Goal: Task Accomplishment & Management: Use online tool/utility

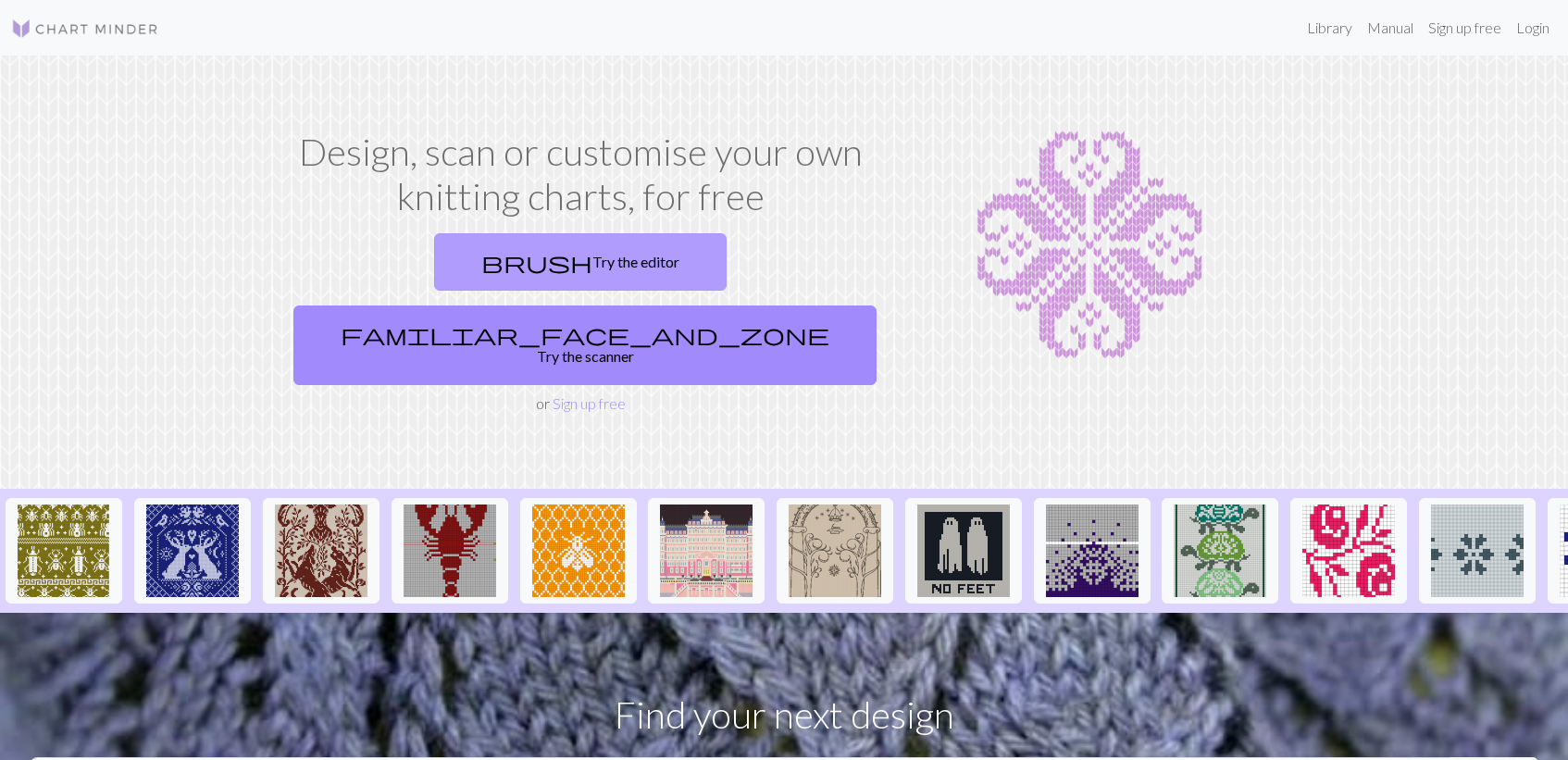
click at [453, 262] on link "brush Try the editor" at bounding box center [580, 262] width 292 height 58
click at [495, 252] on link "brush Try the editor" at bounding box center [580, 262] width 292 height 58
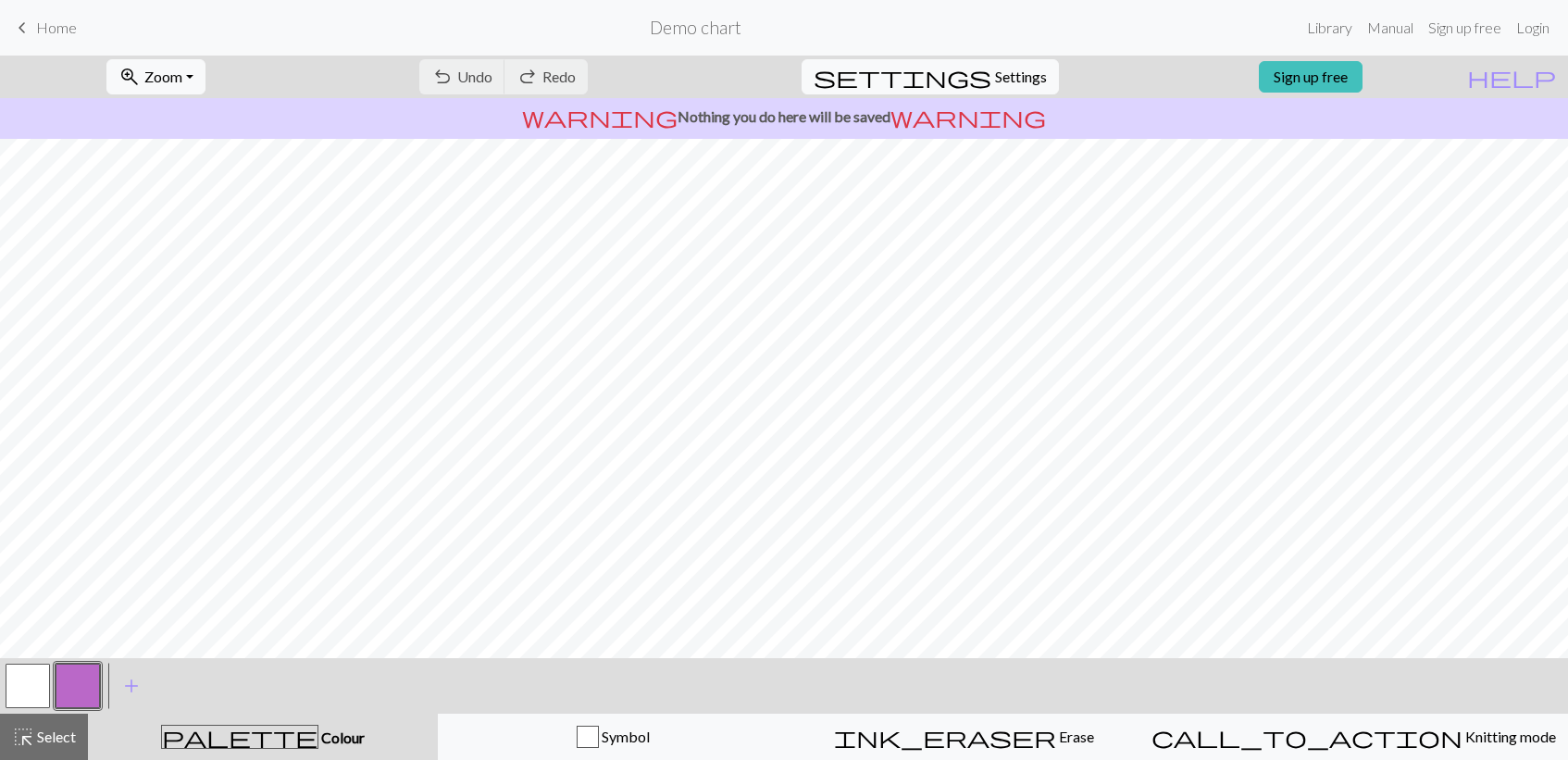
click at [854, 114] on p "warning Nothing you do here will be saved warning" at bounding box center [784, 116] width 1554 height 22
click at [28, 742] on span "highlight_alt" at bounding box center [23, 736] width 22 height 26
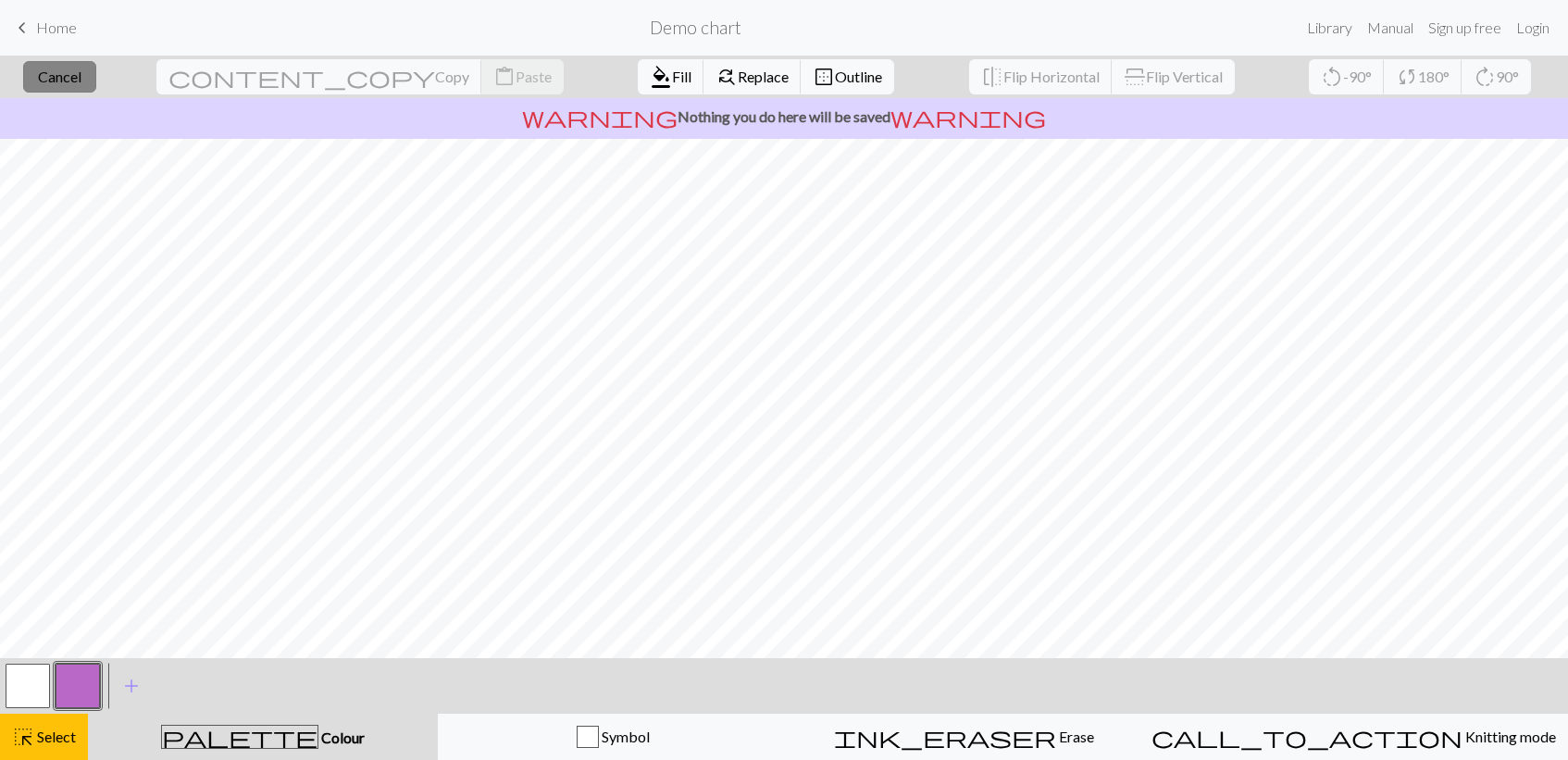
click at [82, 85] on span "Cancel" at bounding box center [60, 76] width 43 height 17
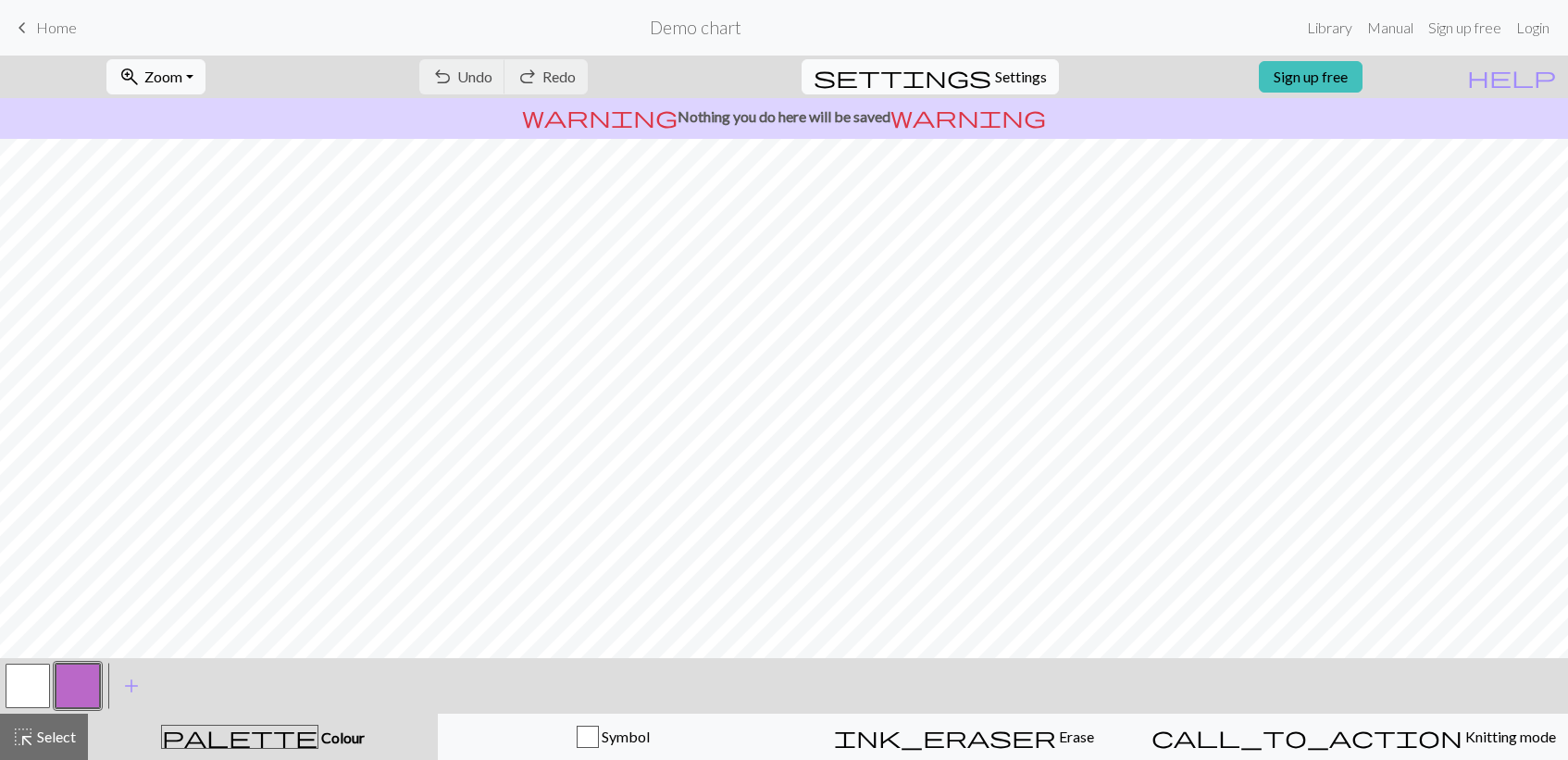
click at [1018, 78] on span "Settings" at bounding box center [1021, 76] width 52 height 22
select select "aran"
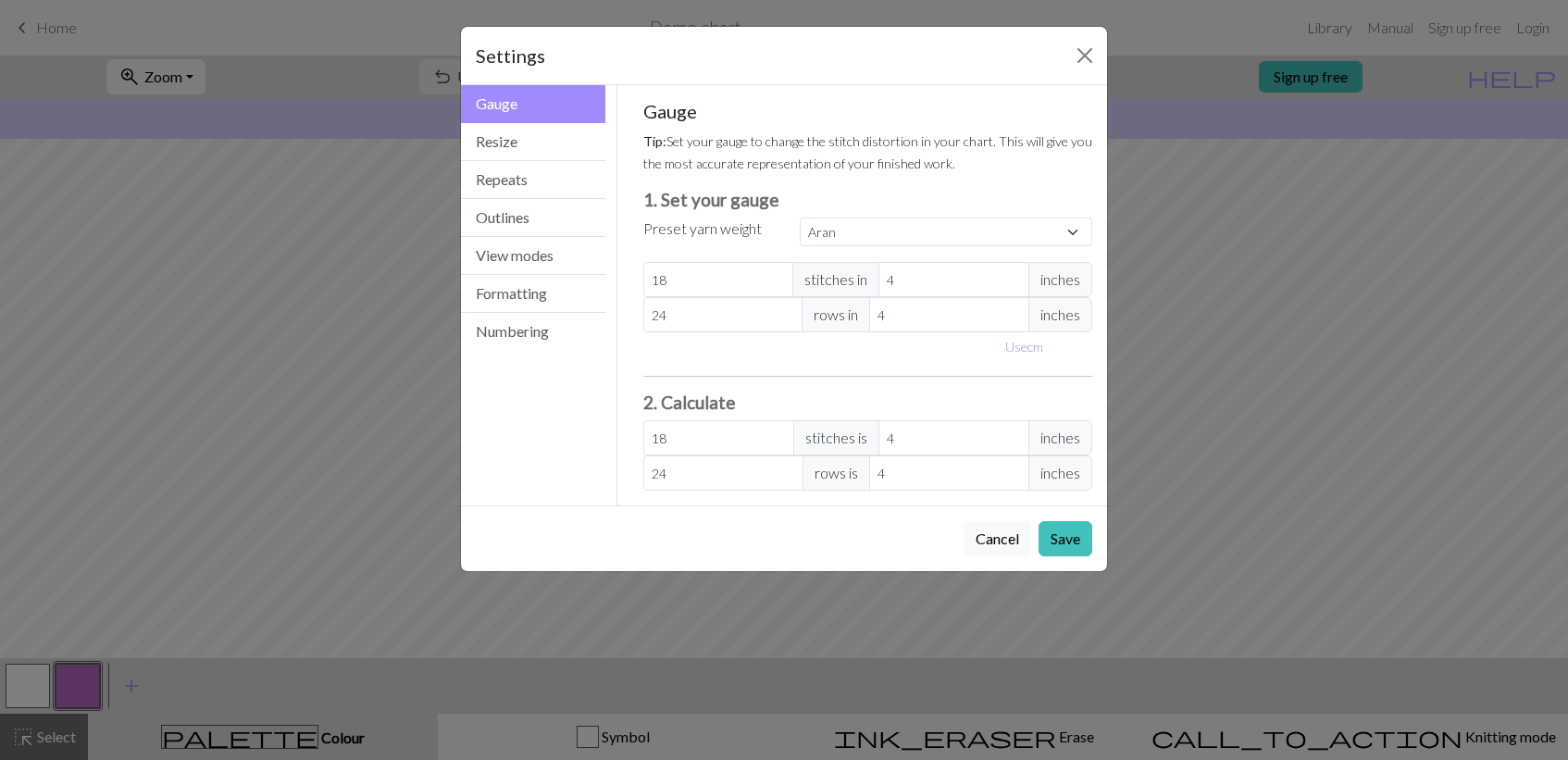
click at [267, 296] on div "Settings Gauge Gauge Resize Repeats Outlines View modes Formatting Numbering Ga…" at bounding box center [784, 380] width 1568 height 760
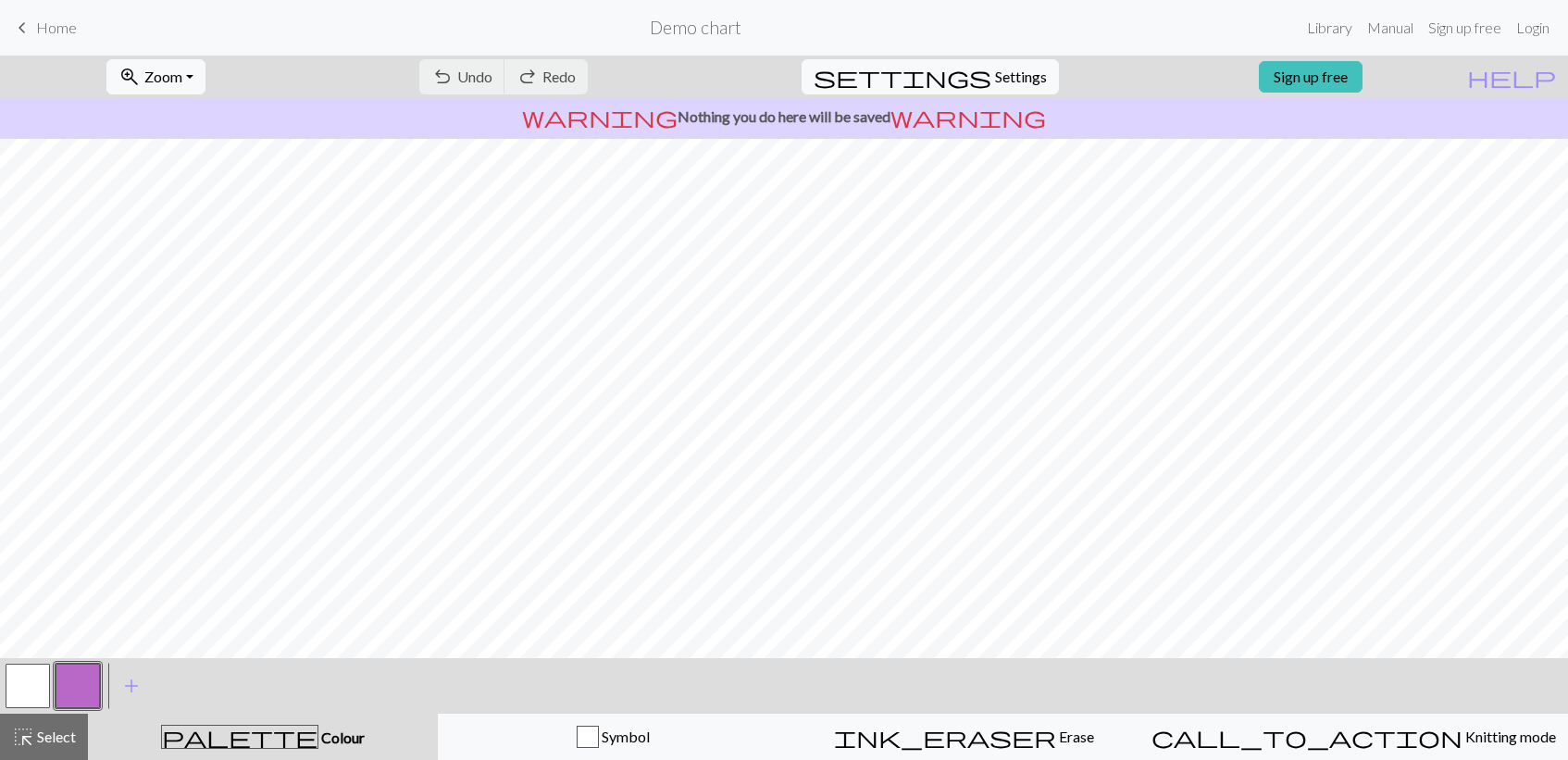
scroll to position [157, 0]
click at [1329, 67] on link "Sign up free" at bounding box center [1311, 77] width 104 height 32
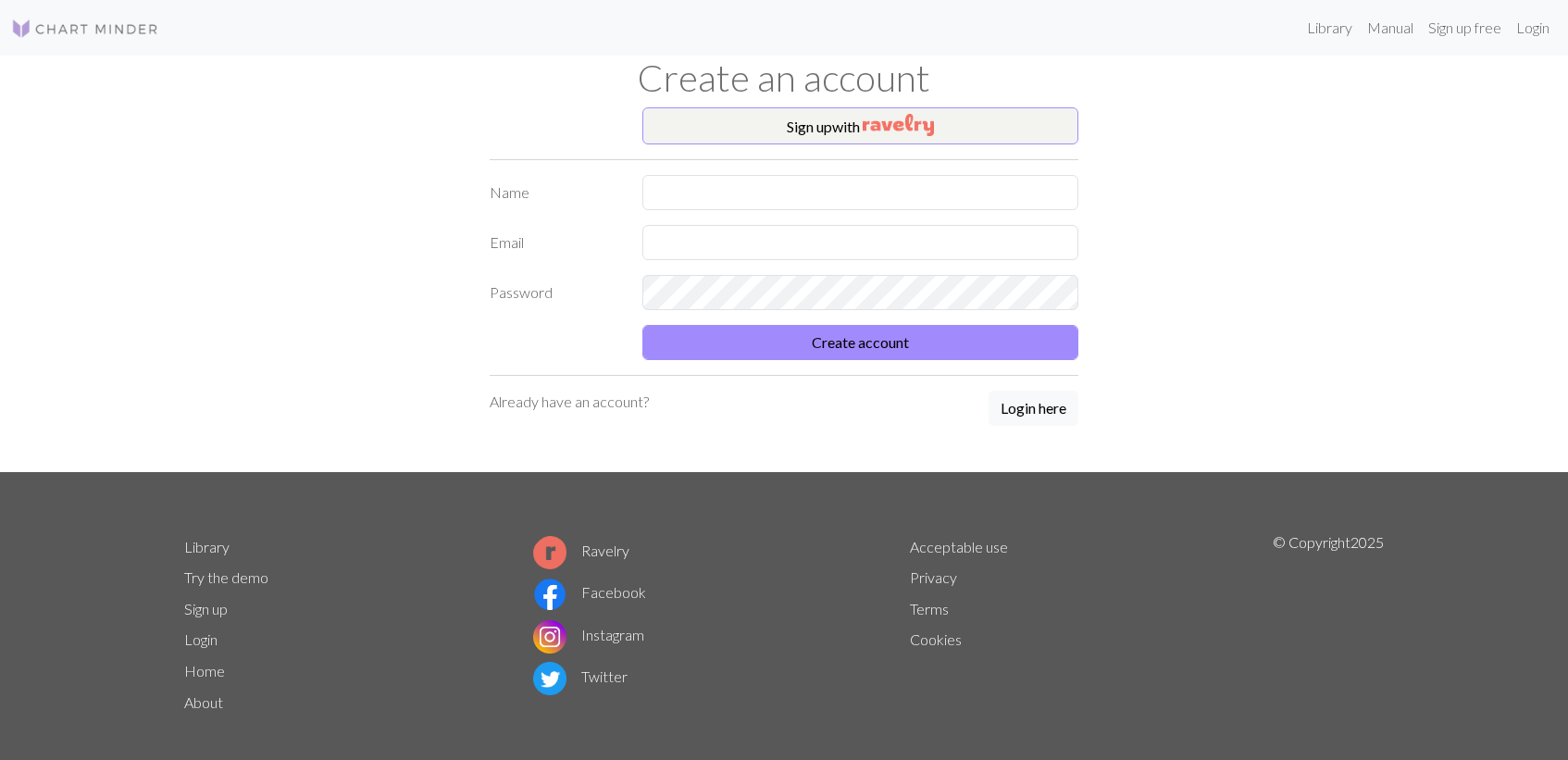
click at [821, 163] on div "Sign up with Name Email Password Create account Already have an account? Login …" at bounding box center [784, 290] width 611 height 365
click at [811, 183] on input "text" at bounding box center [861, 192] width 436 height 36
type input "[PERSON_NAME] [PERSON_NAME]"
click at [745, 257] on input "text" at bounding box center [861, 242] width 436 height 36
type input "[PERSON_NAME][EMAIL_ADDRESS][PERSON_NAME][DOMAIN_NAME]"
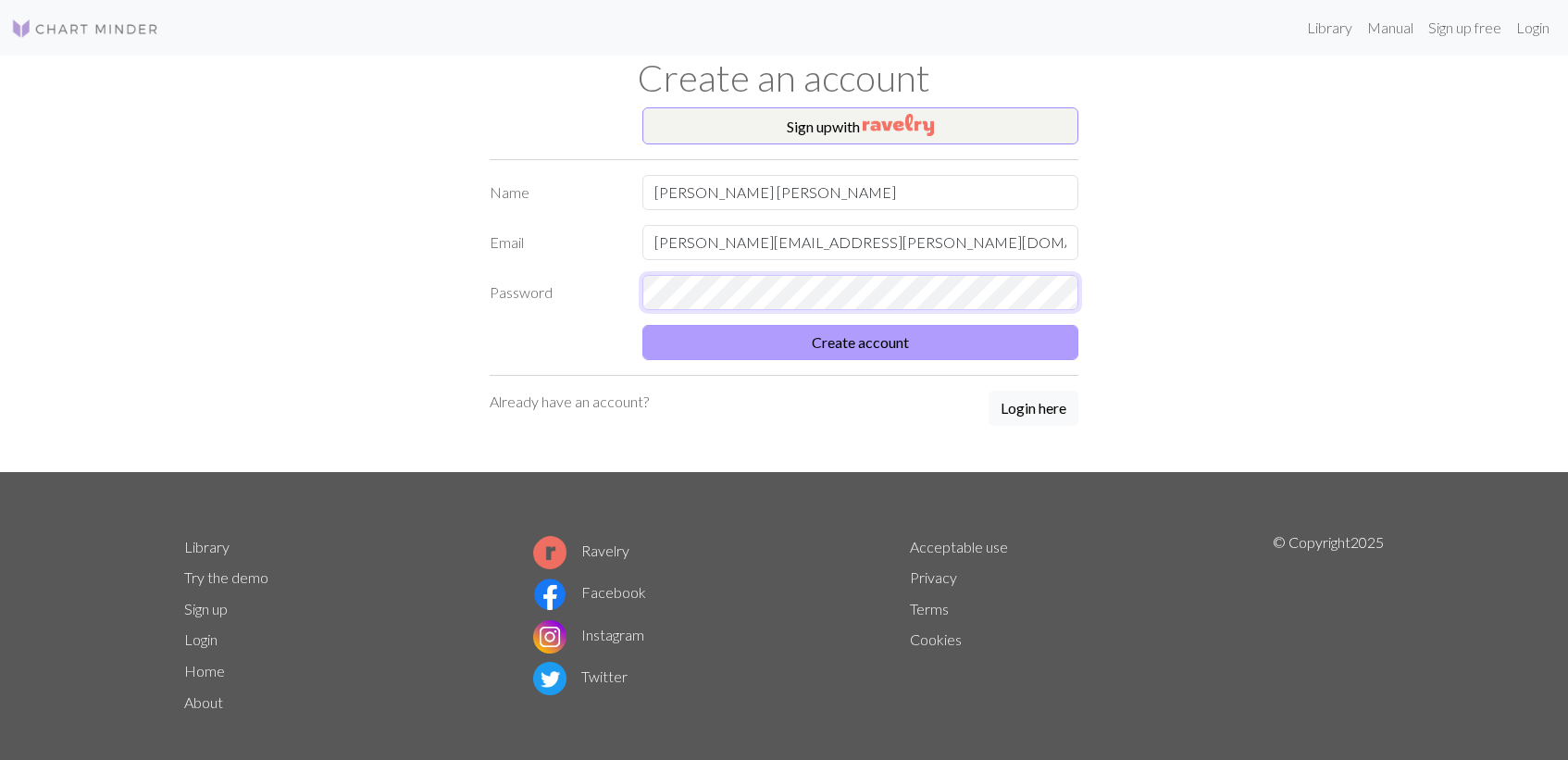
click at [643, 325] on button "Create account" at bounding box center [861, 342] width 436 height 36
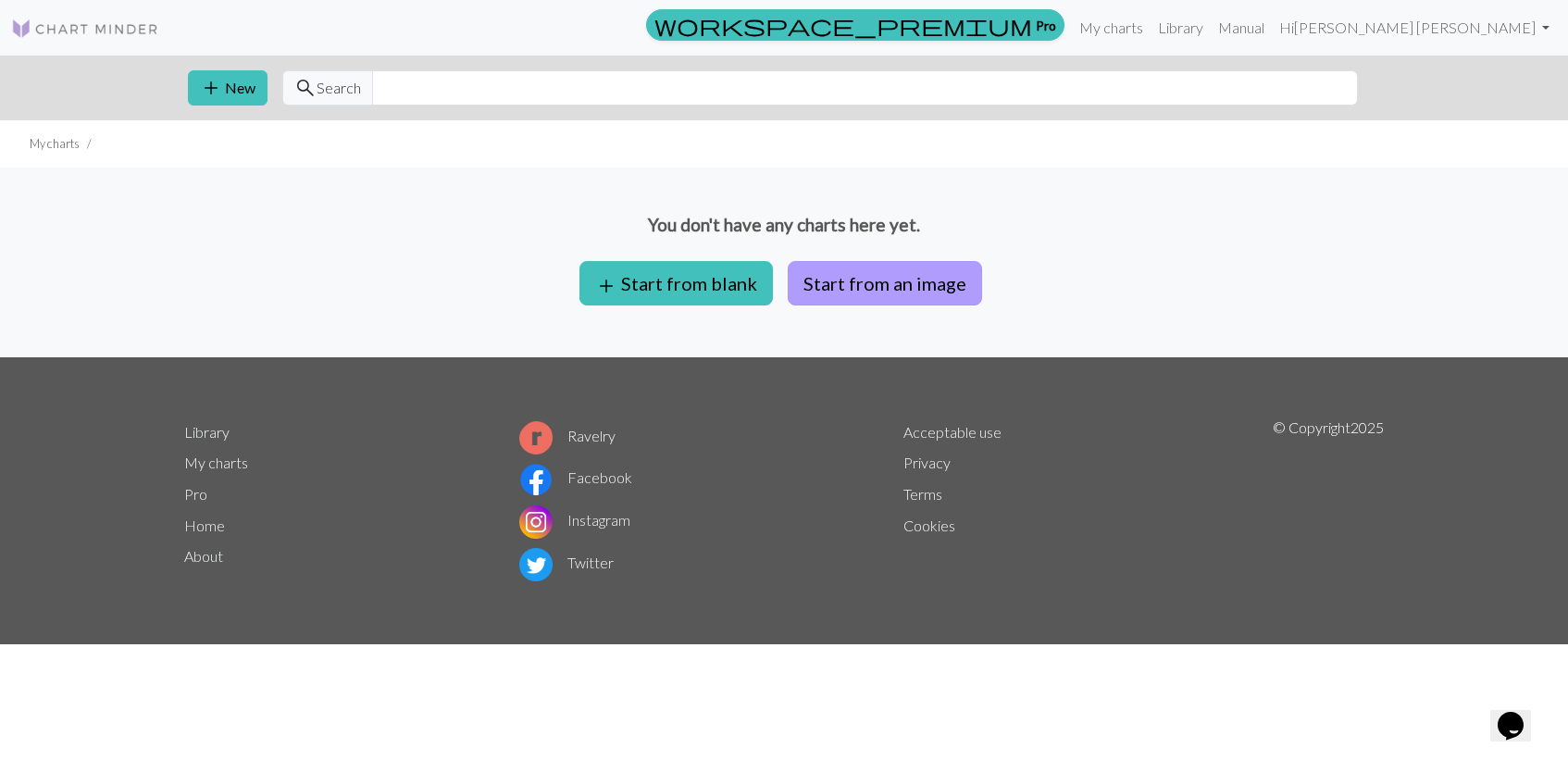
click at [856, 286] on button "Start from an image" at bounding box center [885, 283] width 194 height 44
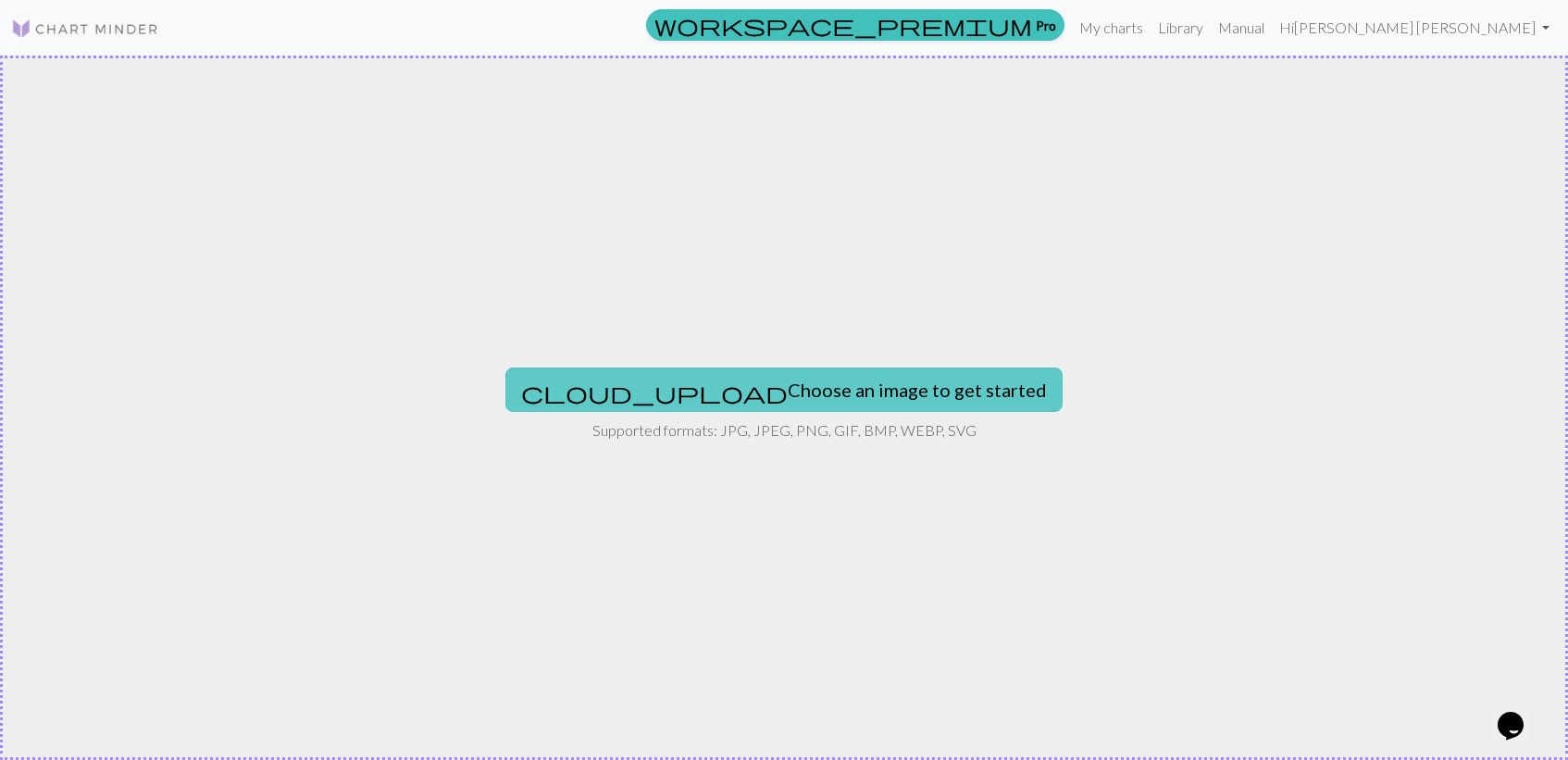
click at [775, 383] on button "cloud_upload Choose an image to get started" at bounding box center [784, 389] width 557 height 44
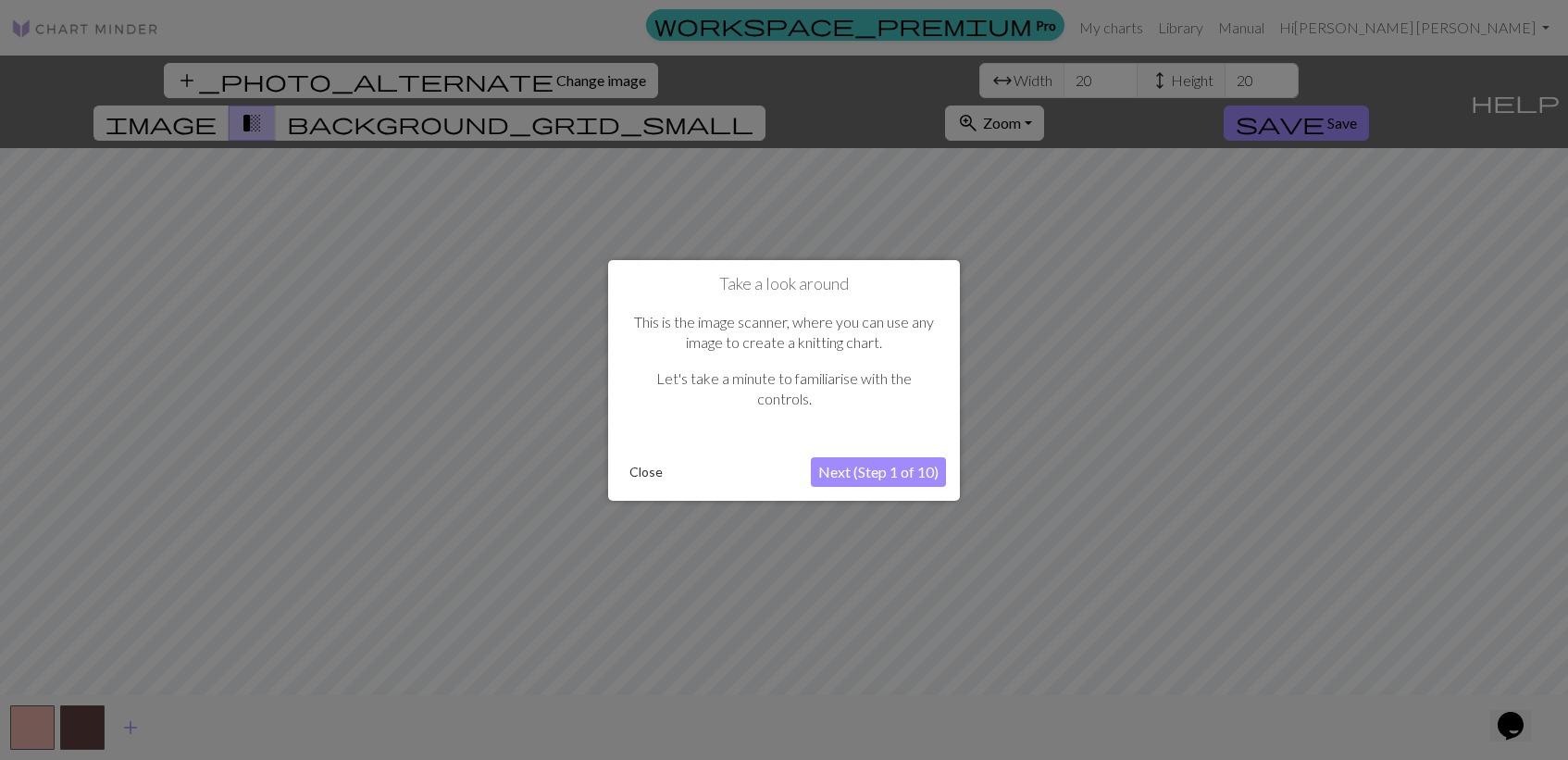
click at [850, 469] on button "Next (Step 1 of 10)" at bounding box center [878, 472] width 135 height 30
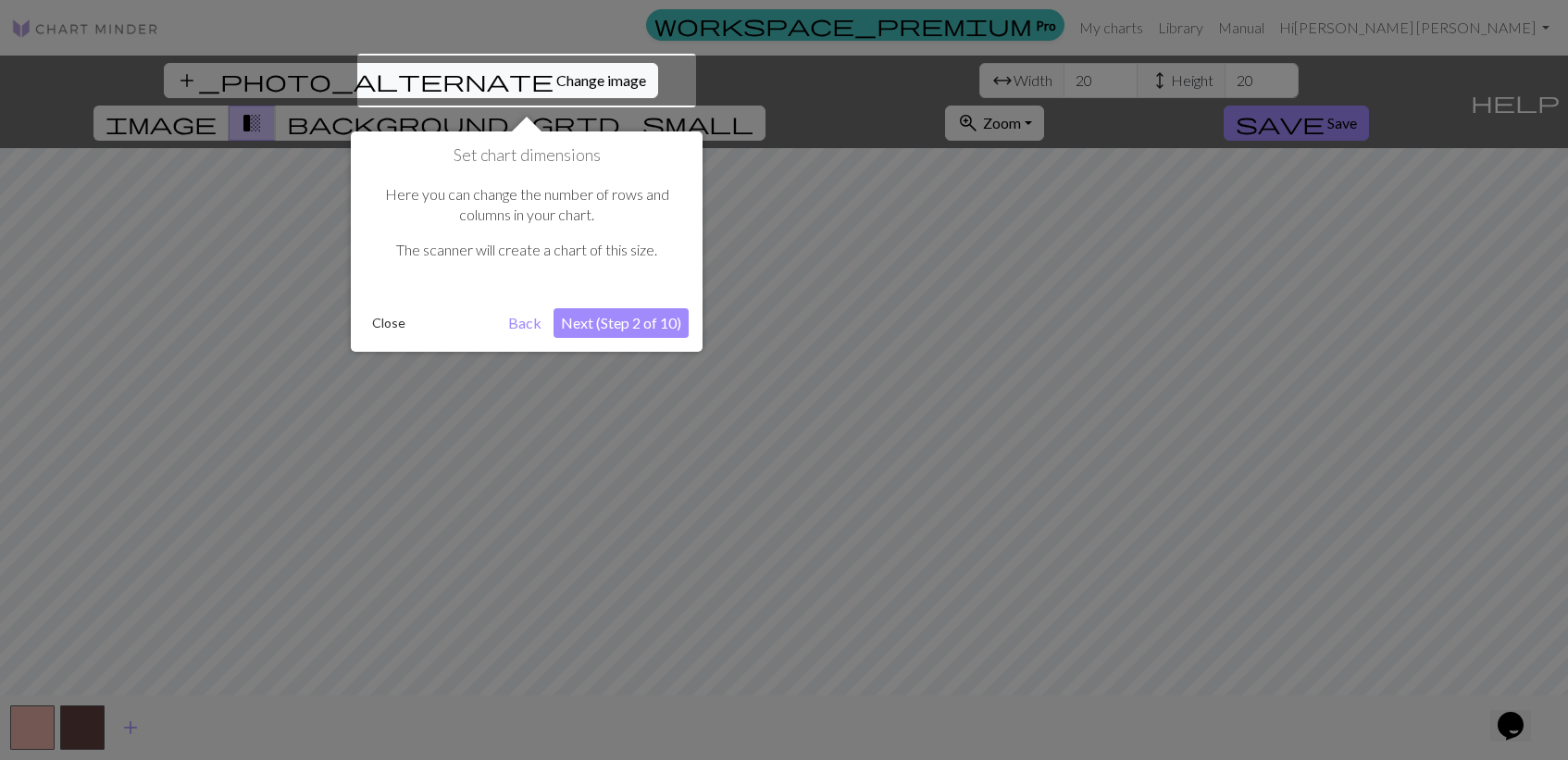
click at [383, 483] on div at bounding box center [784, 380] width 1568 height 760
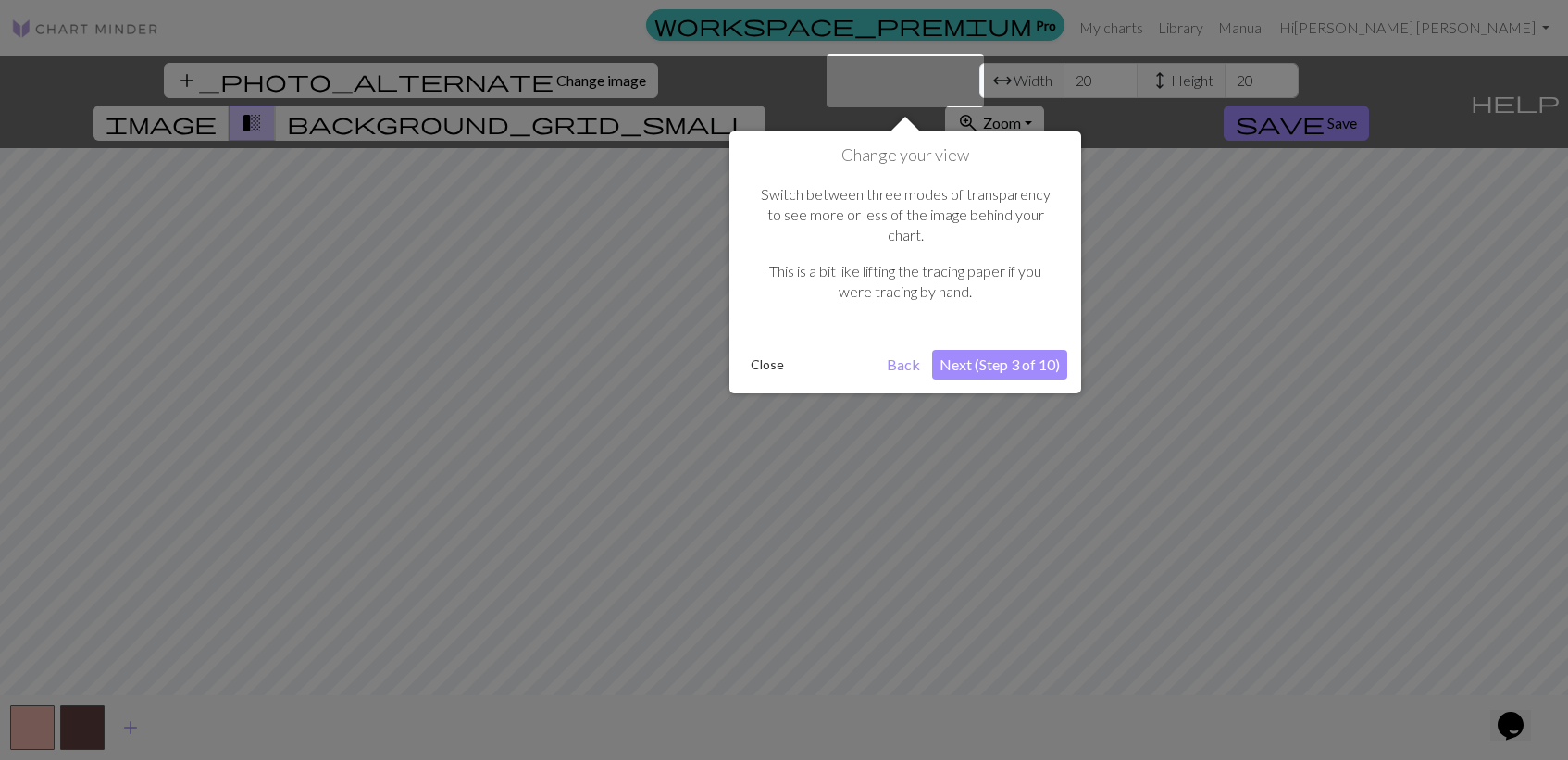
click at [899, 350] on button "Back" at bounding box center [903, 364] width 48 height 30
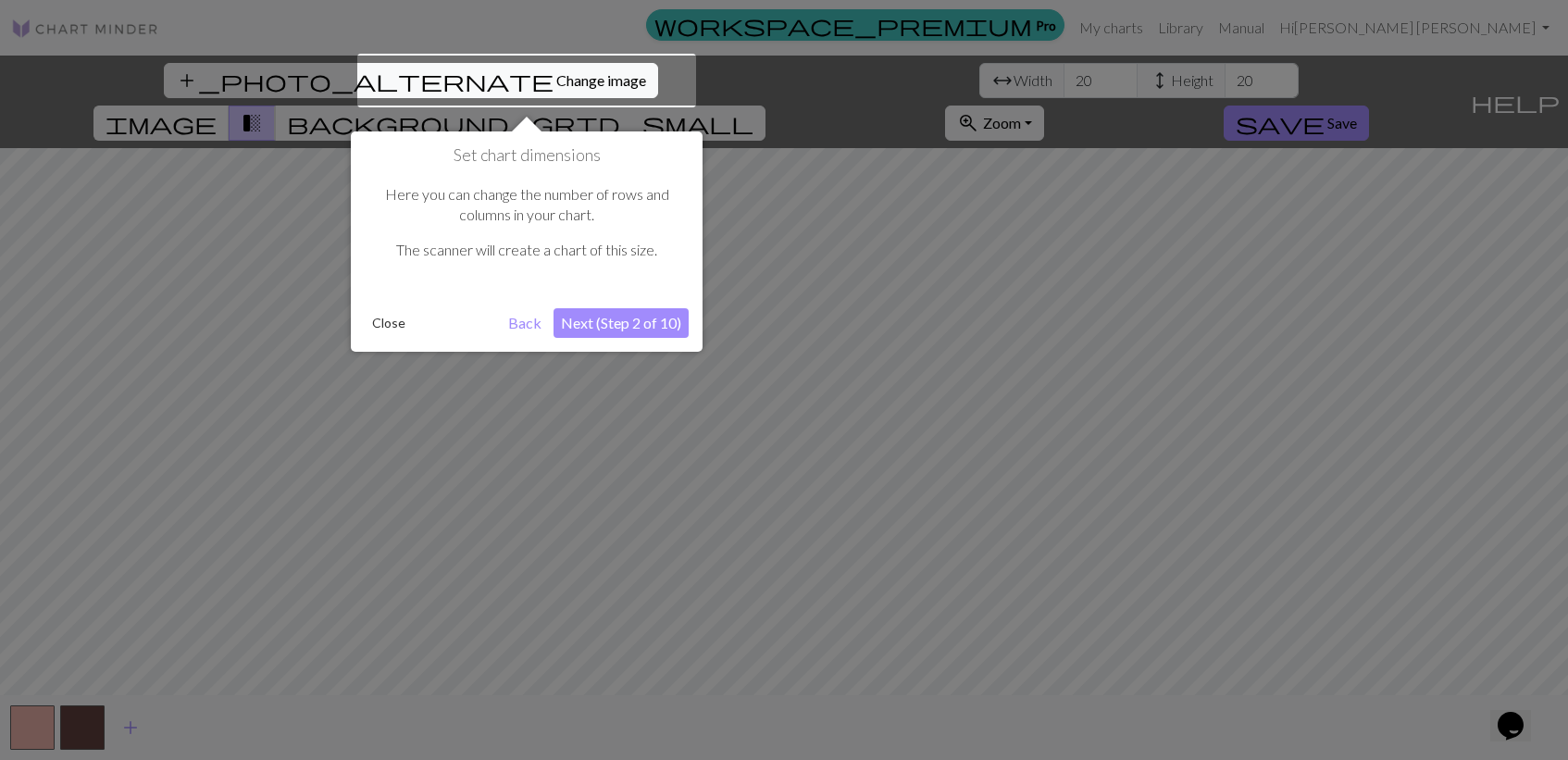
click at [485, 84] on div at bounding box center [527, 81] width 339 height 54
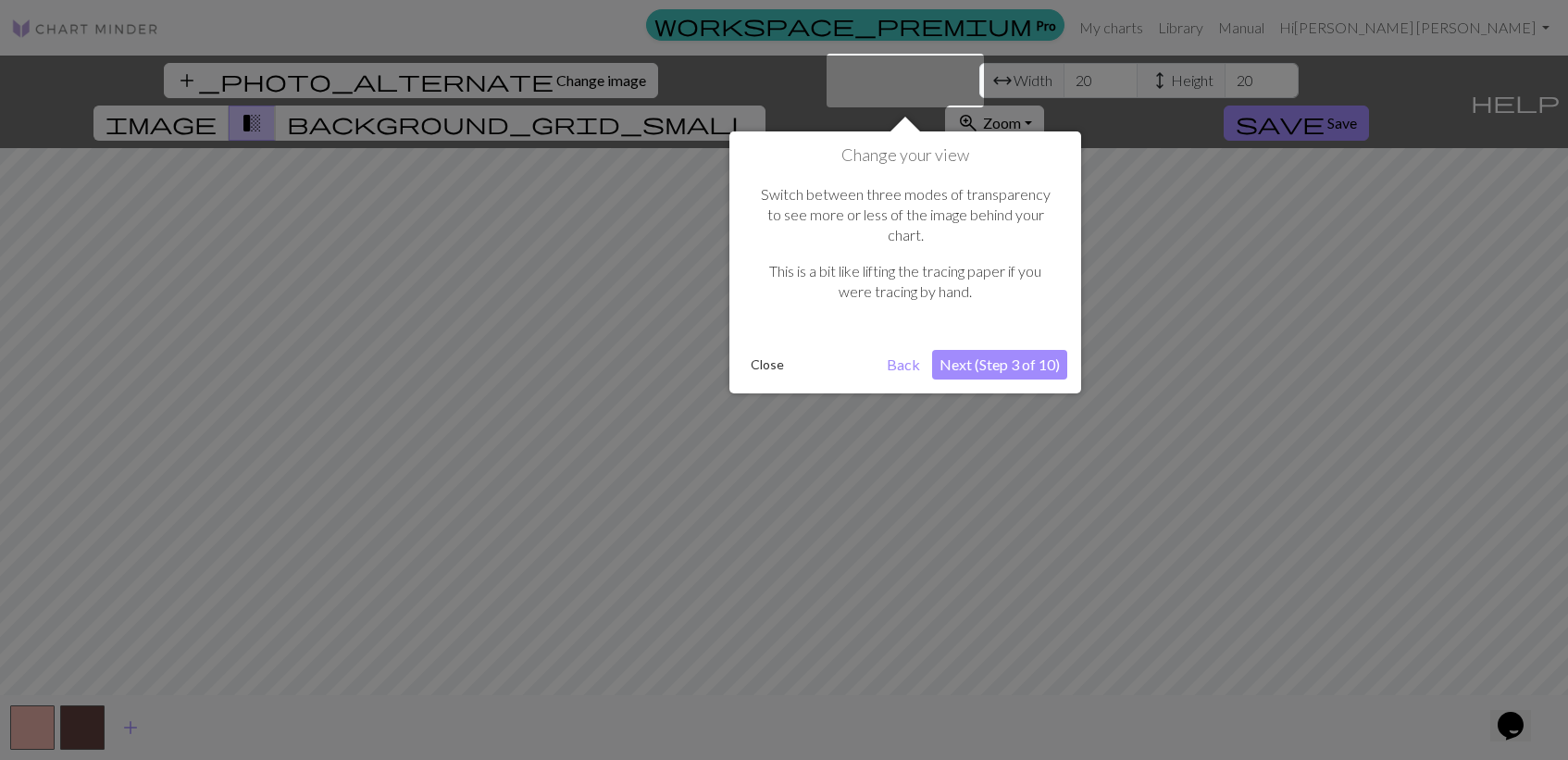
click at [485, 84] on div at bounding box center [784, 380] width 1568 height 760
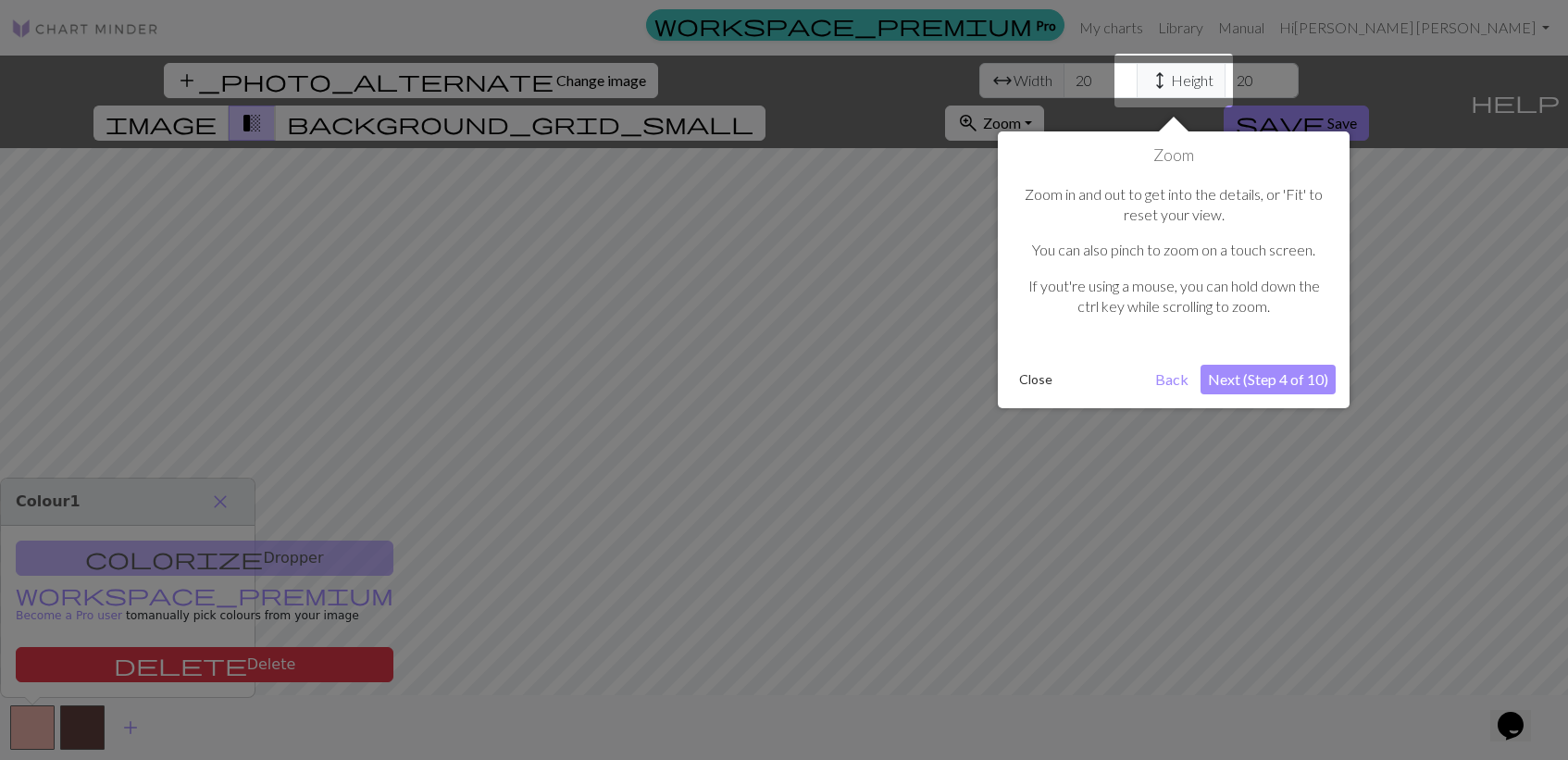
click at [485, 84] on div at bounding box center [784, 380] width 1568 height 760
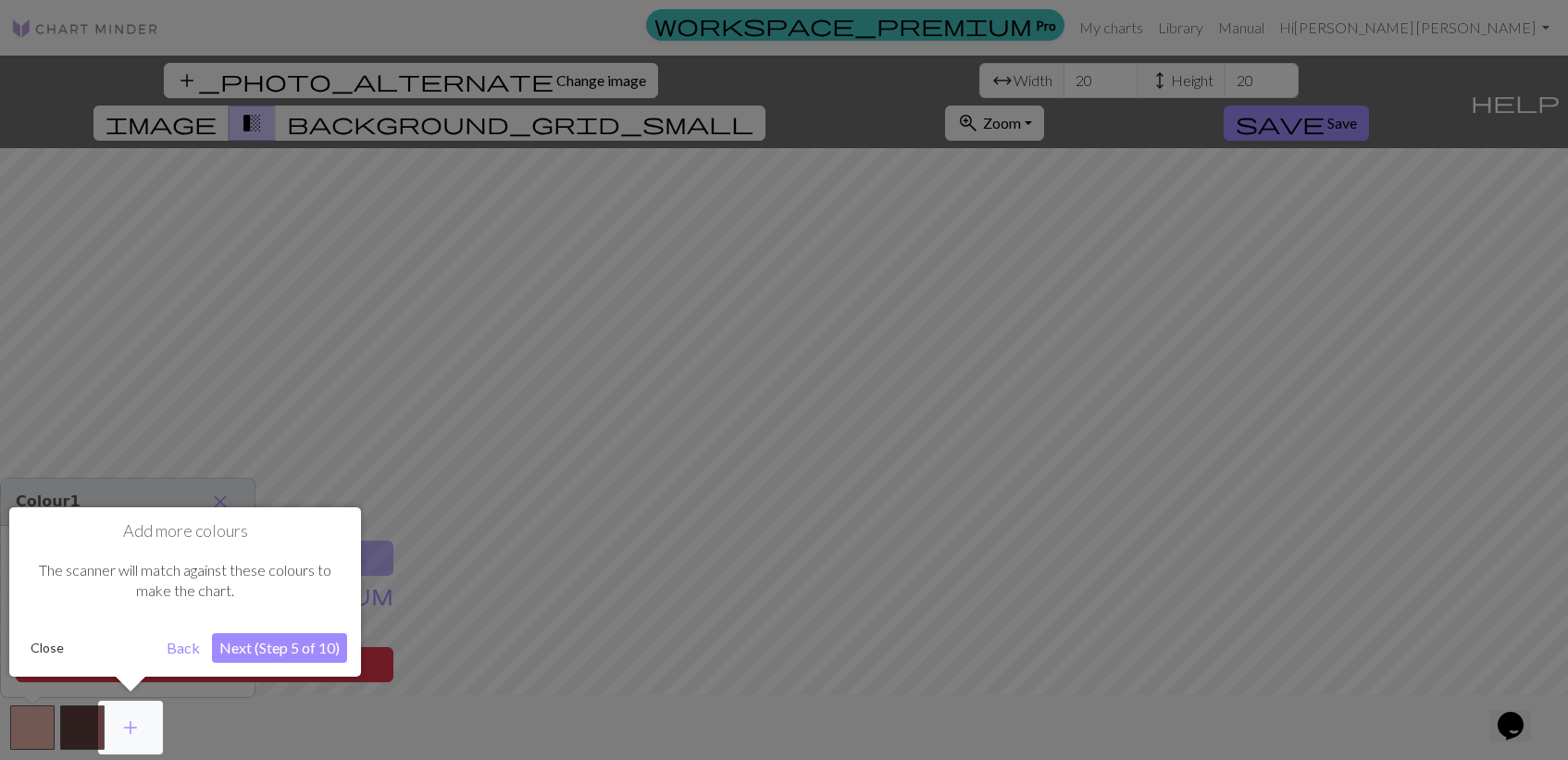
click at [485, 84] on div at bounding box center [784, 380] width 1568 height 760
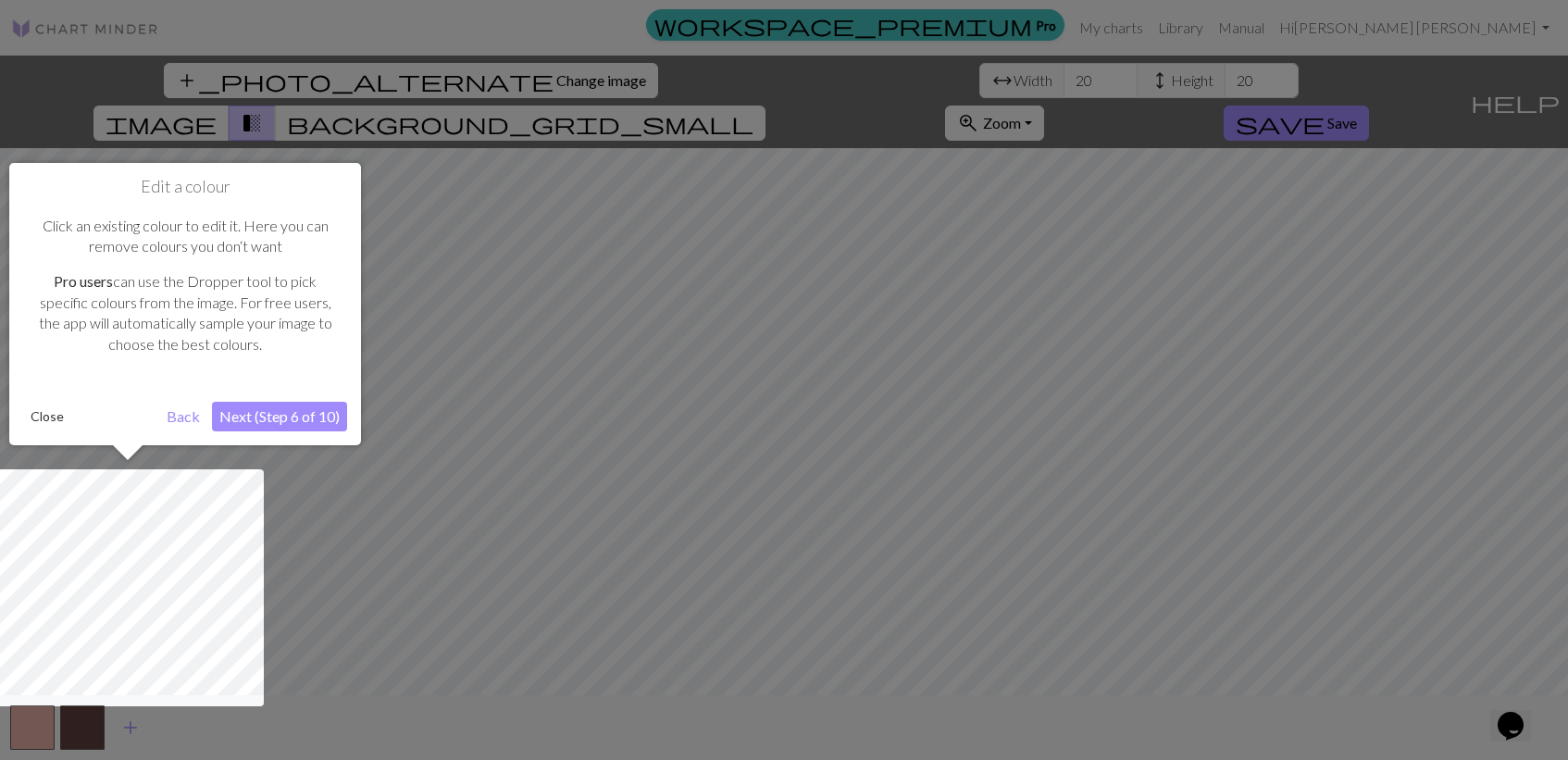
click at [485, 84] on div at bounding box center [784, 380] width 1568 height 760
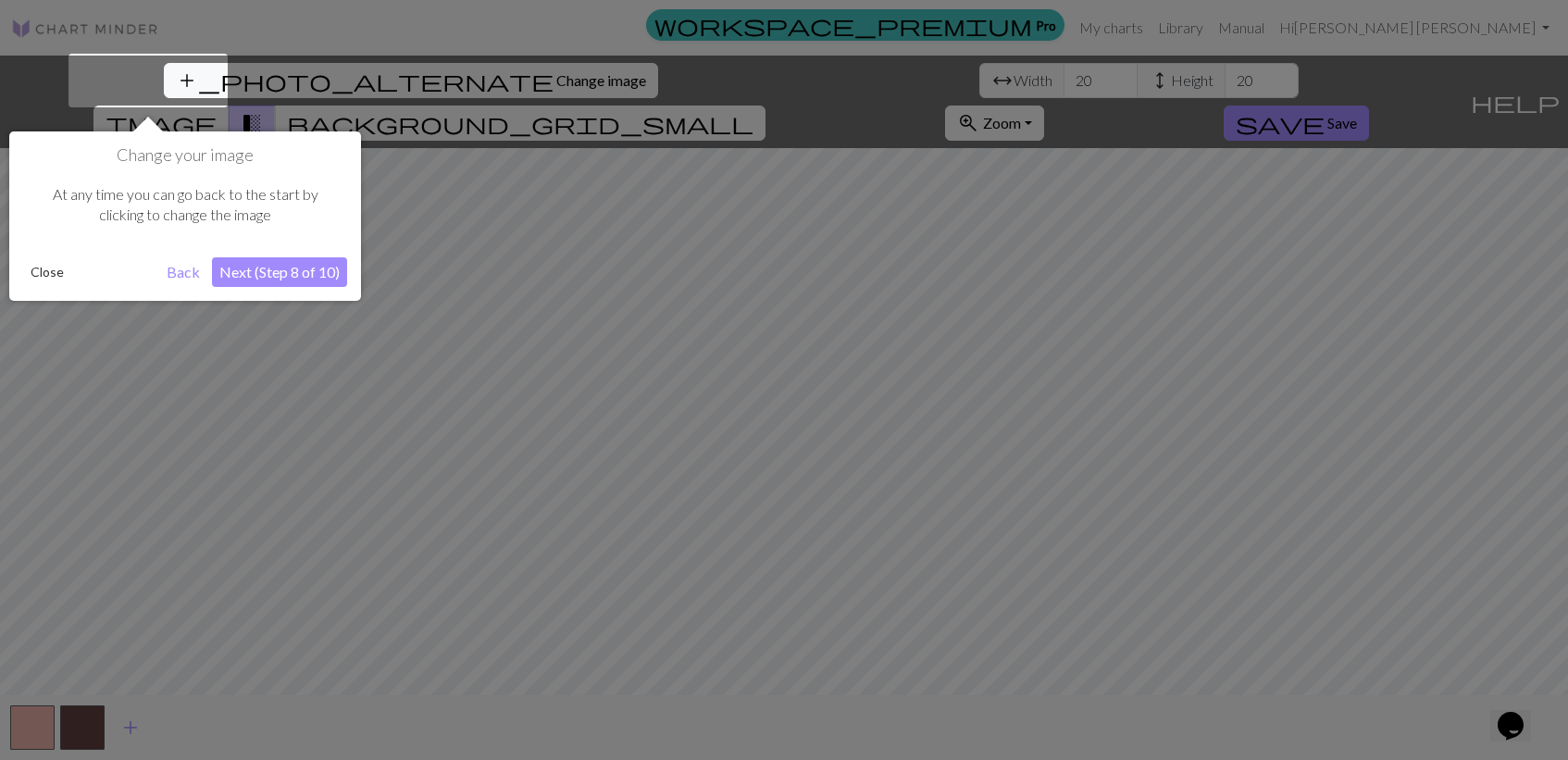
click at [424, 144] on div at bounding box center [784, 380] width 1568 height 760
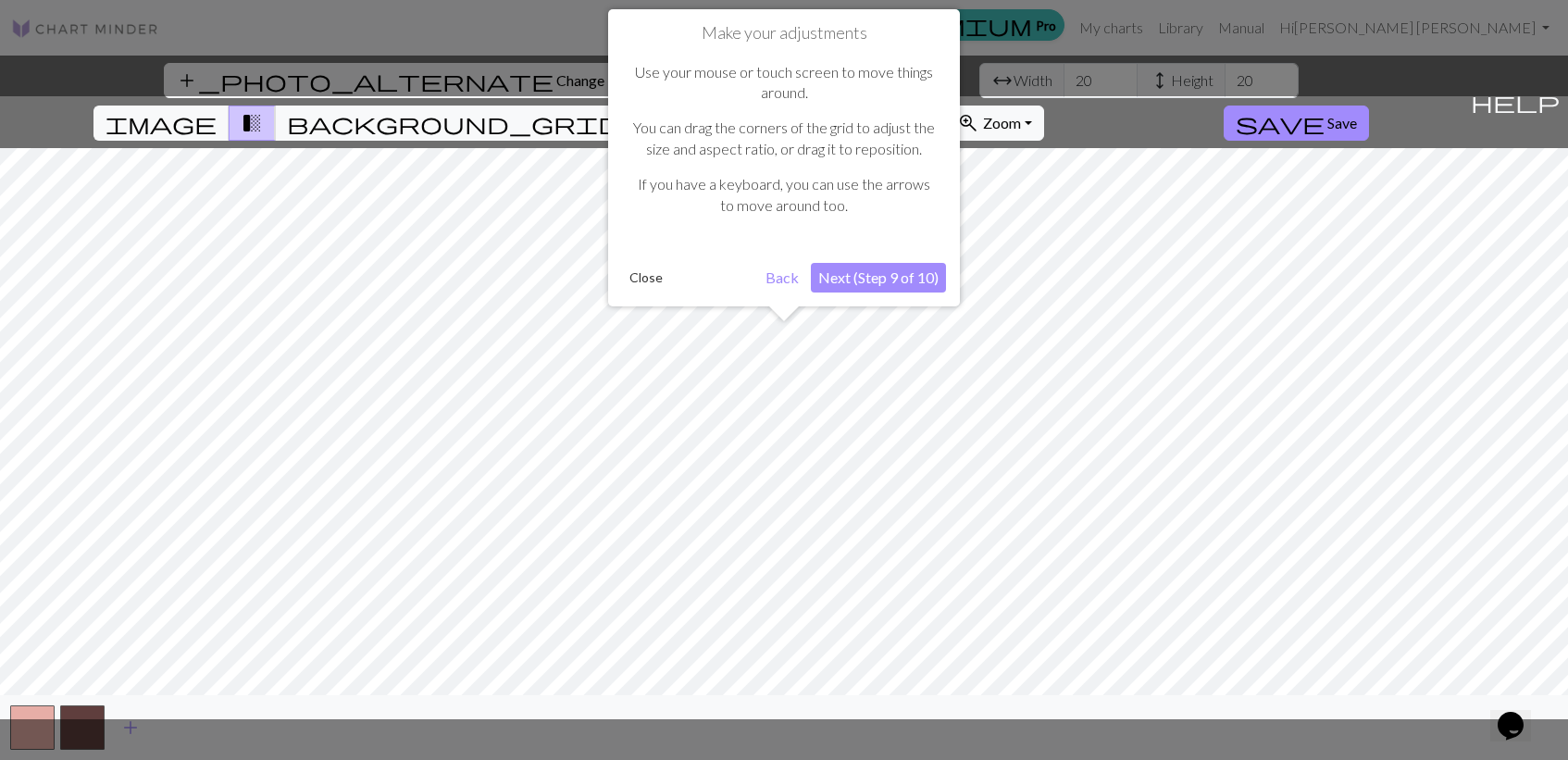
click at [846, 273] on button "Next (Step 9 of 10)" at bounding box center [878, 278] width 135 height 30
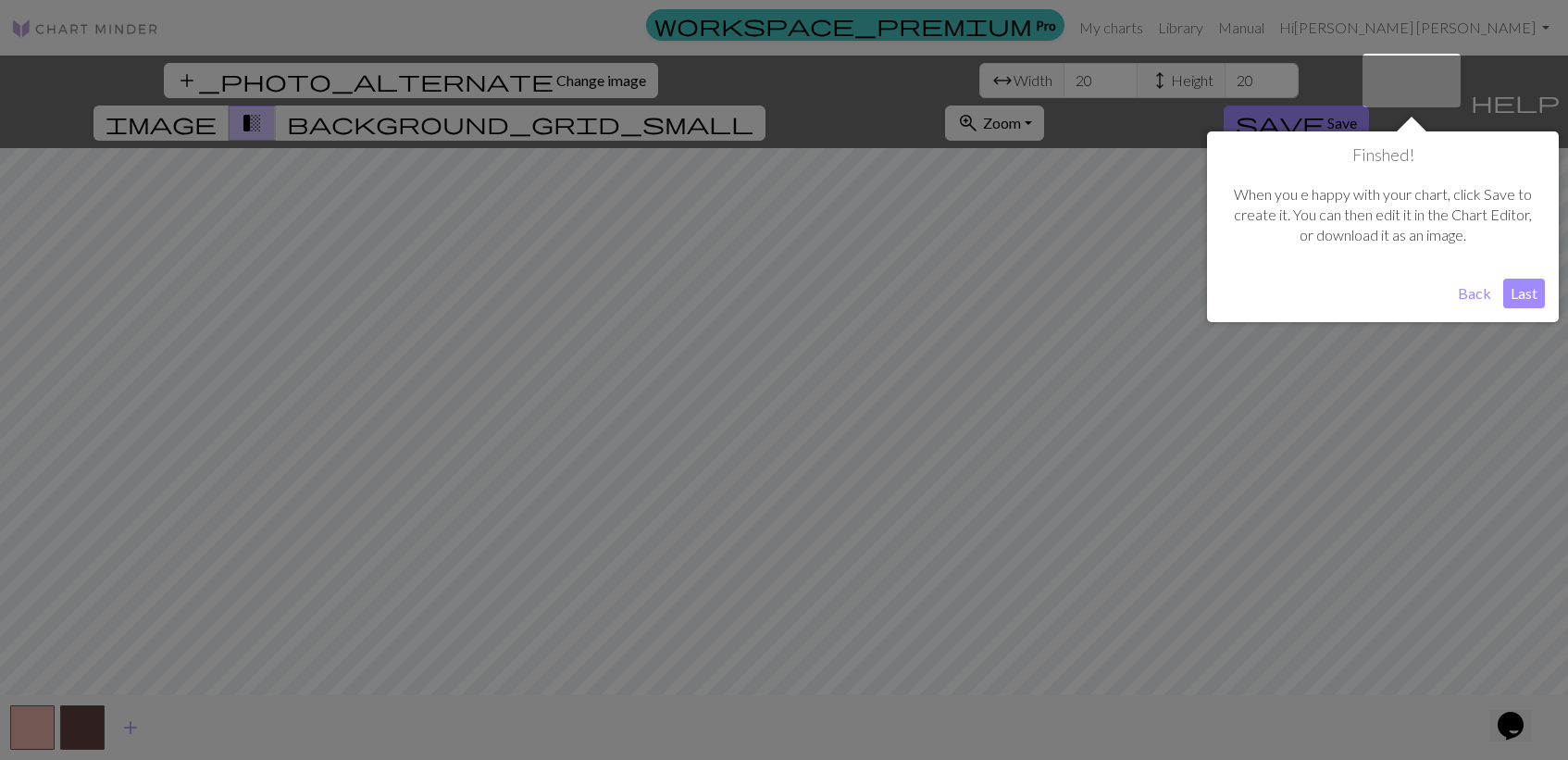
click at [522, 96] on div at bounding box center [784, 380] width 1568 height 760
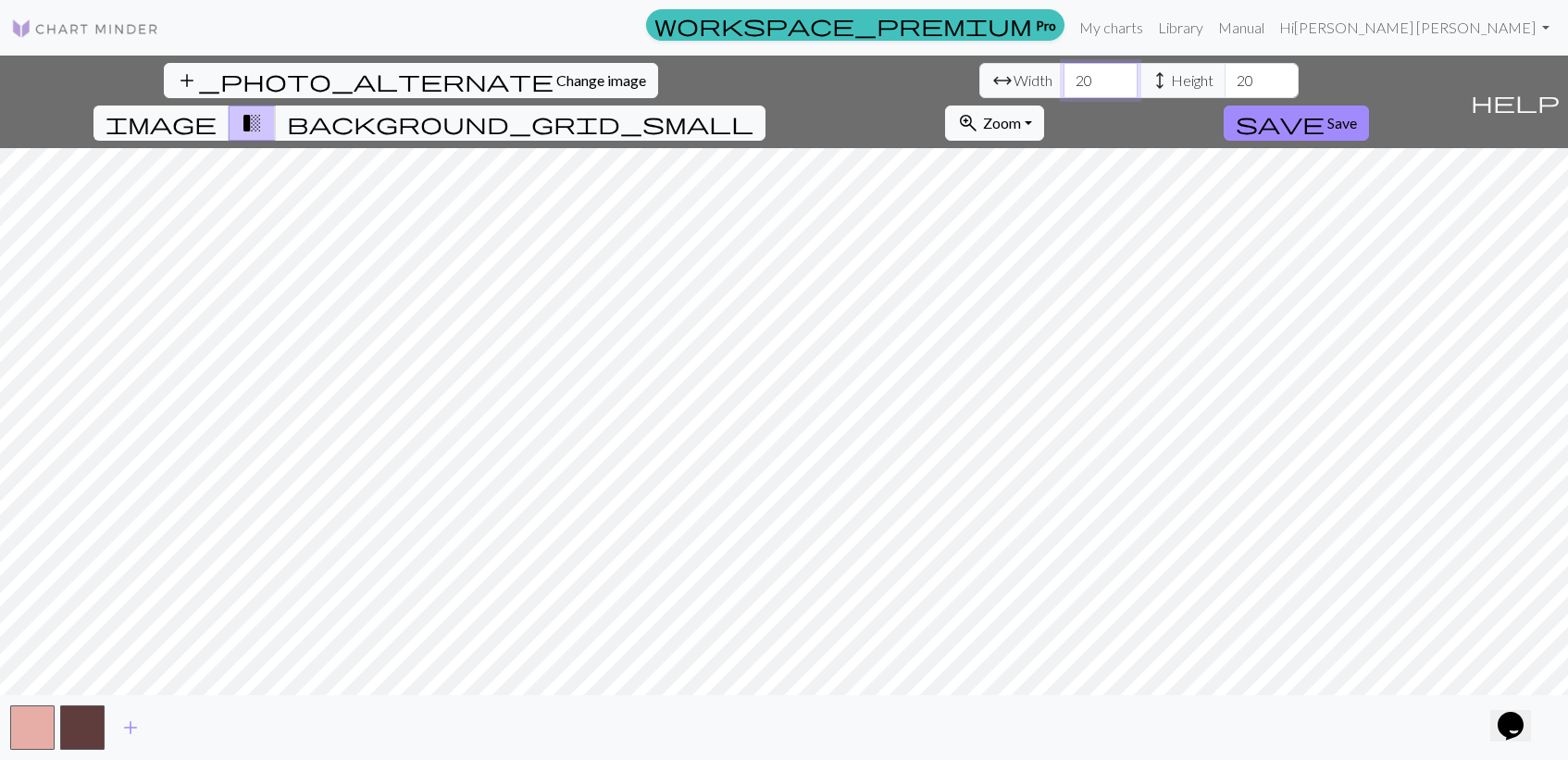
click at [1064, 82] on input "20" at bounding box center [1100, 81] width 74 height 36
drag, startPoint x: 480, startPoint y: 81, endPoint x: 456, endPoint y: 81, distance: 24.0
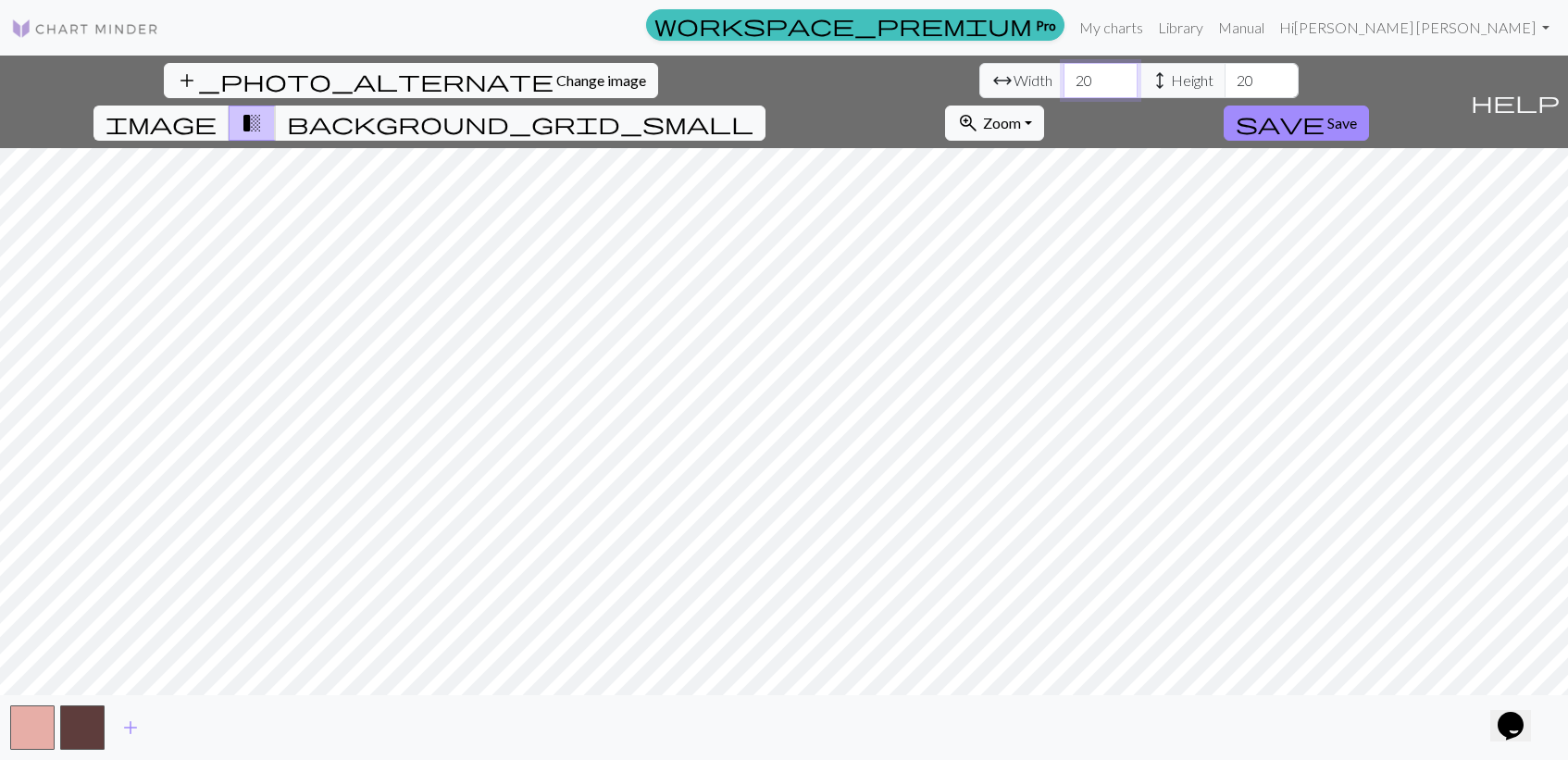
click at [1064, 81] on input "20" at bounding box center [1100, 81] width 74 height 36
type input "50"
click at [1225, 73] on input "20" at bounding box center [1262, 81] width 74 height 36
type input "2"
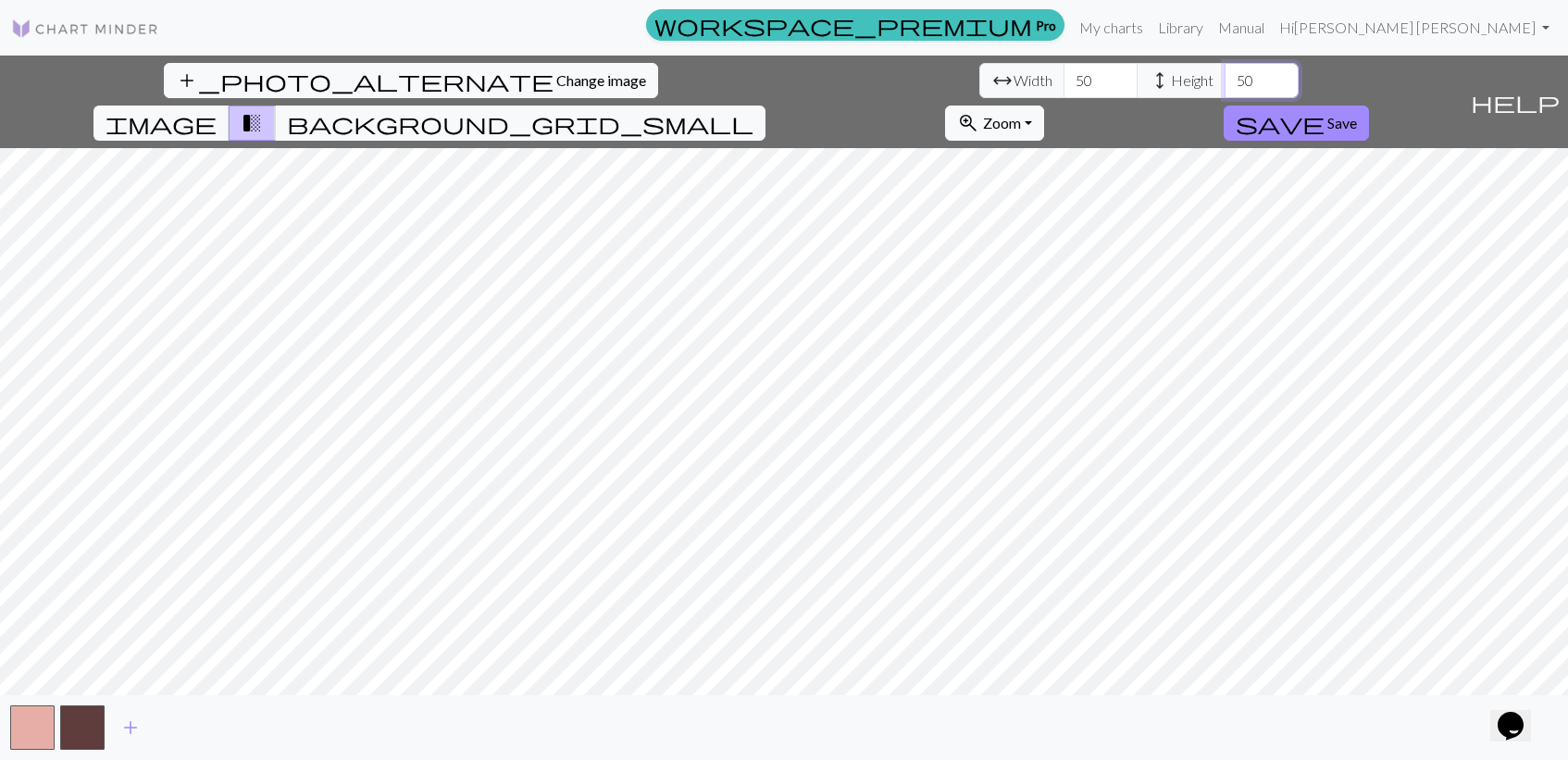
type input "50"
click at [216, 110] on span "image" at bounding box center [161, 123] width 111 height 26
click at [556, 84] on span "Change image" at bounding box center [600, 80] width 89 height 17
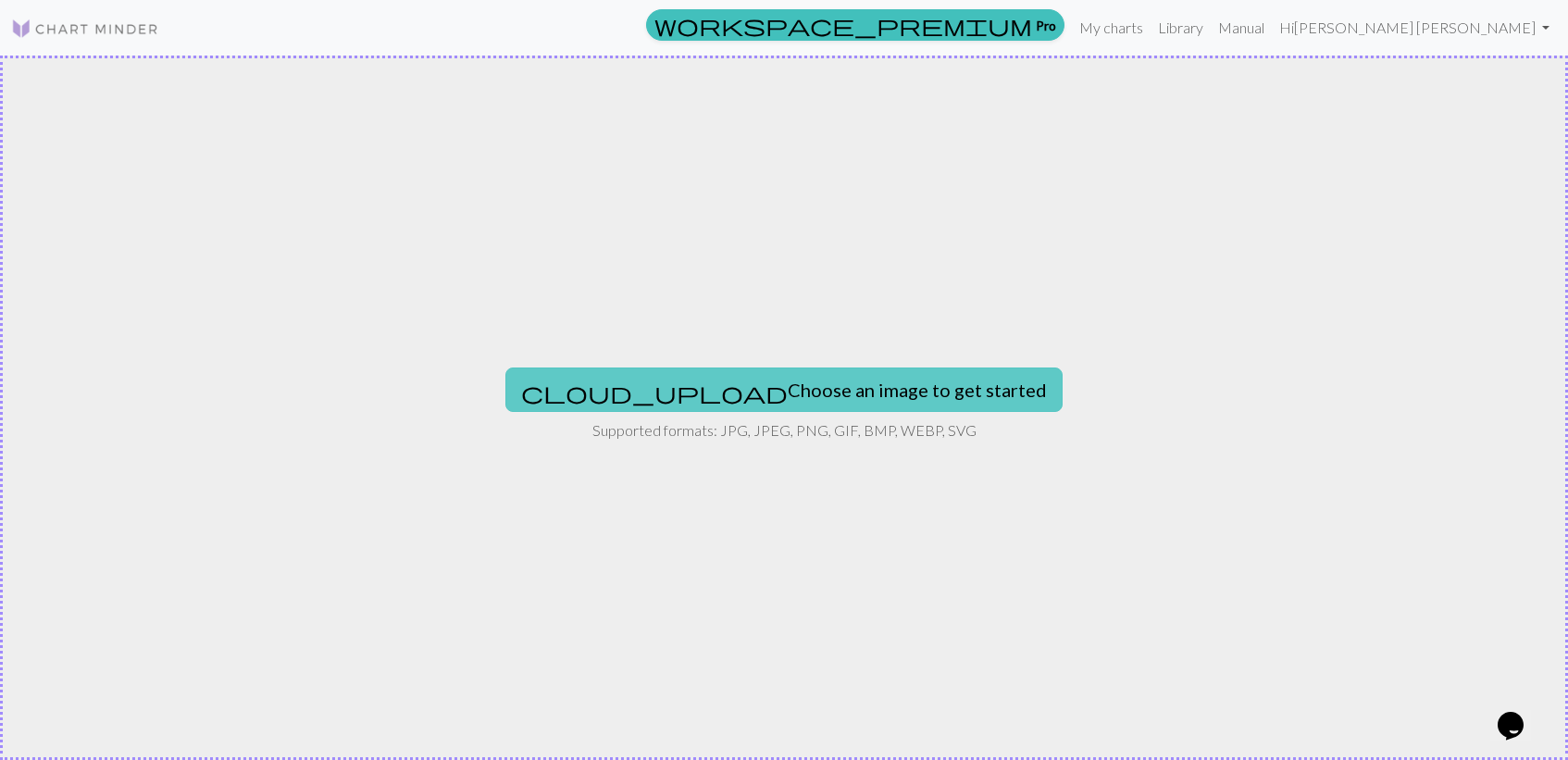
click at [825, 392] on button "cloud_upload Choose an image to get started" at bounding box center [784, 389] width 557 height 44
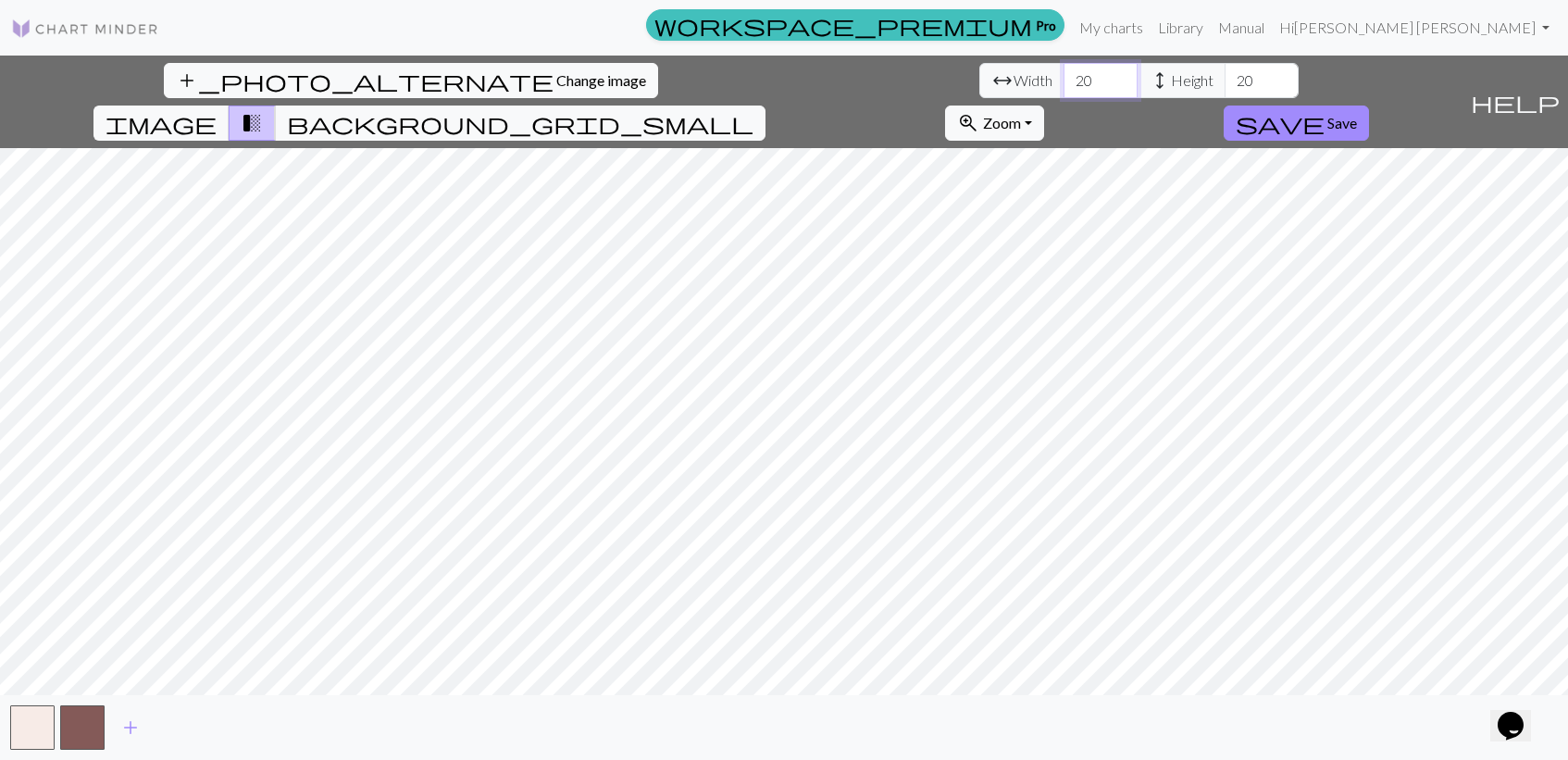
click at [1064, 77] on input "20" at bounding box center [1100, 81] width 74 height 36
type input "50"
click at [1225, 85] on input "20" at bounding box center [1262, 81] width 74 height 36
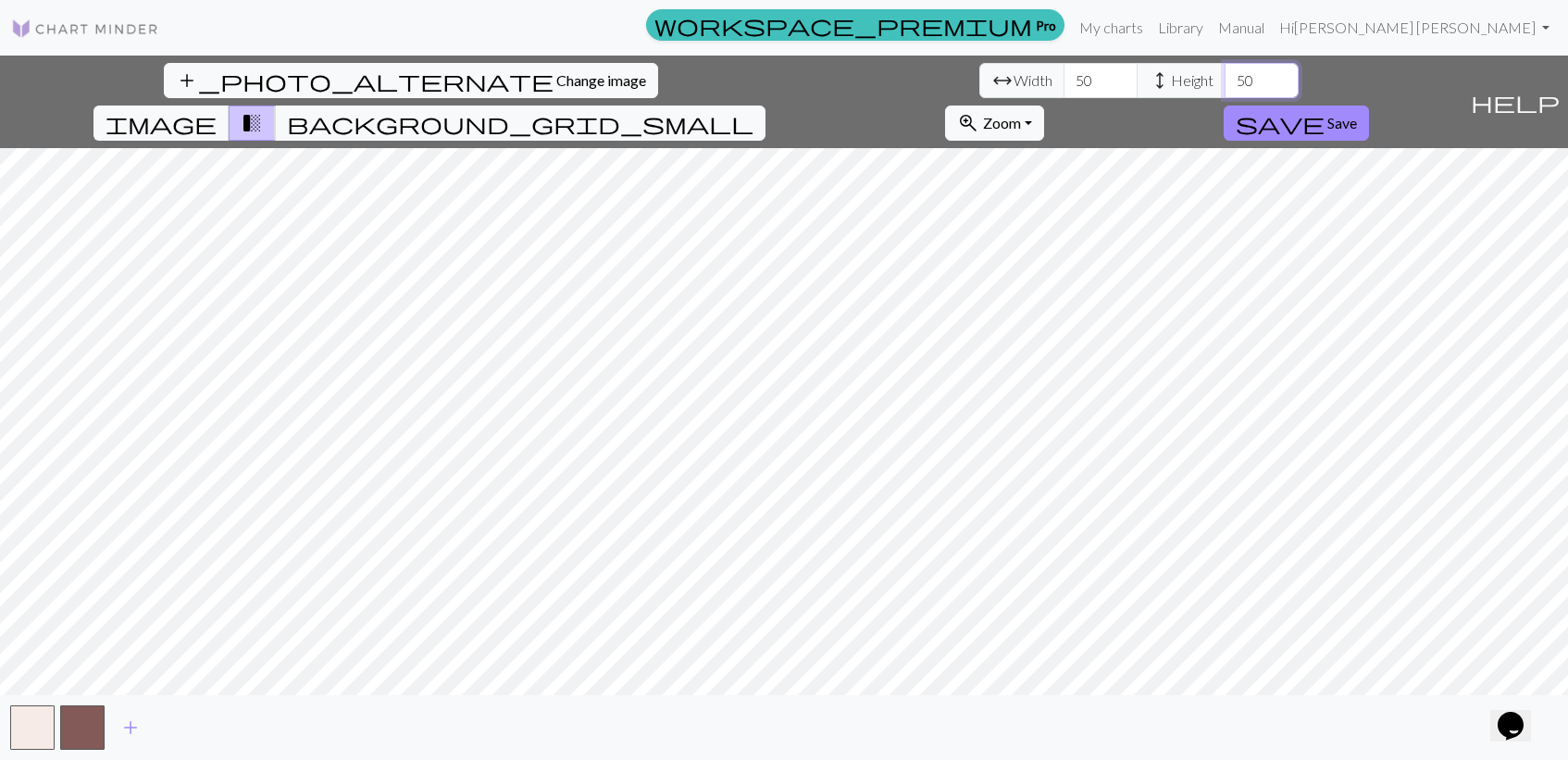
type input "50"
click at [216, 110] on span "image" at bounding box center [161, 123] width 111 height 26
click at [276, 106] on button "transition_fade" at bounding box center [252, 123] width 47 height 36
click at [216, 110] on span "image" at bounding box center [161, 123] width 111 height 26
click at [753, 110] on span "background_grid_small" at bounding box center [521, 123] width 467 height 26
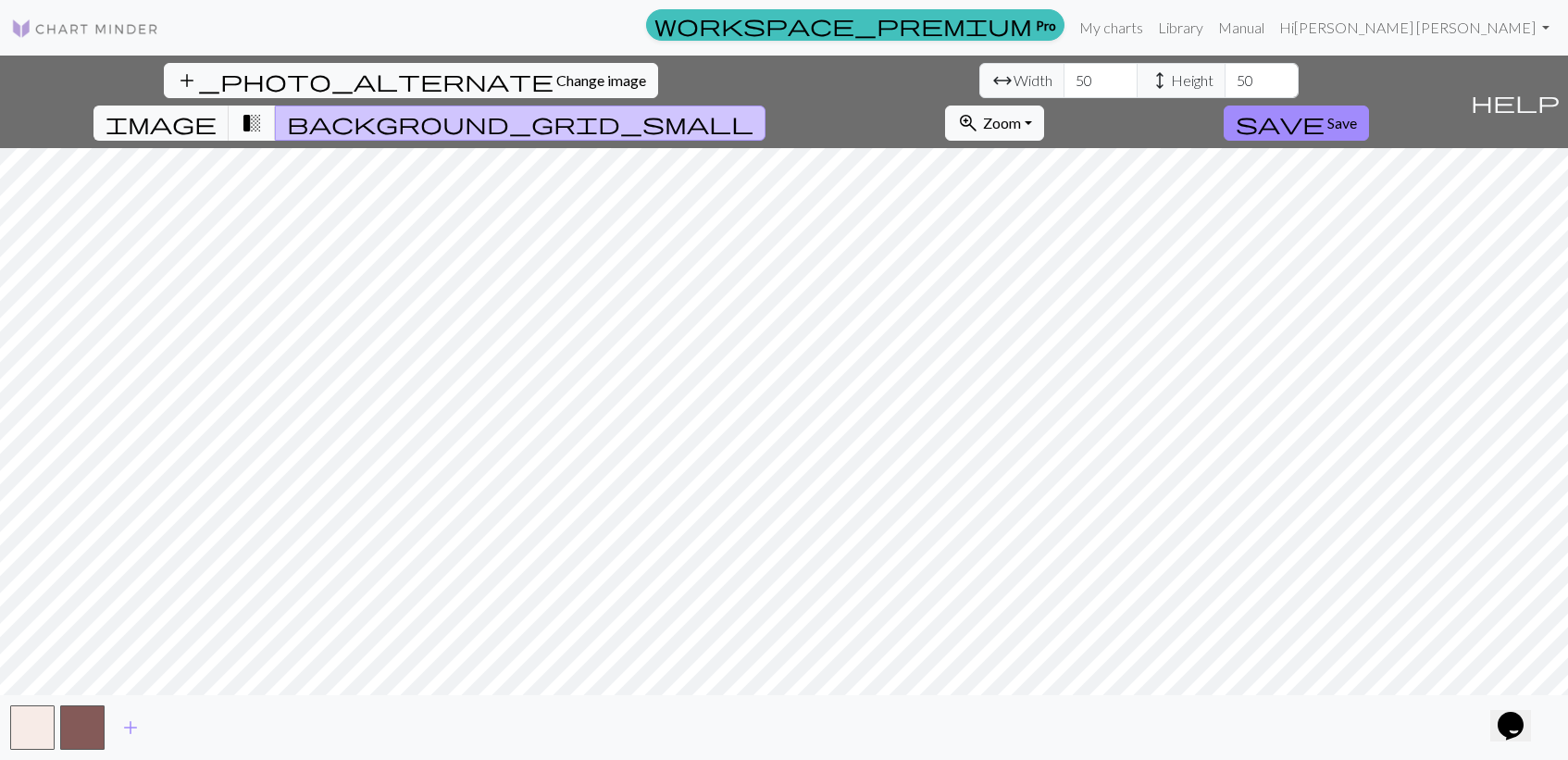
click at [263, 110] on span "transition_fade" at bounding box center [252, 123] width 22 height 26
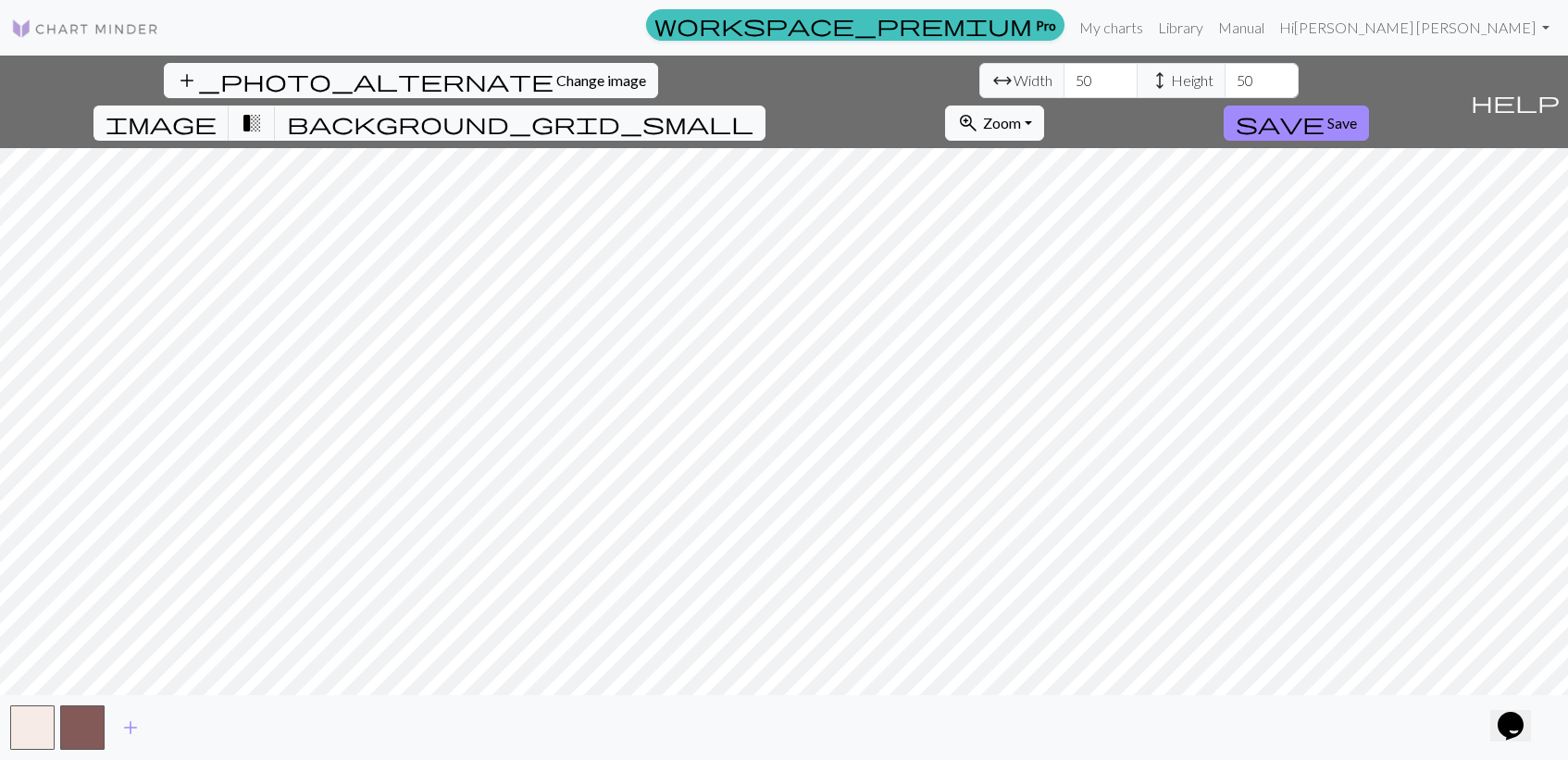
click at [1223, 88] on div "add_photo_alternate Change image arrow_range Width 50 height Height 50 image tr…" at bounding box center [731, 102] width 1462 height 92
click at [1044, 106] on button "zoom_in Zoom Zoom" at bounding box center [994, 123] width 99 height 36
click at [1092, 179] on button "Fit width" at bounding box center [1019, 193] width 146 height 30
click at [1044, 106] on button "zoom_in Zoom Zoom" at bounding box center [994, 123] width 99 height 36
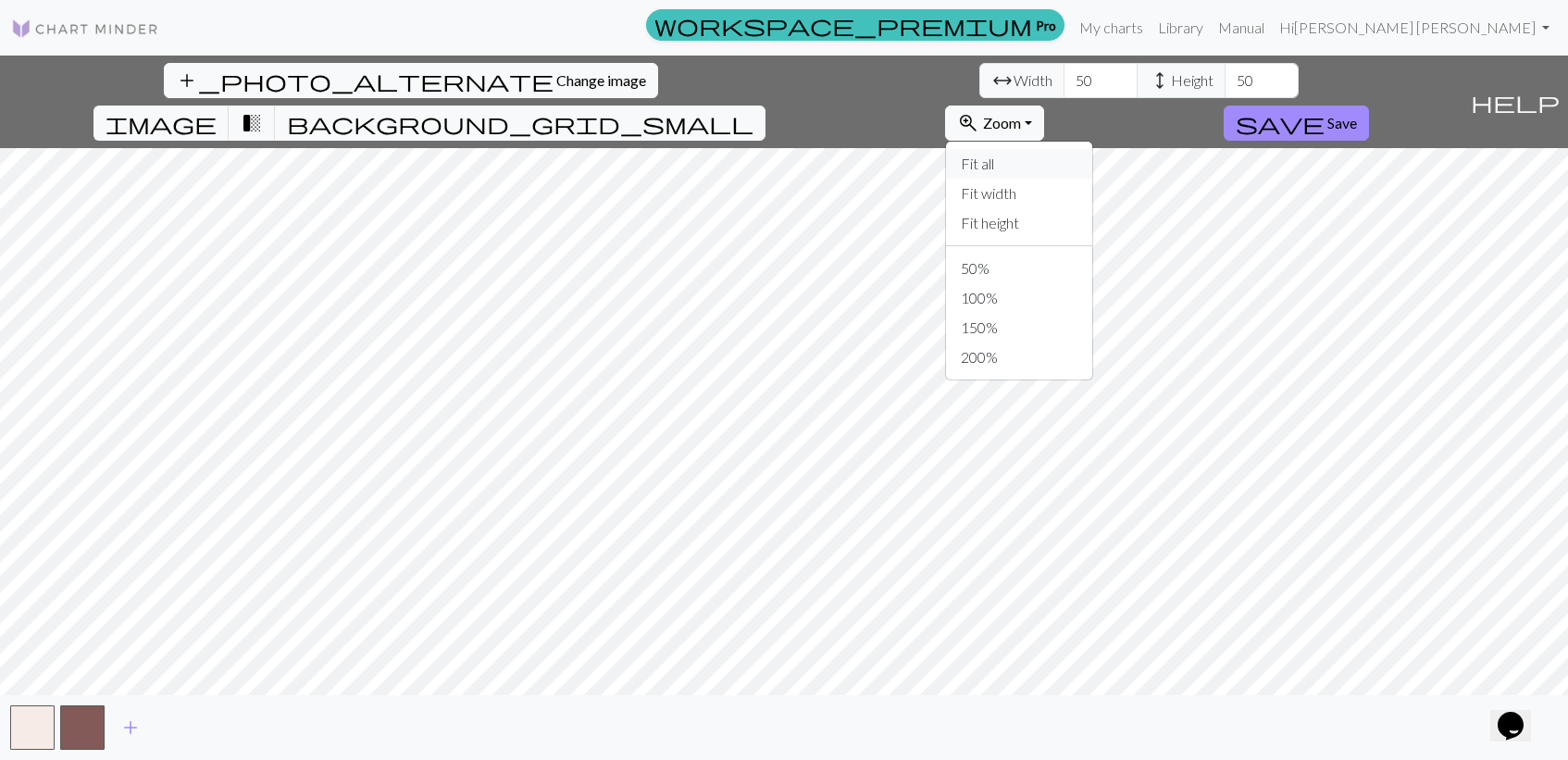
click at [1092, 149] on button "Fit all" at bounding box center [1019, 163] width 146 height 30
click at [1021, 114] on span "Zoom" at bounding box center [1002, 123] width 38 height 17
click at [1092, 208] on button "Fit height" at bounding box center [1019, 223] width 146 height 30
click at [216, 110] on span "image" at bounding box center [161, 123] width 111 height 26
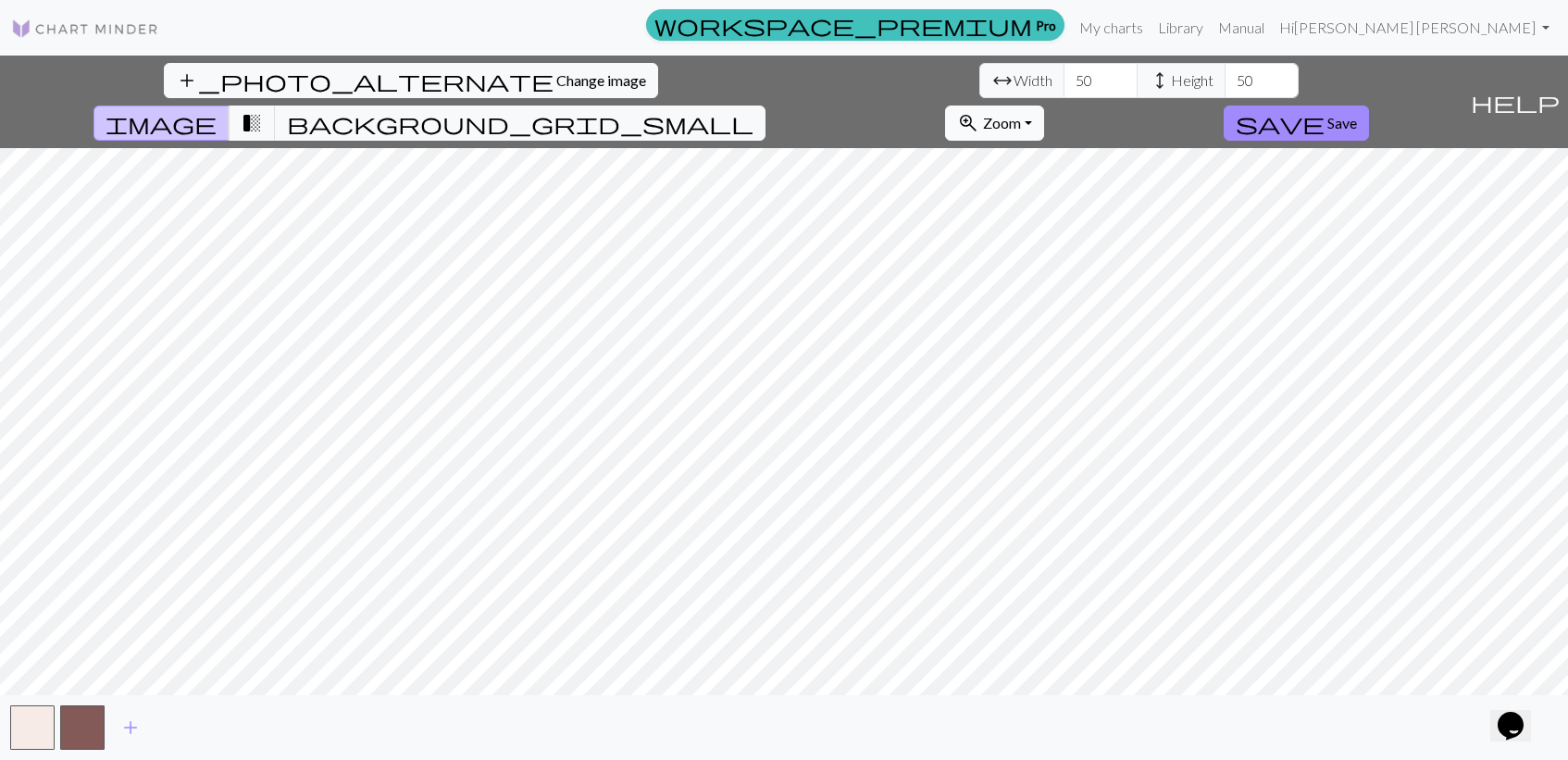
click at [1044, 106] on button "zoom_in Zoom Zoom" at bounding box center [994, 123] width 99 height 36
click at [1092, 283] on button "100%" at bounding box center [1019, 298] width 146 height 30
click at [556, 73] on span "Change image" at bounding box center [600, 80] width 89 height 17
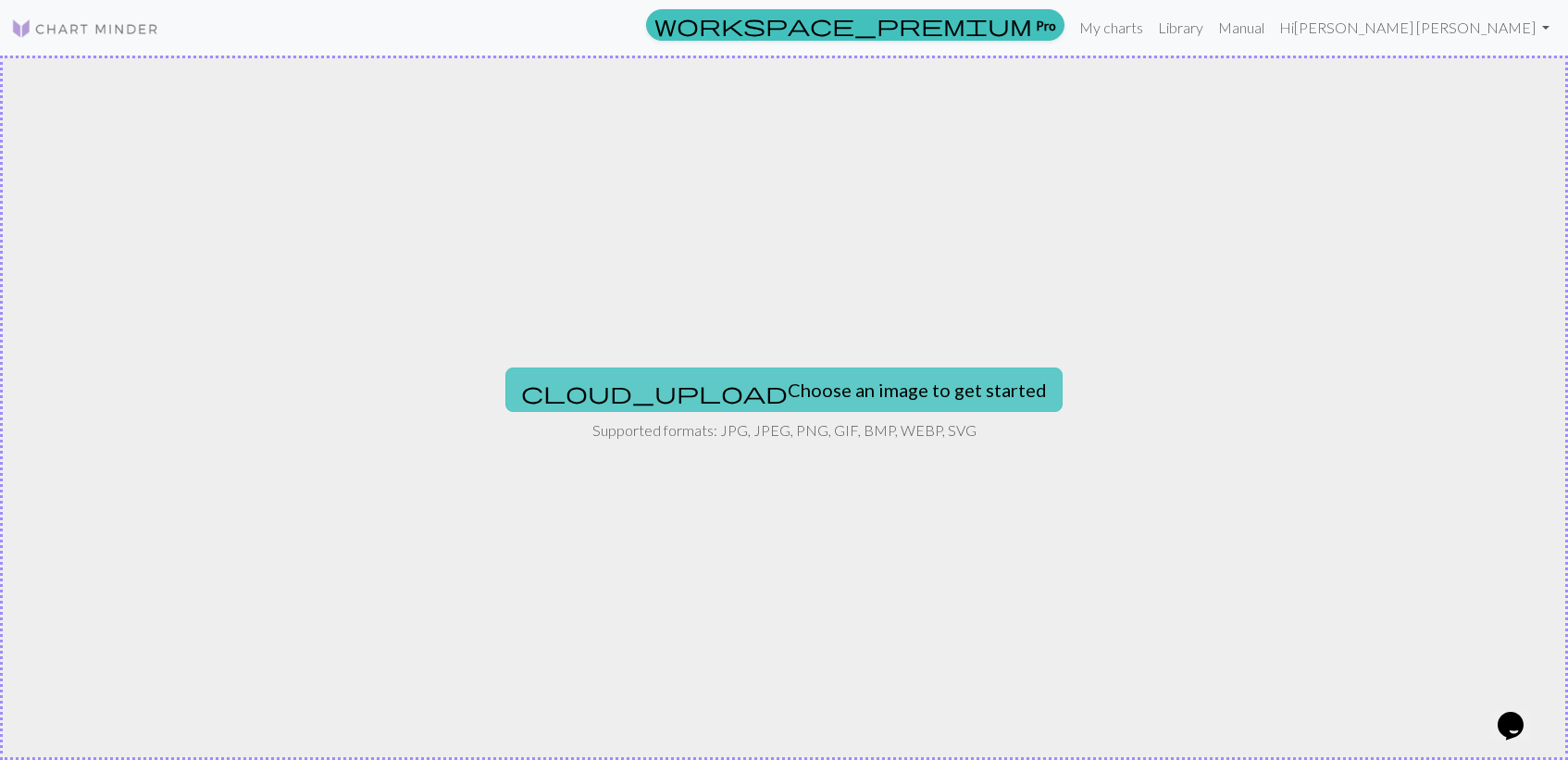
click at [800, 380] on button "cloud_upload Choose an image to get started" at bounding box center [784, 389] width 557 height 44
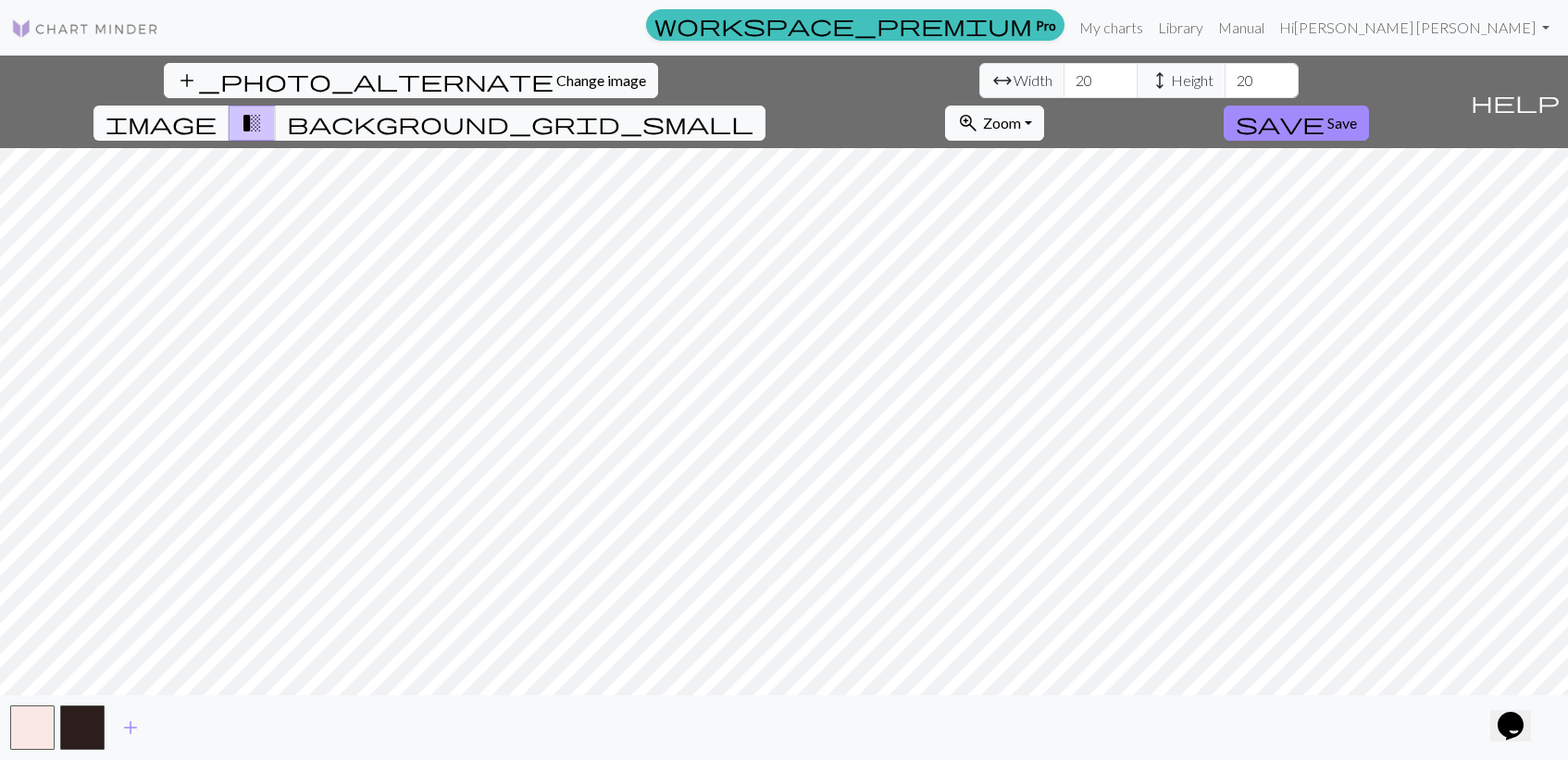
click at [230, 106] on button "image" at bounding box center [161, 123] width 136 height 36
click at [263, 110] on span "transition_fade" at bounding box center [252, 123] width 22 height 26
click at [1064, 80] on input "20" at bounding box center [1100, 81] width 74 height 36
type input "50"
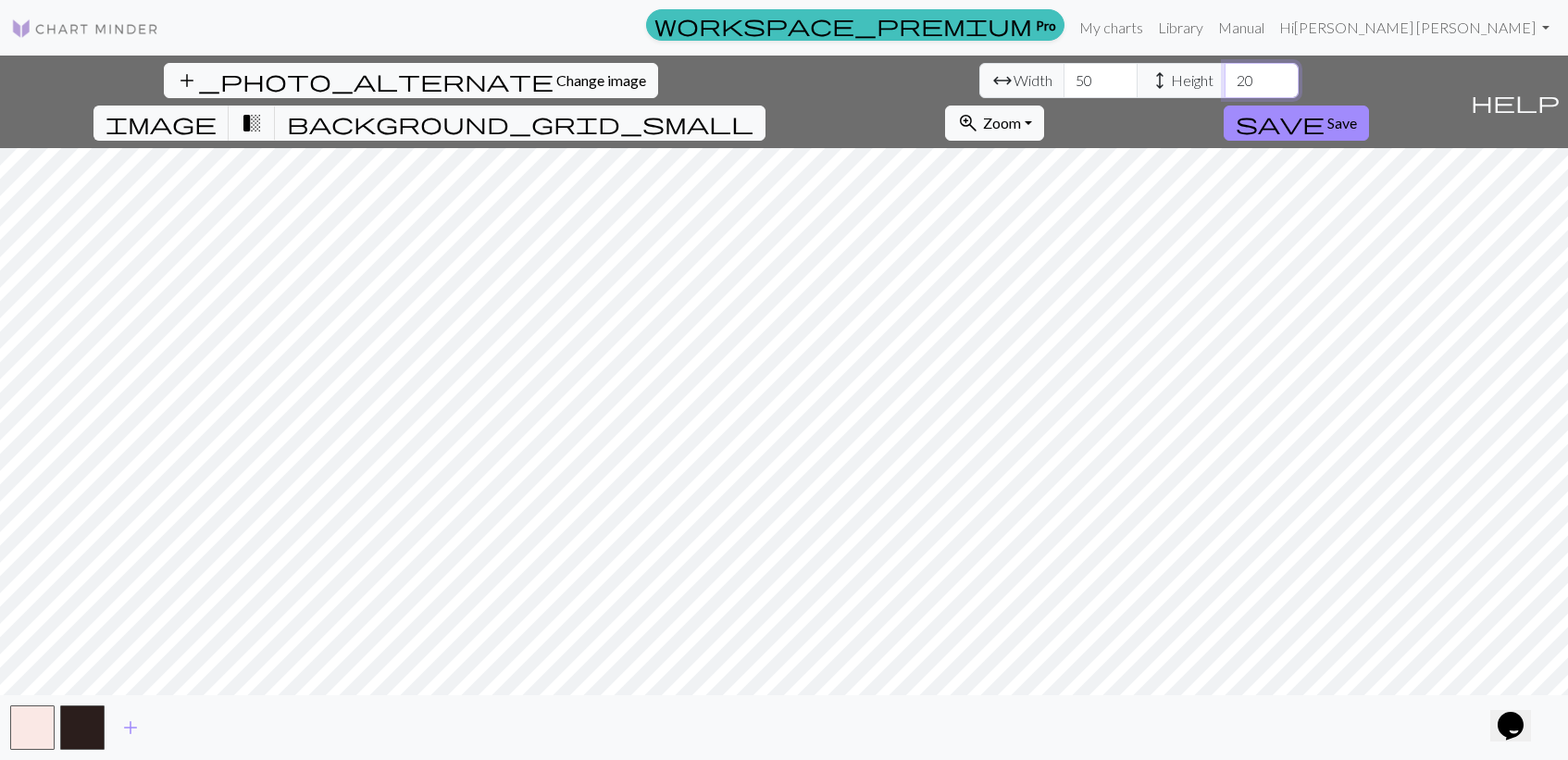
click at [1225, 79] on input "20" at bounding box center [1262, 81] width 74 height 36
click at [1225, 80] on input "20" at bounding box center [1262, 81] width 74 height 36
type input "40"
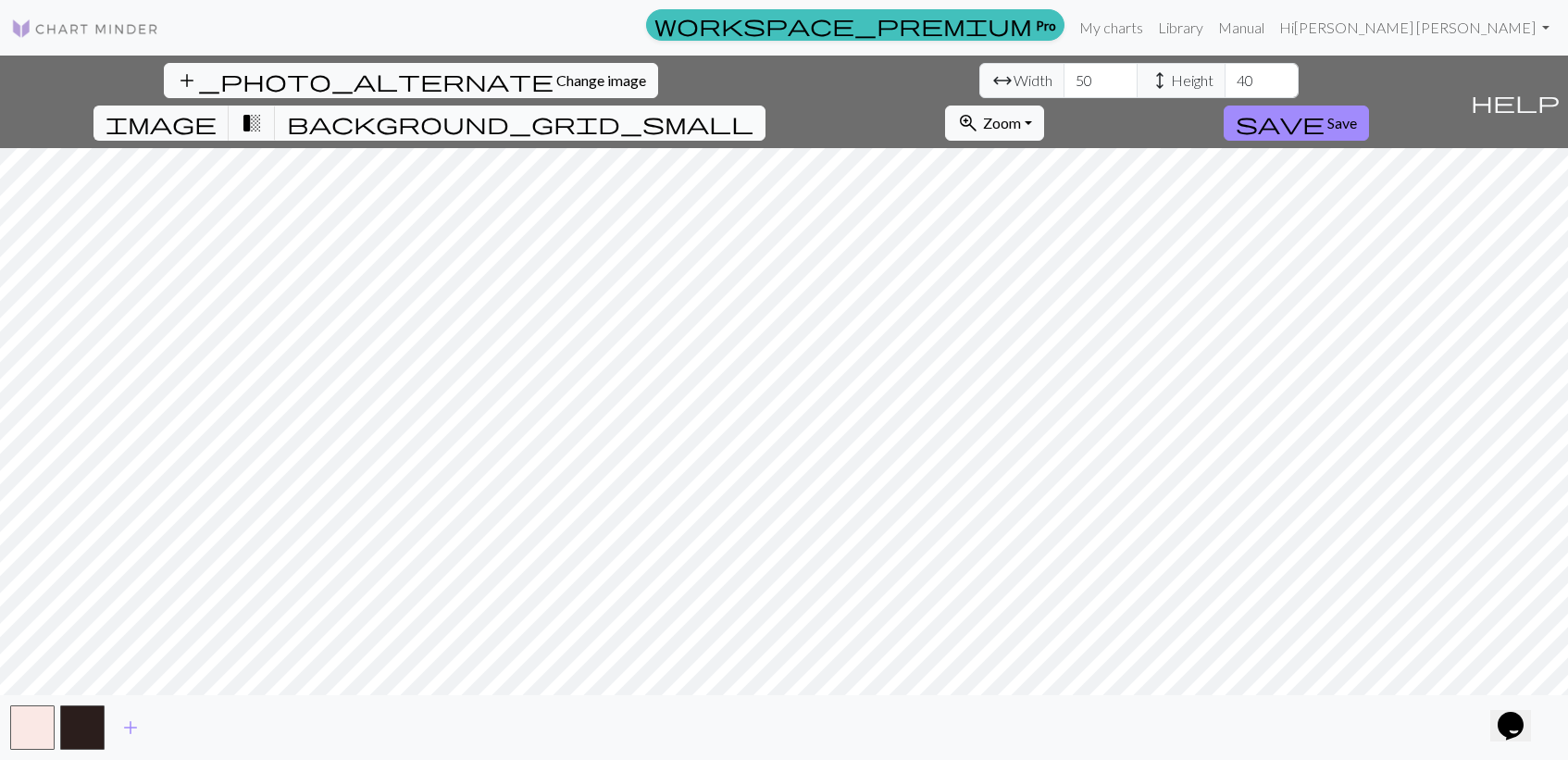
click at [753, 110] on span "background_grid_small" at bounding box center [521, 123] width 467 height 26
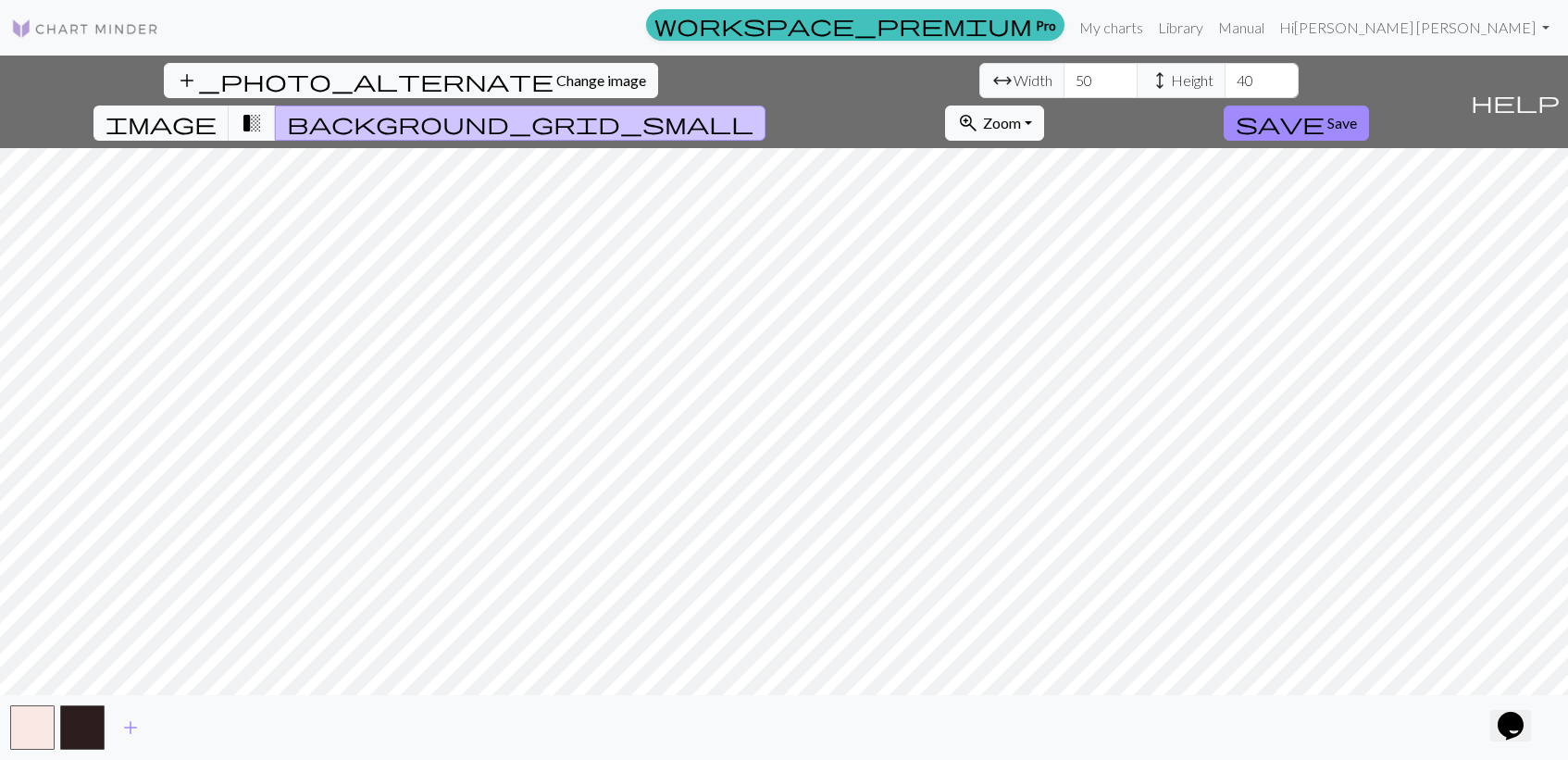
click at [263, 110] on span "transition_fade" at bounding box center [252, 123] width 22 height 26
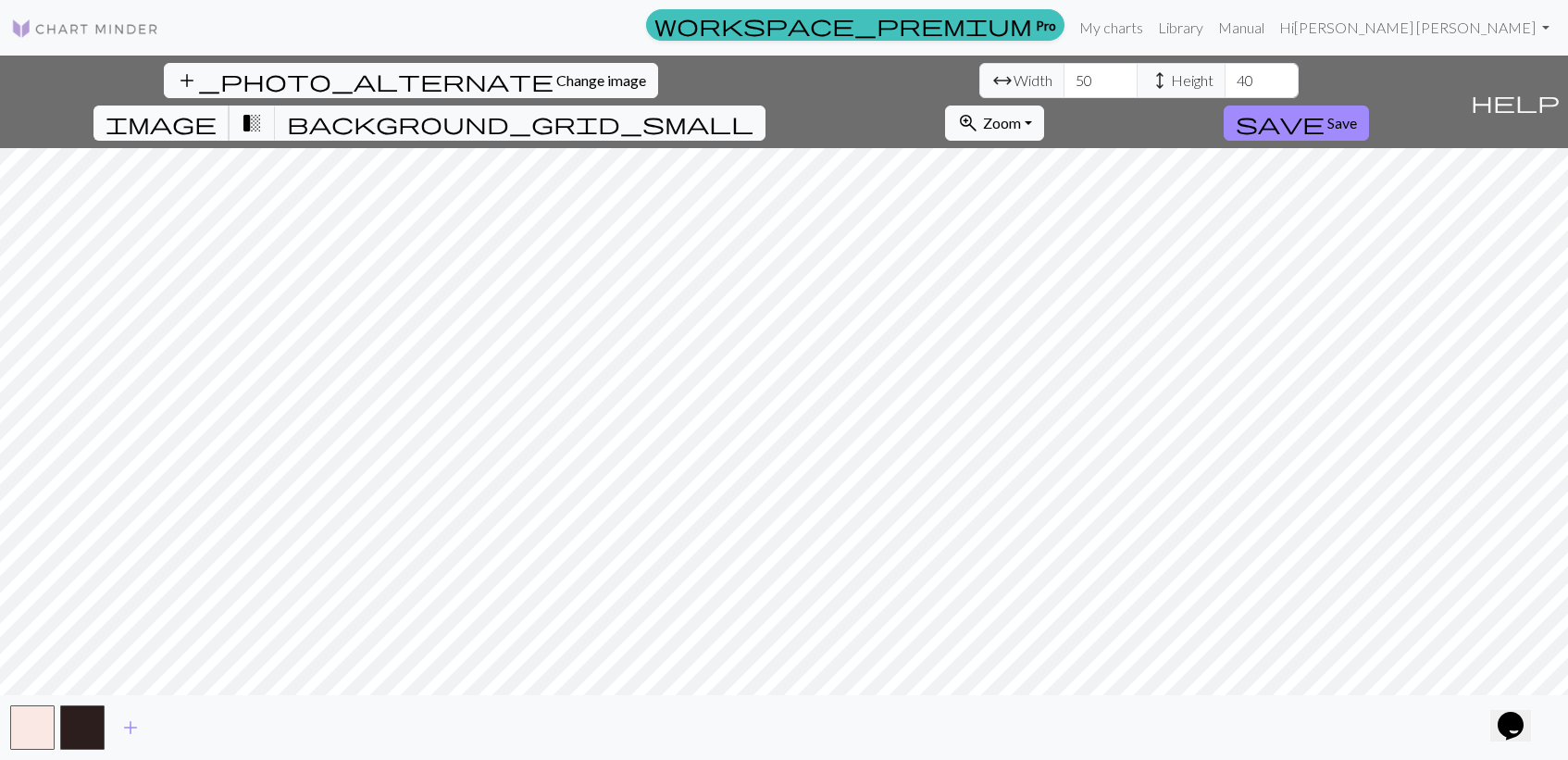
click at [216, 110] on span "image" at bounding box center [161, 123] width 111 height 26
click at [263, 110] on span "transition_fade" at bounding box center [252, 123] width 22 height 26
click at [556, 88] on span "Change image" at bounding box center [600, 80] width 89 height 17
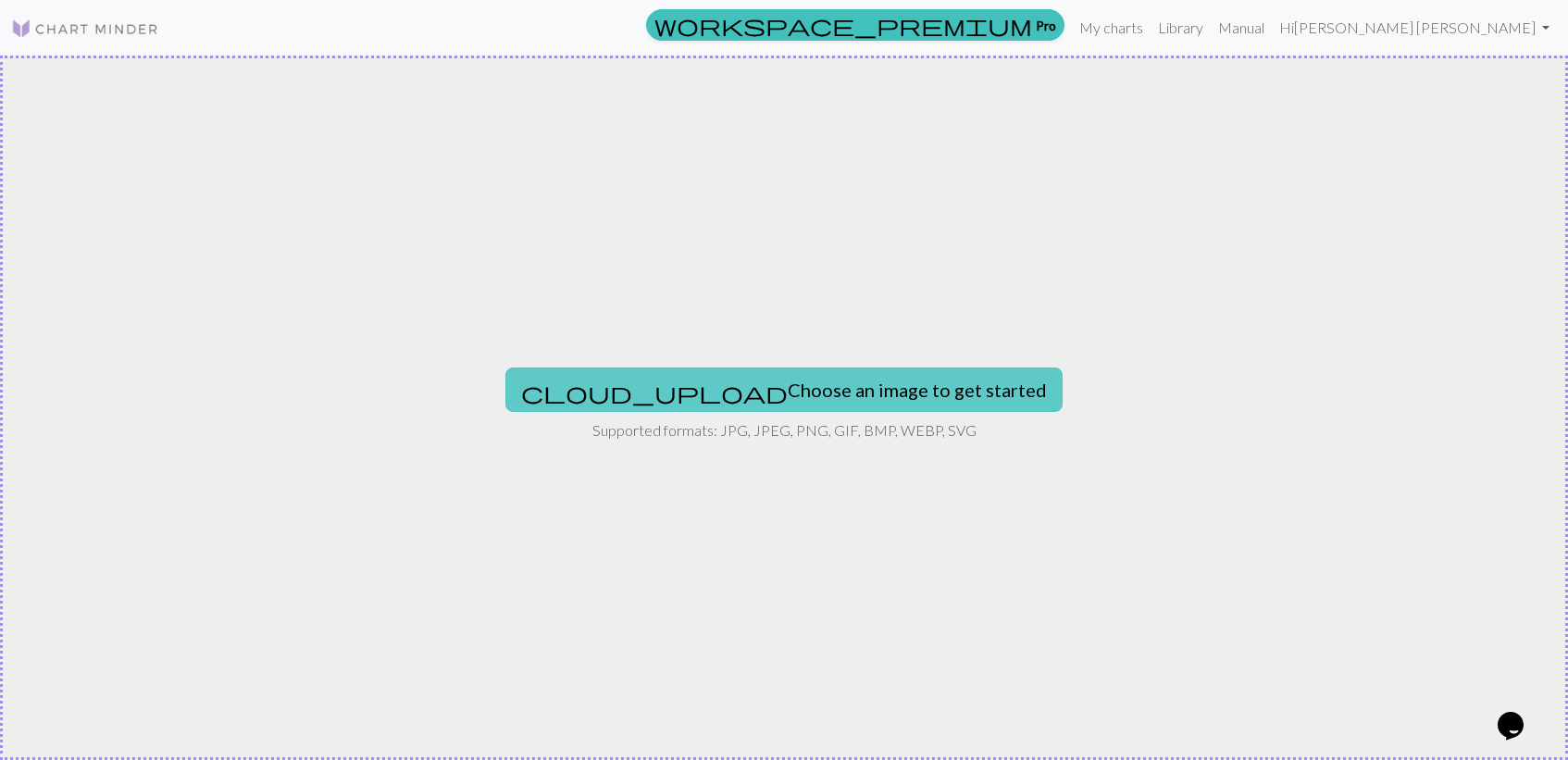
click at [721, 384] on button "cloud_upload Choose an image to get started" at bounding box center [784, 389] width 557 height 44
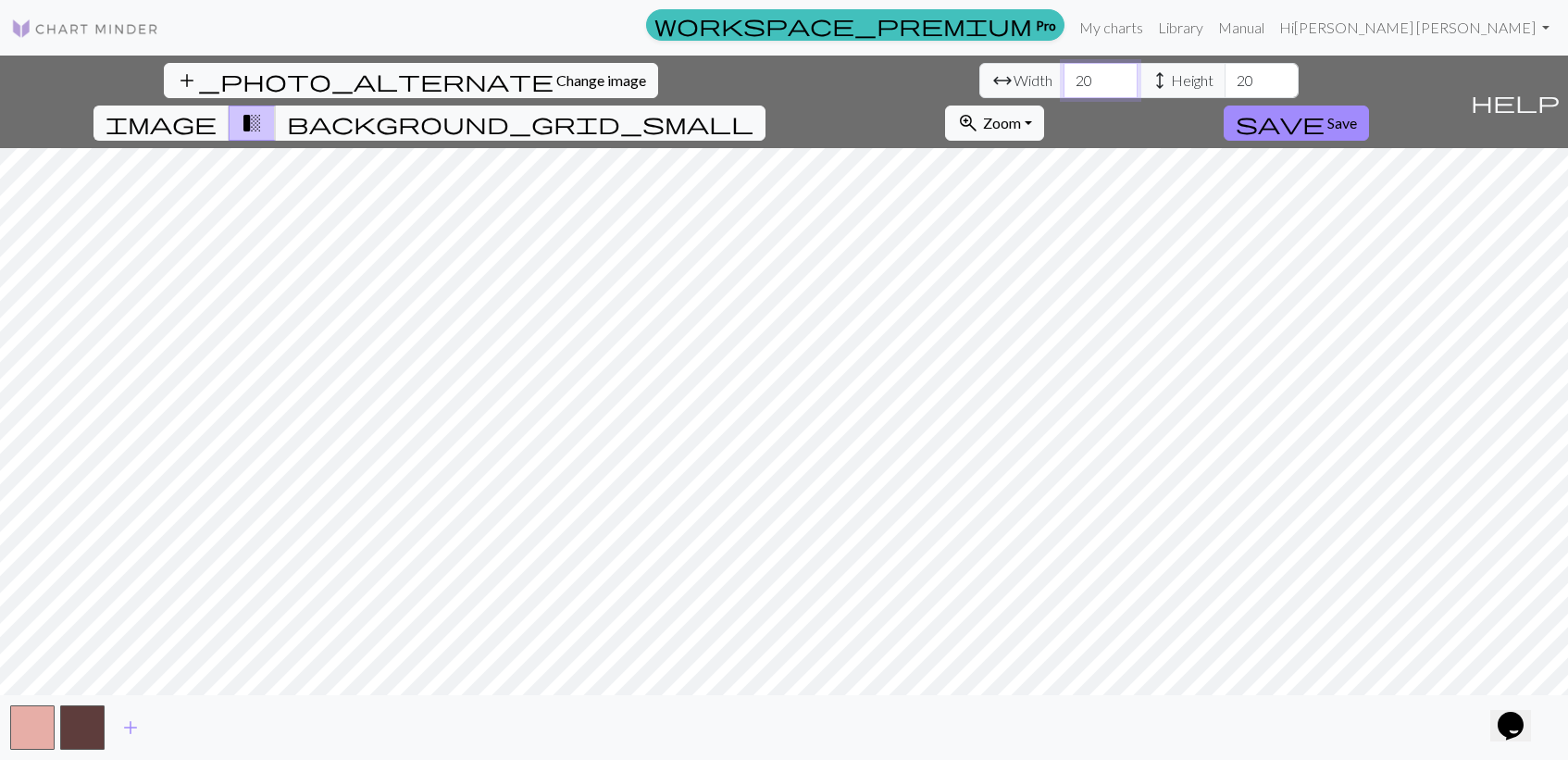
click at [1064, 81] on input "20" at bounding box center [1100, 81] width 74 height 36
type input "50"
click at [1225, 74] on input "20" at bounding box center [1262, 81] width 74 height 36
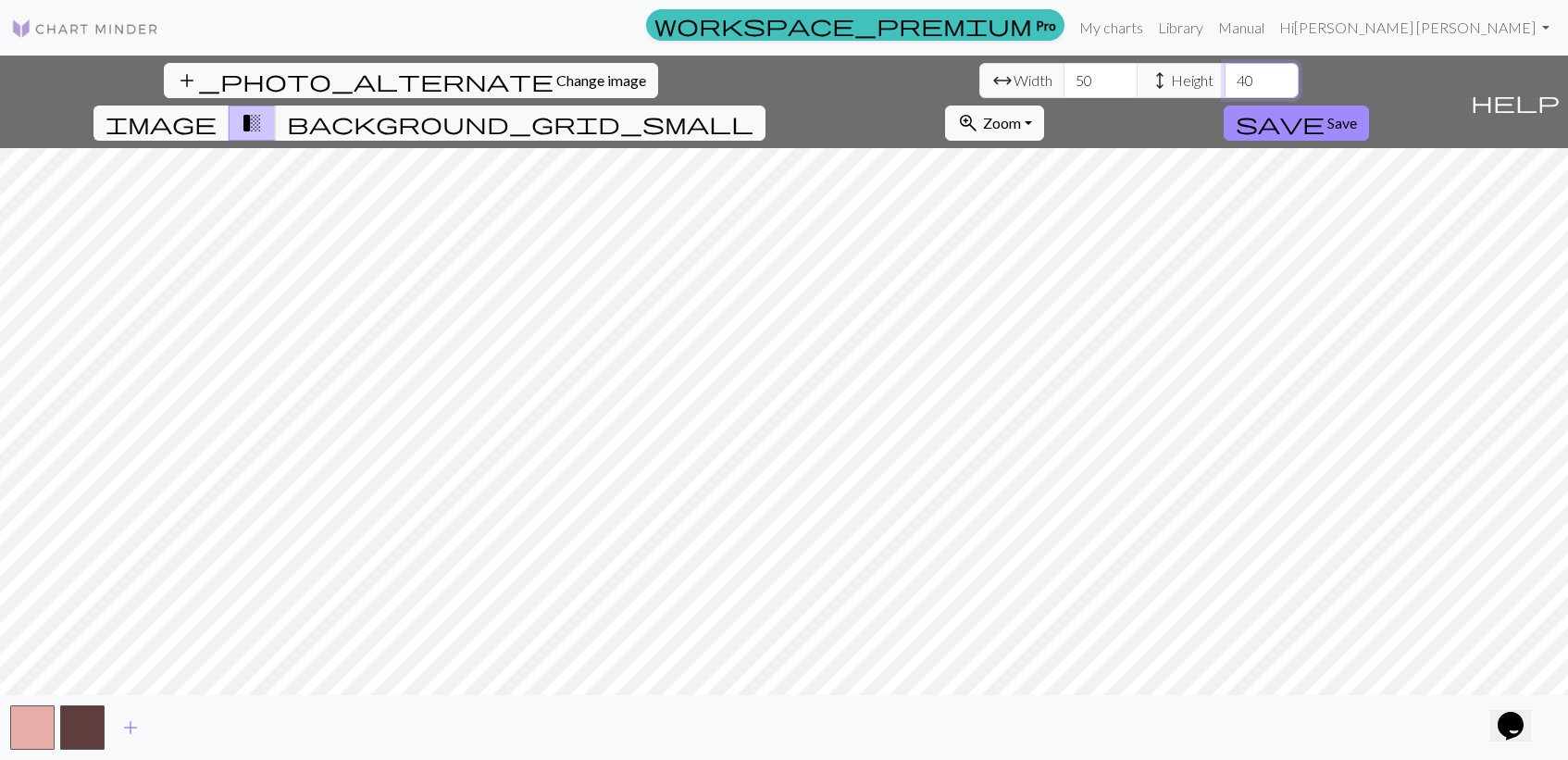
type input "40"
click at [216, 110] on span "image" at bounding box center [161, 123] width 111 height 26
click at [263, 110] on span "transition_fade" at bounding box center [252, 123] width 22 height 26
click at [216, 110] on span "image" at bounding box center [161, 123] width 111 height 26
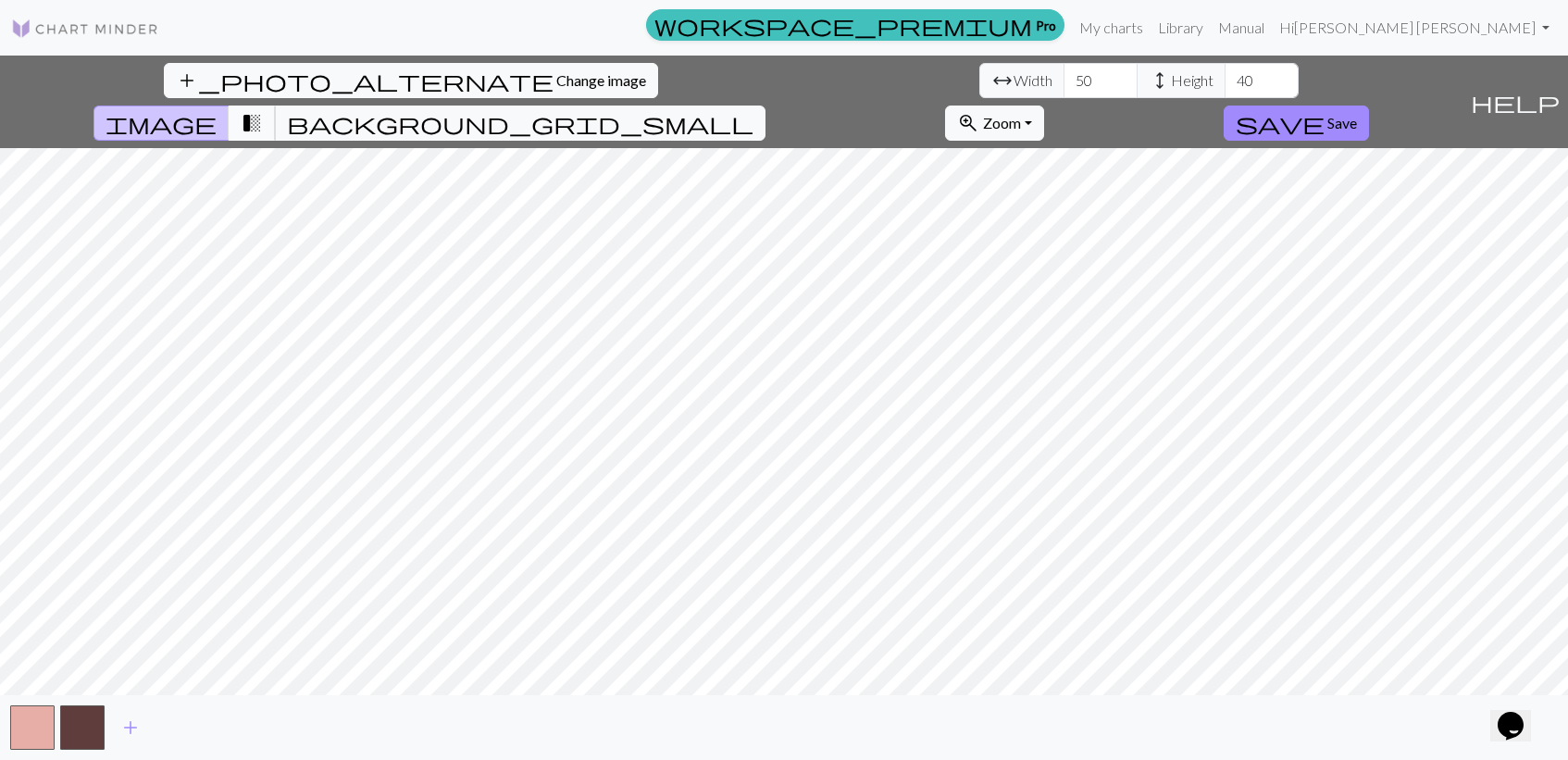
click at [263, 110] on span "transition_fade" at bounding box center [252, 123] width 22 height 26
click at [230, 106] on button "image" at bounding box center [161, 123] width 136 height 36
click at [87, 724] on button "button" at bounding box center [83, 727] width 44 height 44
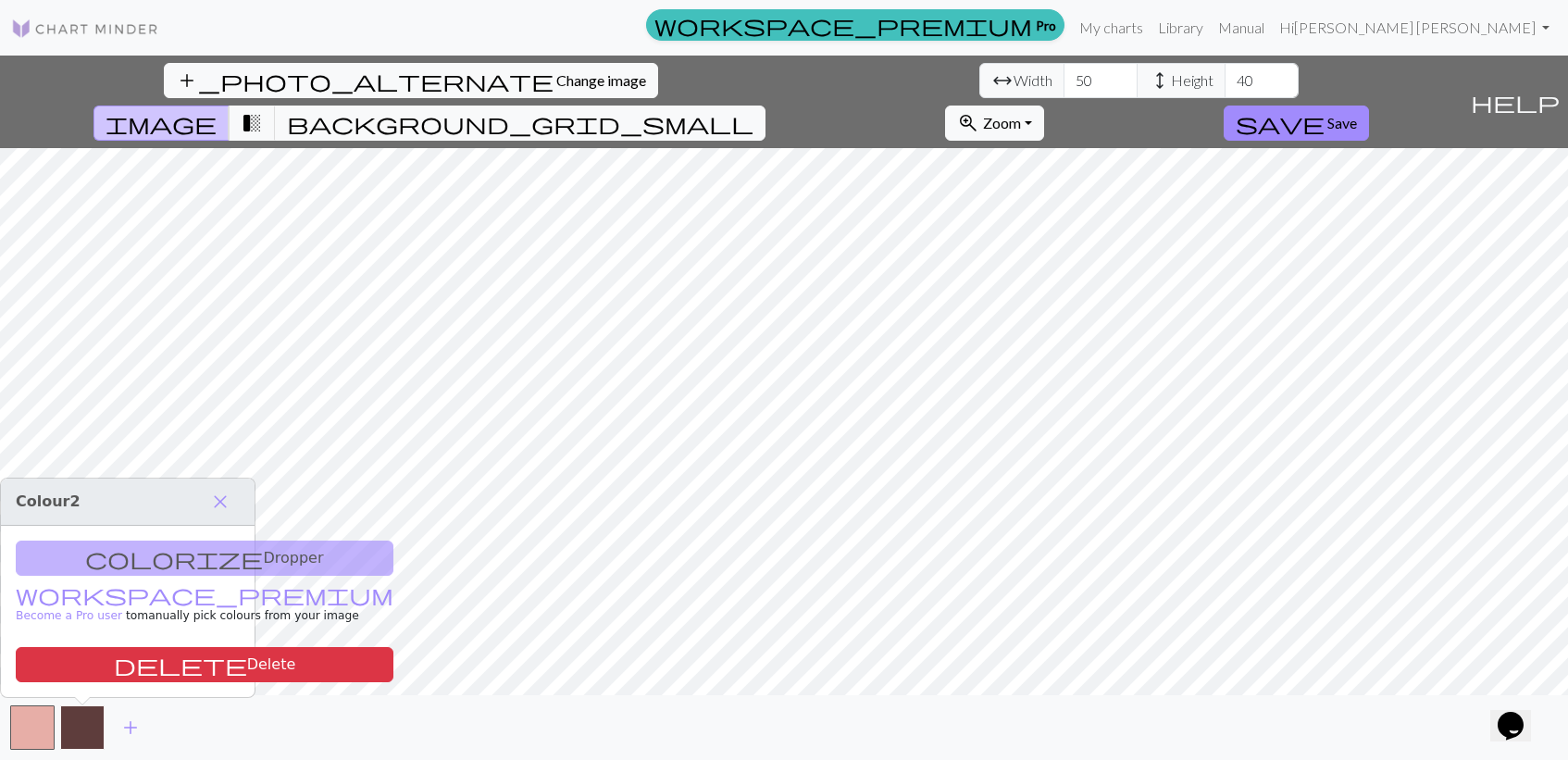
click at [87, 724] on button "button" at bounding box center [83, 727] width 44 height 44
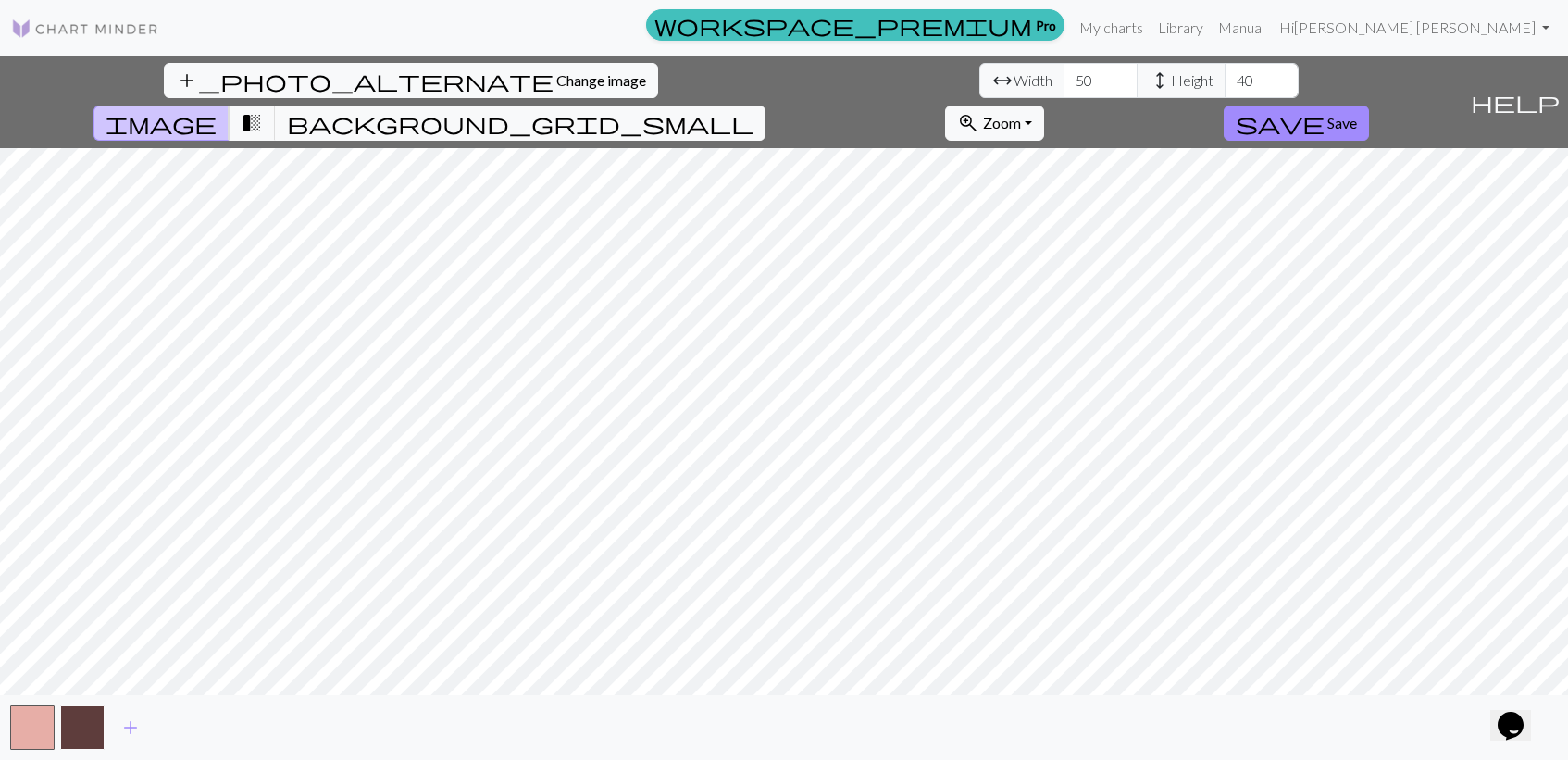
click at [80, 718] on button "button" at bounding box center [83, 727] width 44 height 44
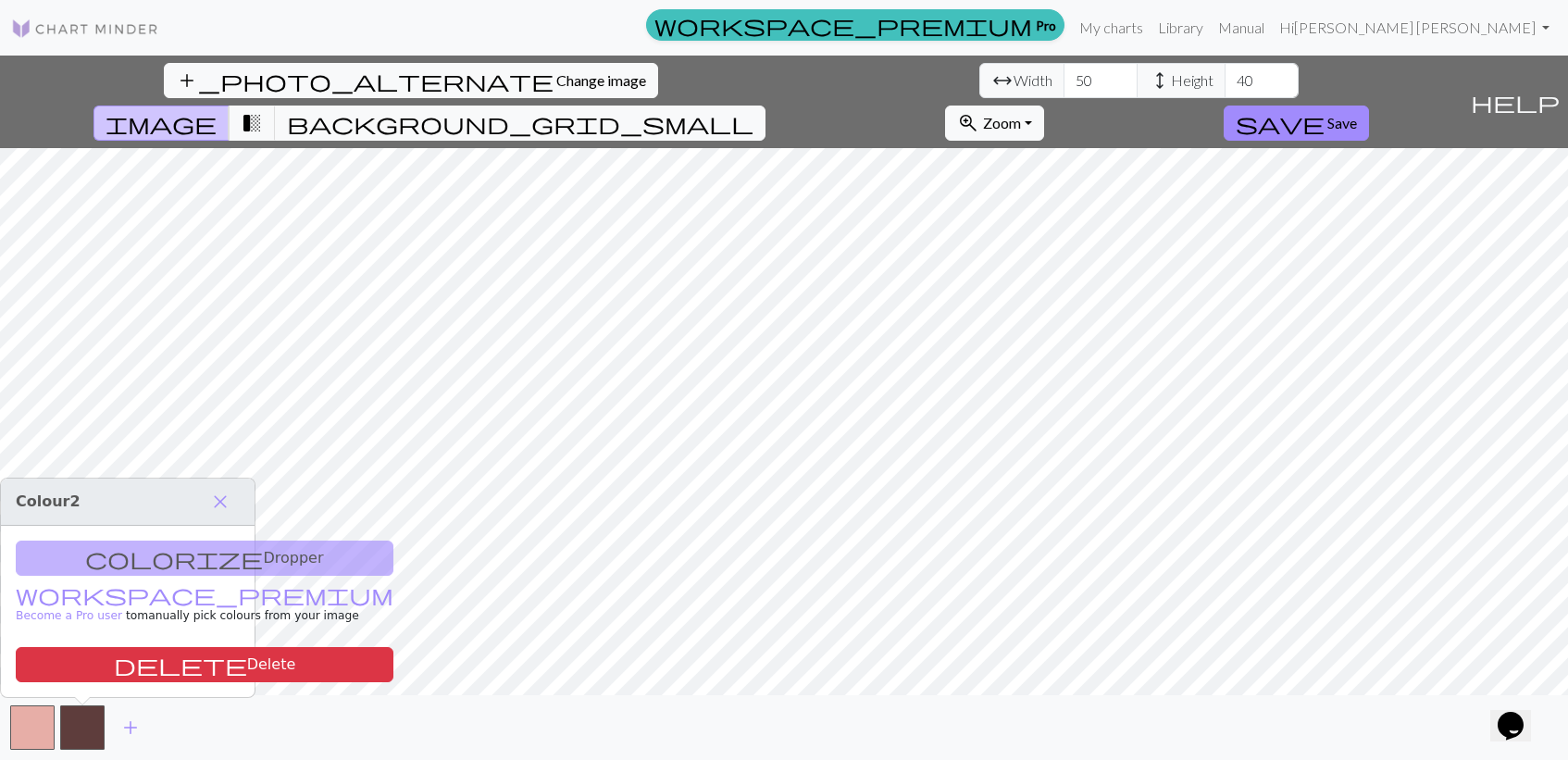
click at [174, 547] on div "colorize Dropper workspace_premium Become a Pro user to manually pick colours f…" at bounding box center [128, 611] width 254 height 171
click at [173, 549] on div "colorize Dropper workspace_premium Become a Pro user to manually pick colours f…" at bounding box center [128, 611] width 254 height 171
click at [168, 561] on div "colorize Dropper workspace_premium Become a Pro user to manually pick colours f…" at bounding box center [128, 611] width 254 height 171
click at [172, 536] on div "colorize Dropper workspace_premium Become a Pro user to manually pick colours f…" at bounding box center [128, 611] width 254 height 171
click at [241, 510] on h3 "Colour 2 close" at bounding box center [128, 502] width 254 height 47
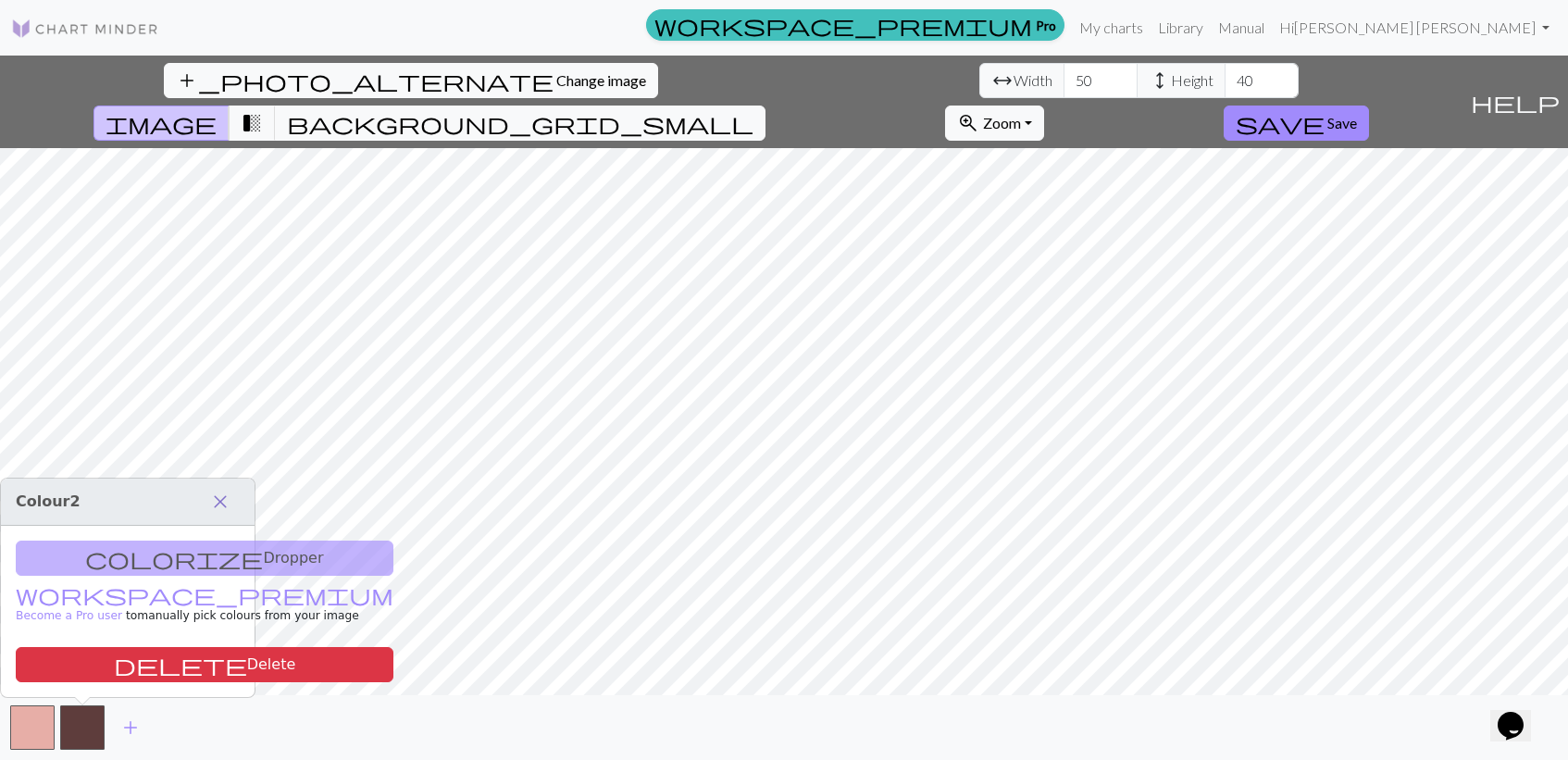
click at [222, 509] on span "close" at bounding box center [220, 502] width 22 height 26
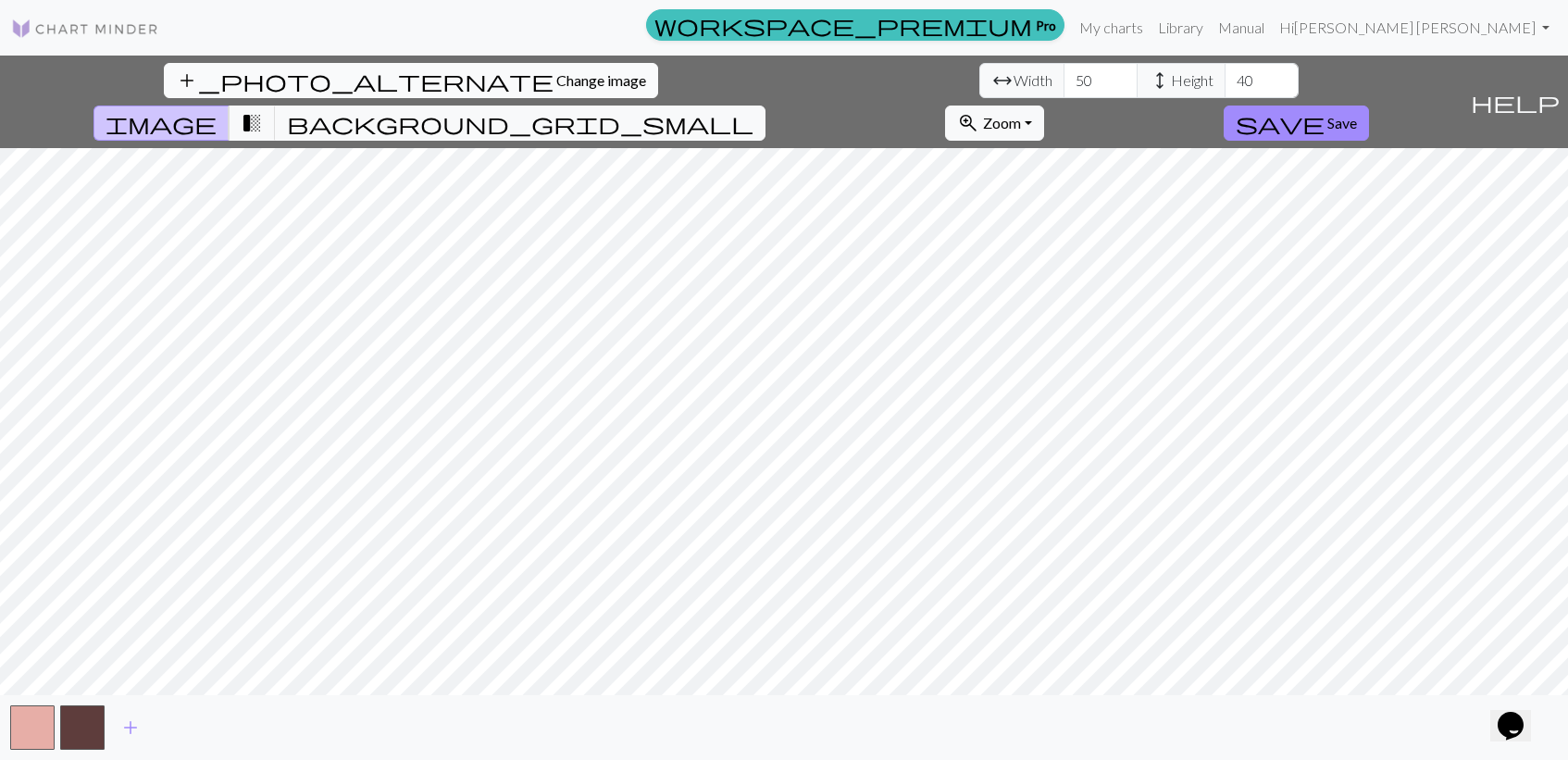
click at [164, 95] on button "add_photo_alternate Change image" at bounding box center [411, 81] width 494 height 36
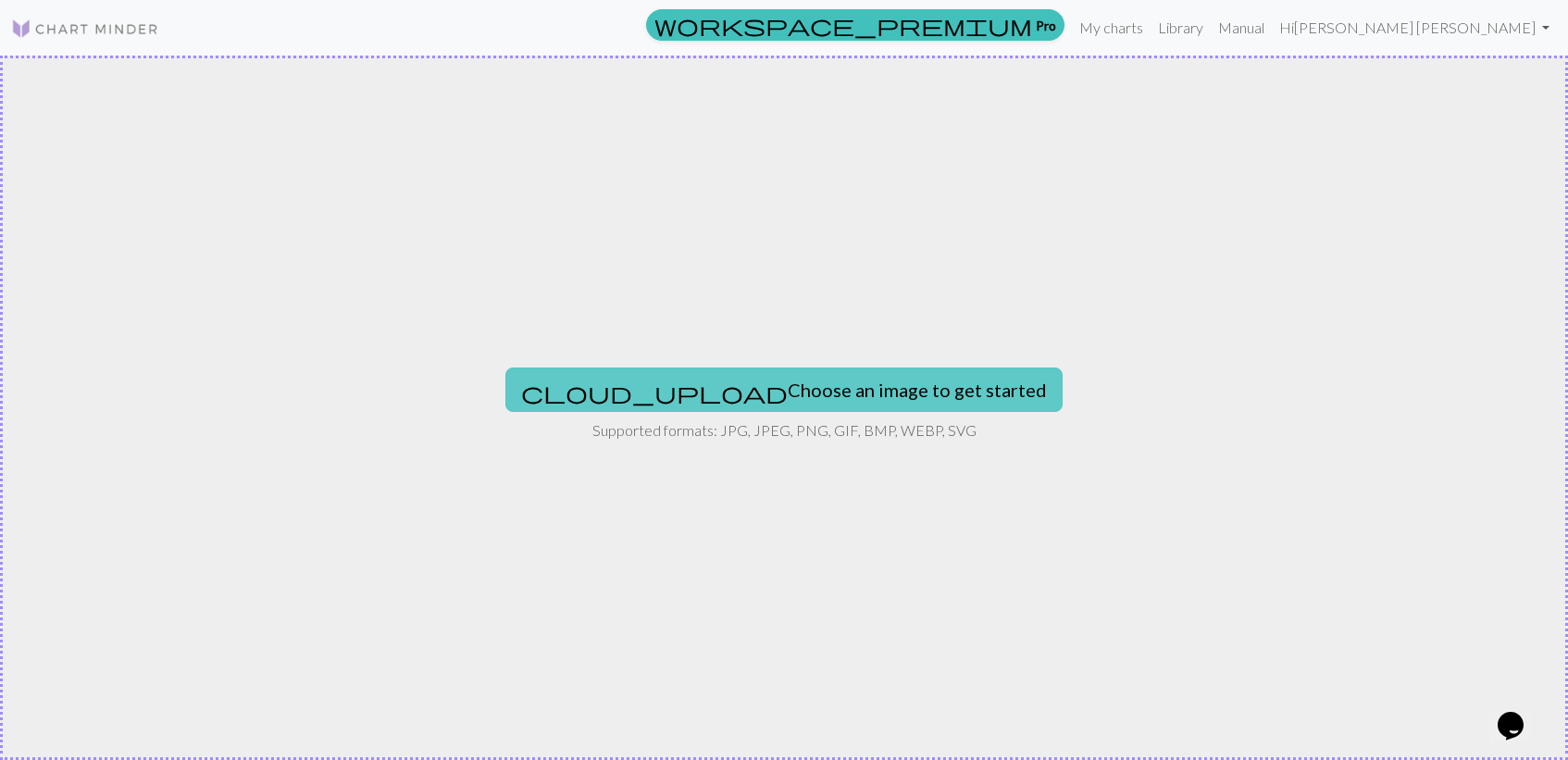
click at [762, 386] on button "cloud_upload Choose an image to get started" at bounding box center [784, 389] width 557 height 44
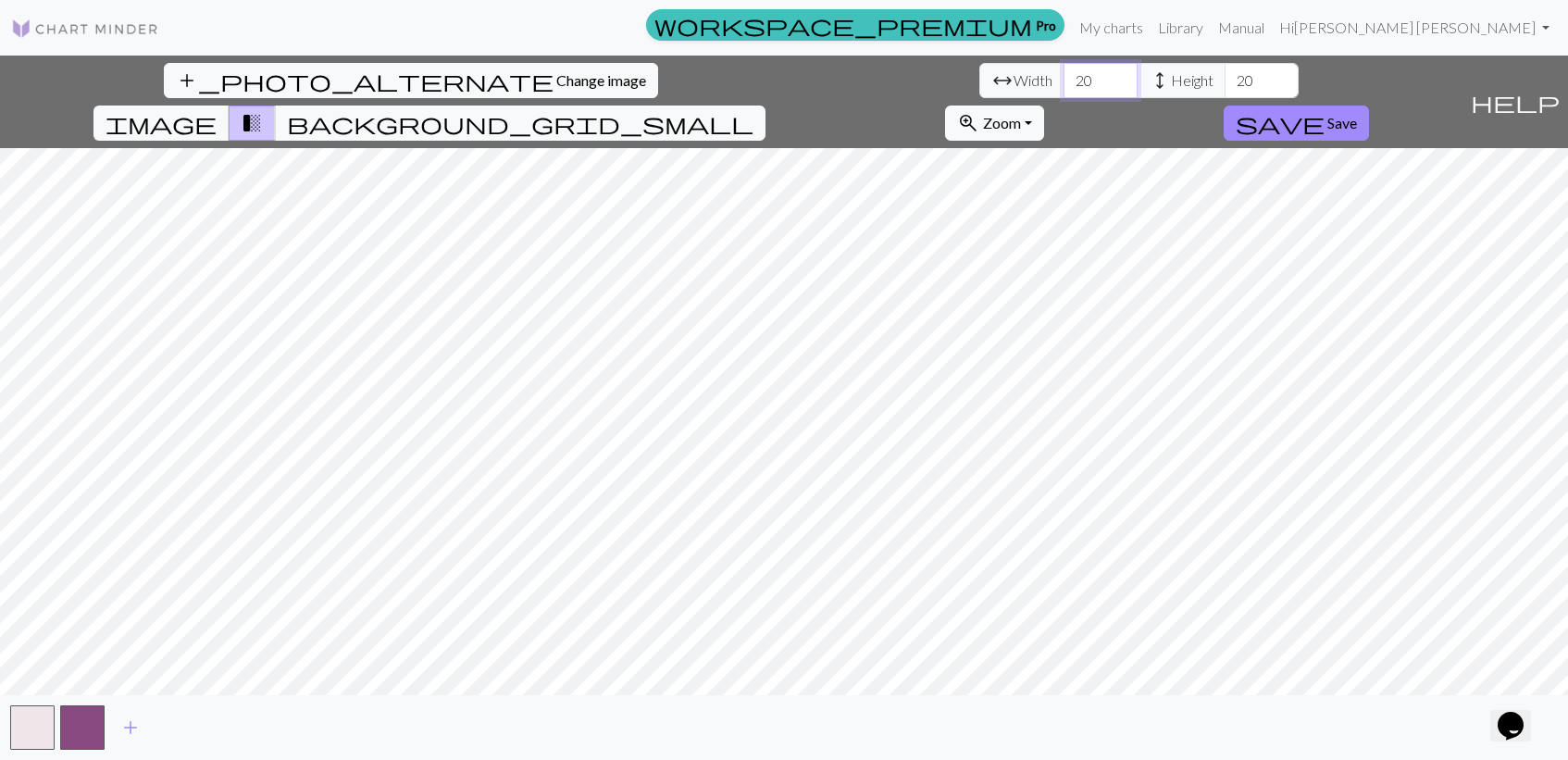
click at [1064, 73] on input "20" at bounding box center [1100, 81] width 74 height 36
type input "50"
click at [1225, 90] on input "20" at bounding box center [1262, 81] width 74 height 36
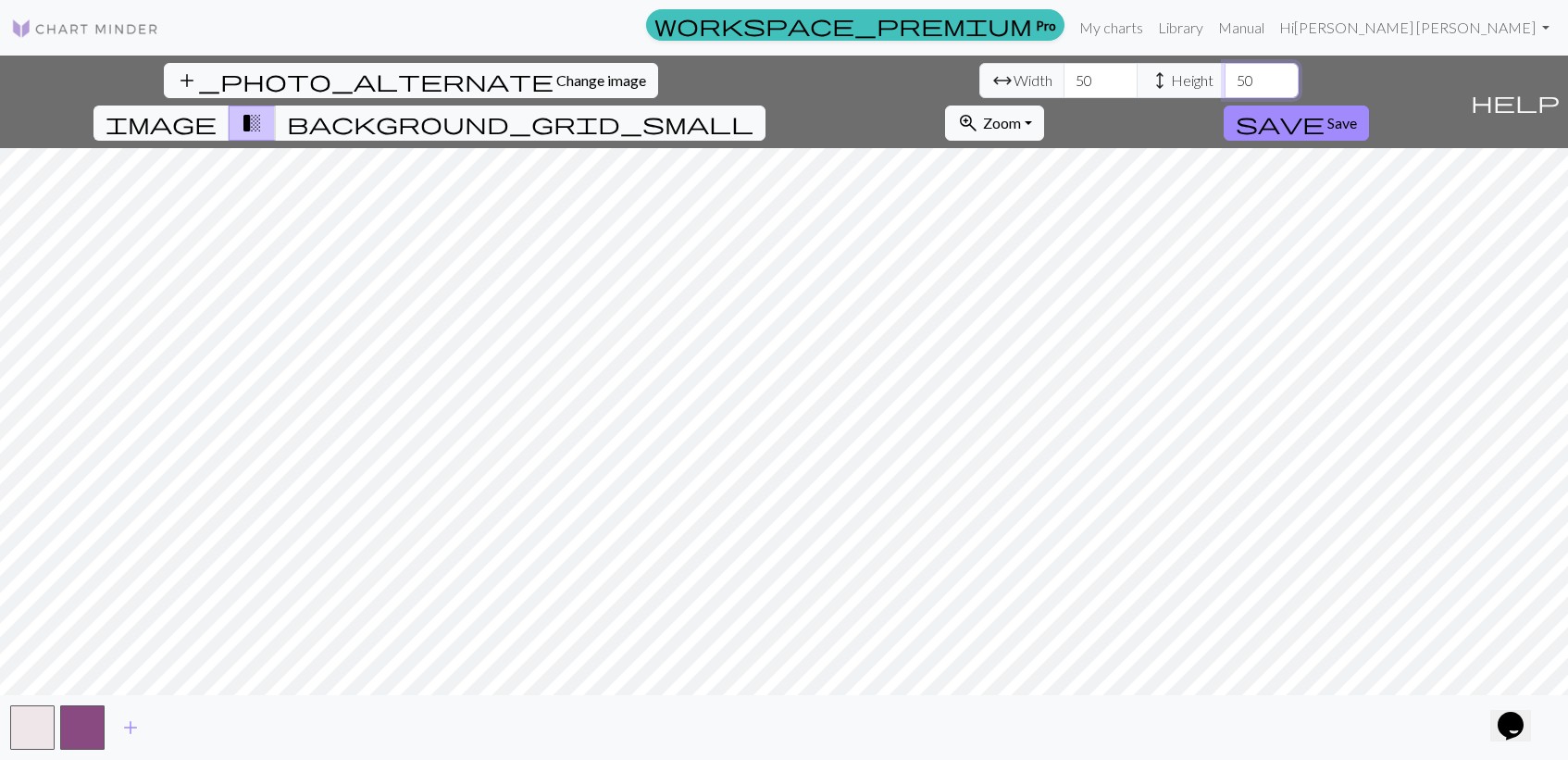
type input "50"
click at [216, 110] on span "image" at bounding box center [161, 123] width 111 height 26
click at [263, 110] on span "transition_fade" at bounding box center [252, 123] width 22 height 26
click at [833, 89] on div "add_photo_alternate Change image arrow_range Width 50 height Height 50 image tr…" at bounding box center [731, 102] width 1462 height 92
click at [230, 106] on button "image" at bounding box center [161, 123] width 136 height 36
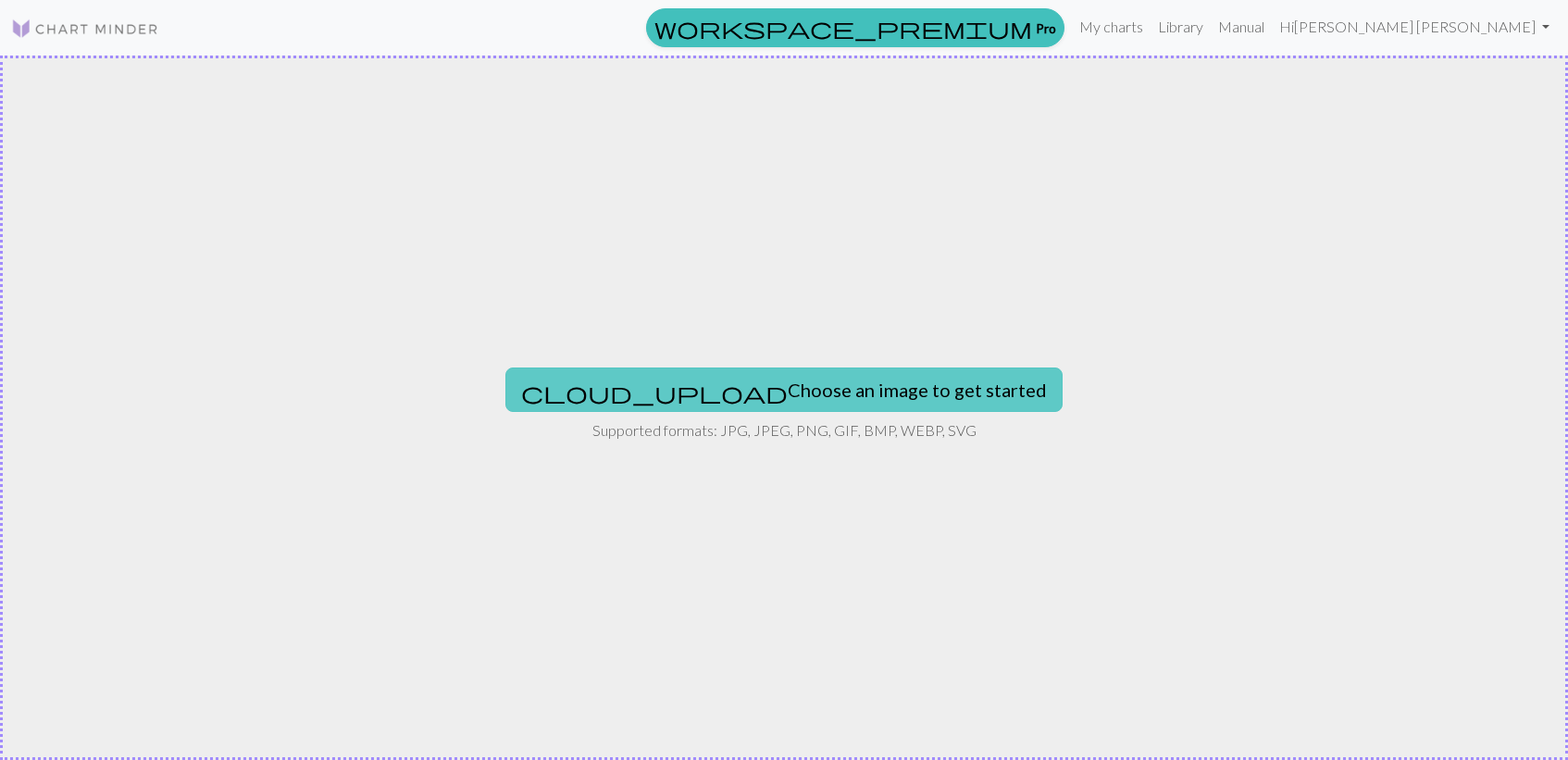
click at [757, 380] on button "cloud_upload Choose an image to get started" at bounding box center [784, 389] width 557 height 44
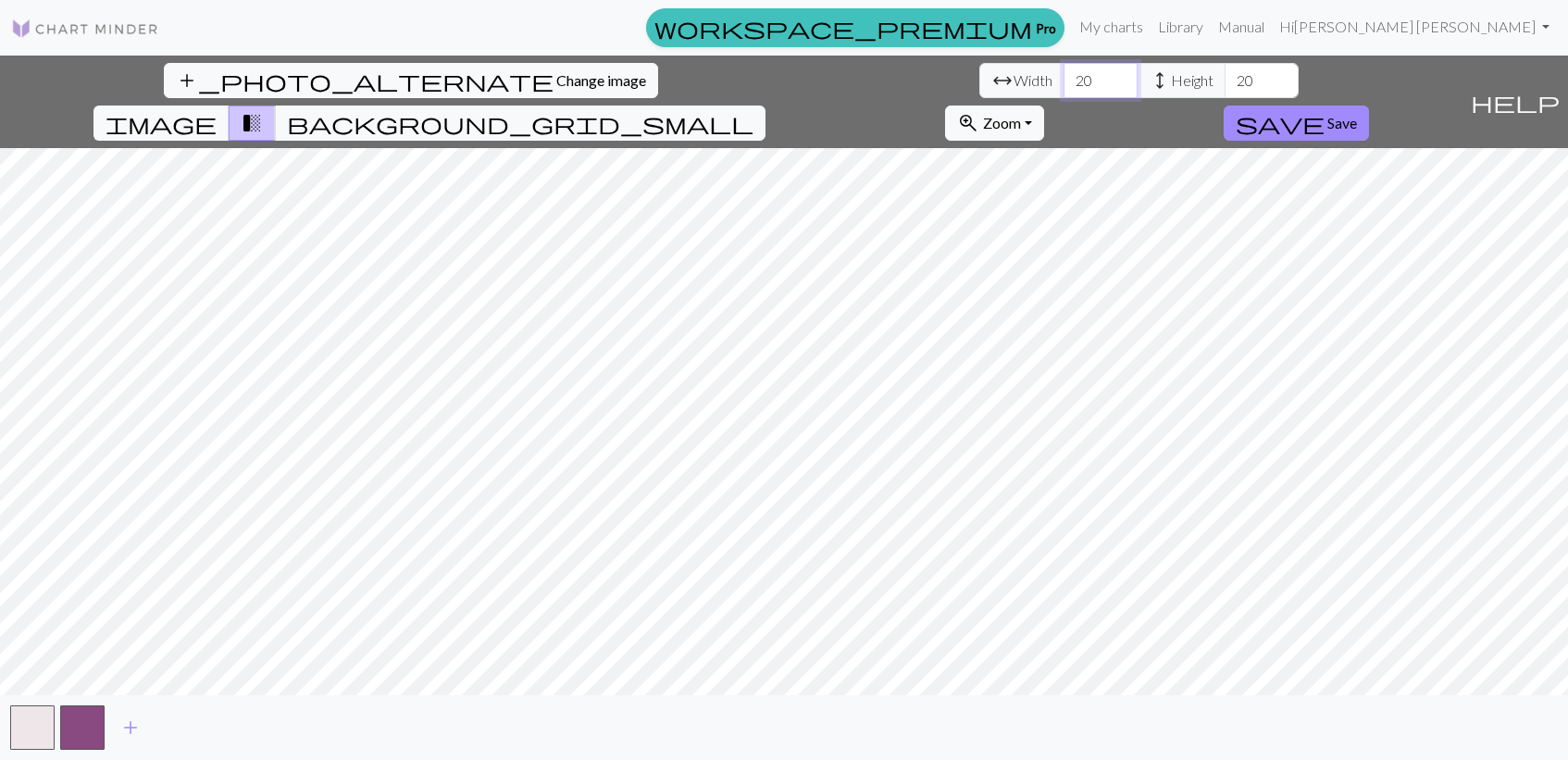
click at [1064, 73] on input "20" at bounding box center [1100, 81] width 74 height 36
type input "50"
click at [1225, 86] on input "20" at bounding box center [1262, 81] width 74 height 36
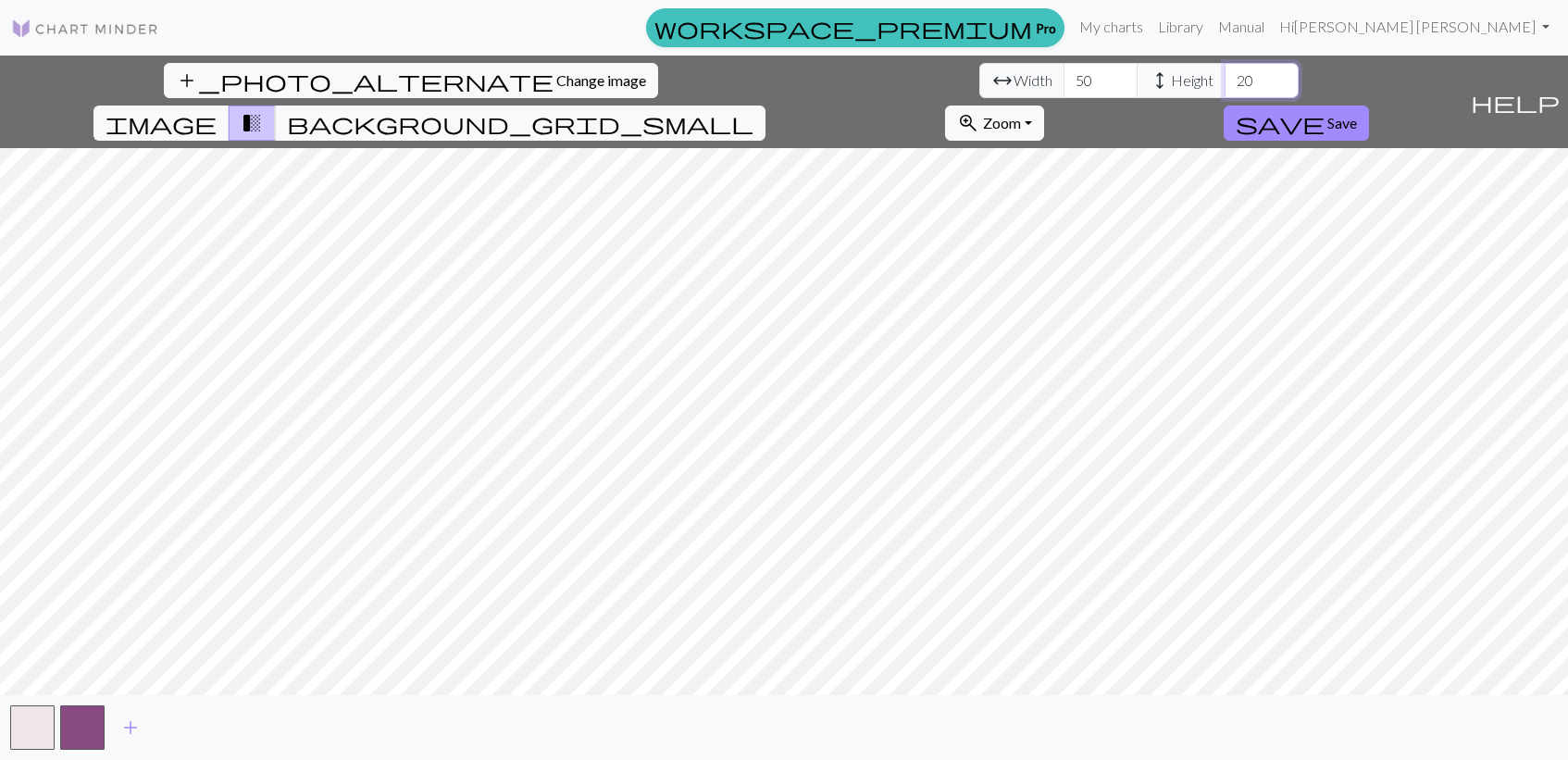
click at [1225, 86] on input "20" at bounding box center [1262, 81] width 74 height 36
click at [1225, 80] on input "20" at bounding box center [1262, 81] width 74 height 36
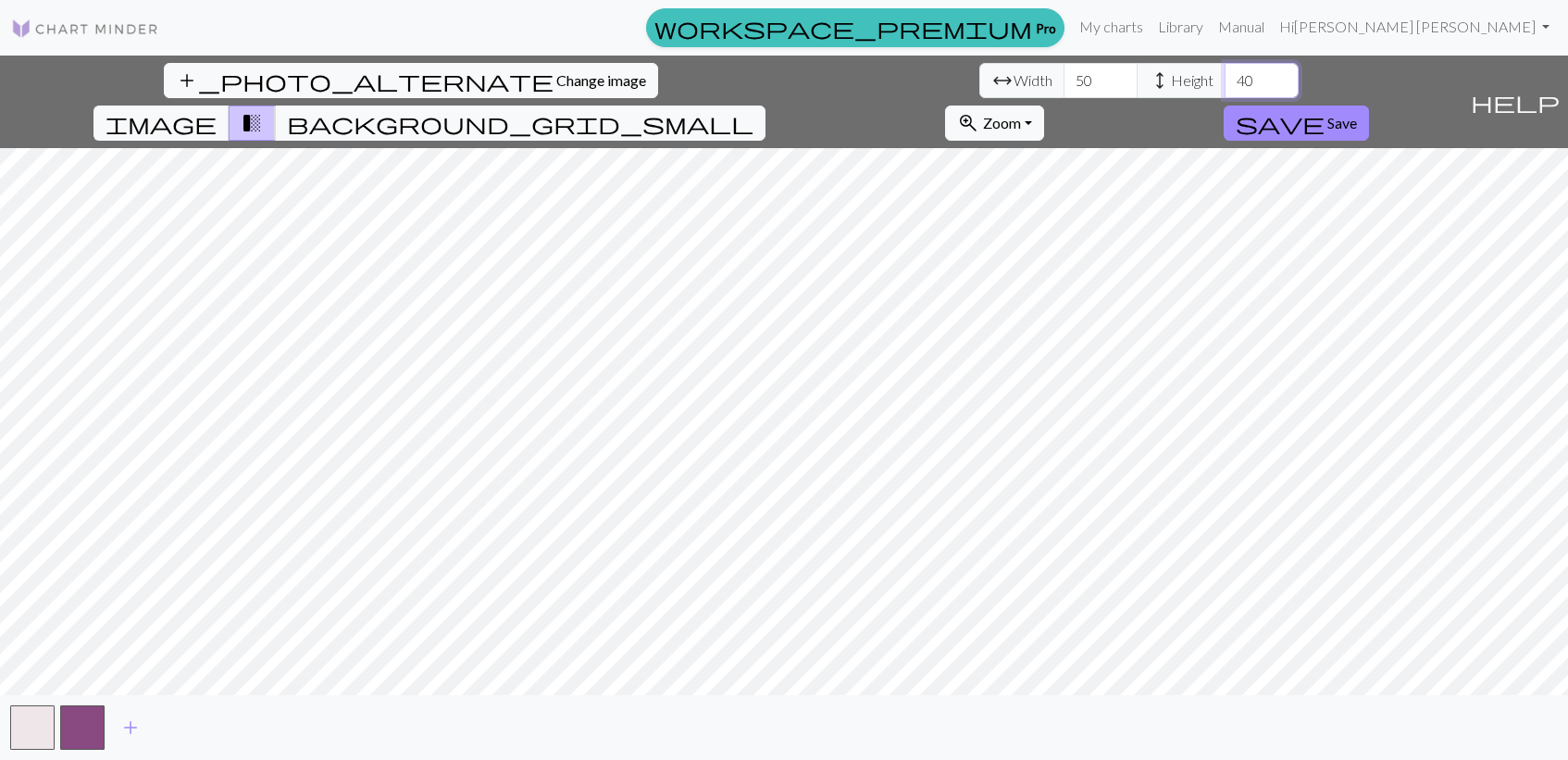
type input "40"
click at [216, 110] on span "image" at bounding box center [161, 123] width 111 height 26
click at [263, 110] on span "transition_fade" at bounding box center [252, 123] width 22 height 26
click at [753, 110] on span "background_grid_small" at bounding box center [521, 123] width 467 height 26
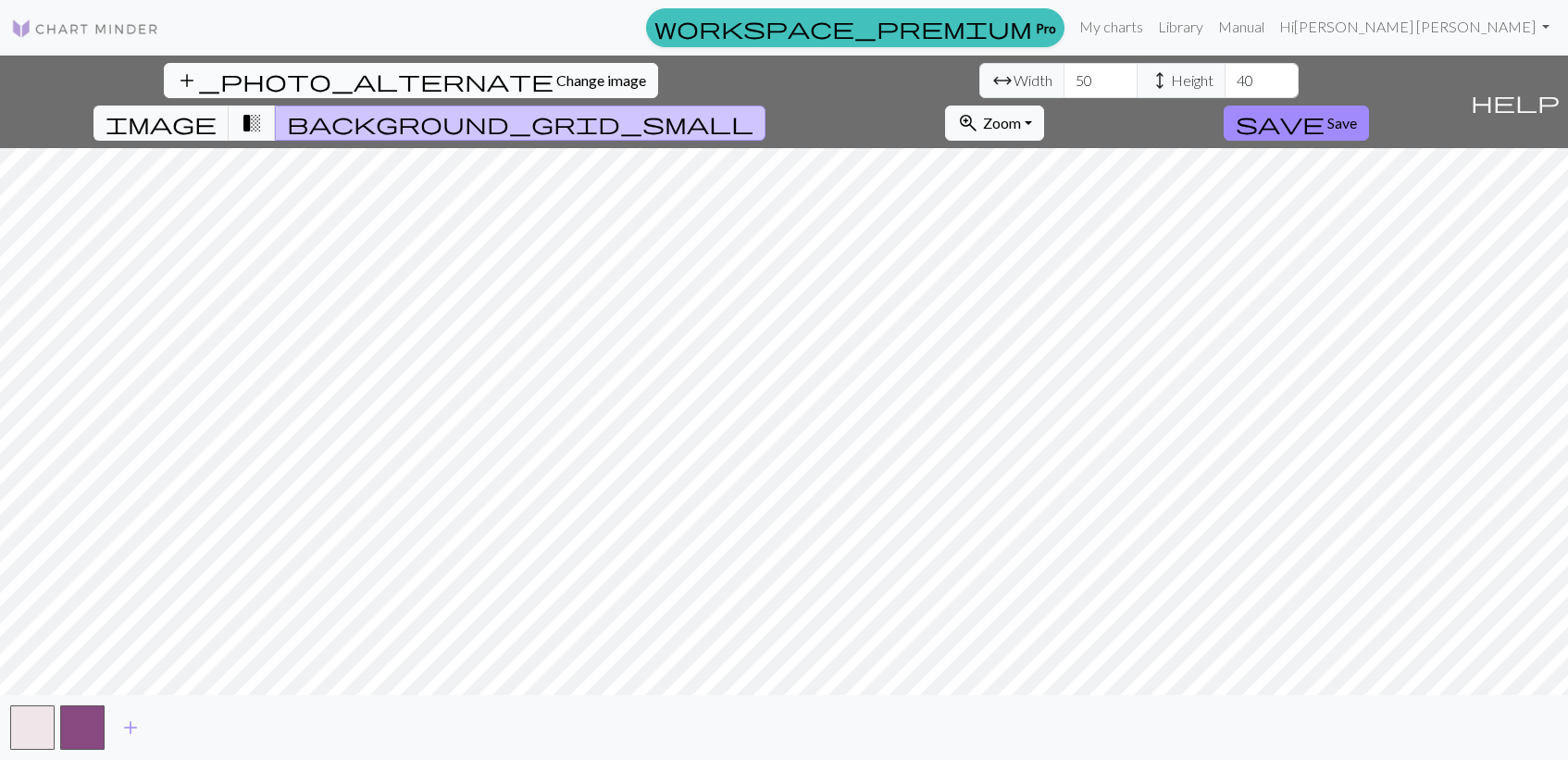
click at [178, 91] on button "add_photo_alternate Change image" at bounding box center [411, 81] width 494 height 36
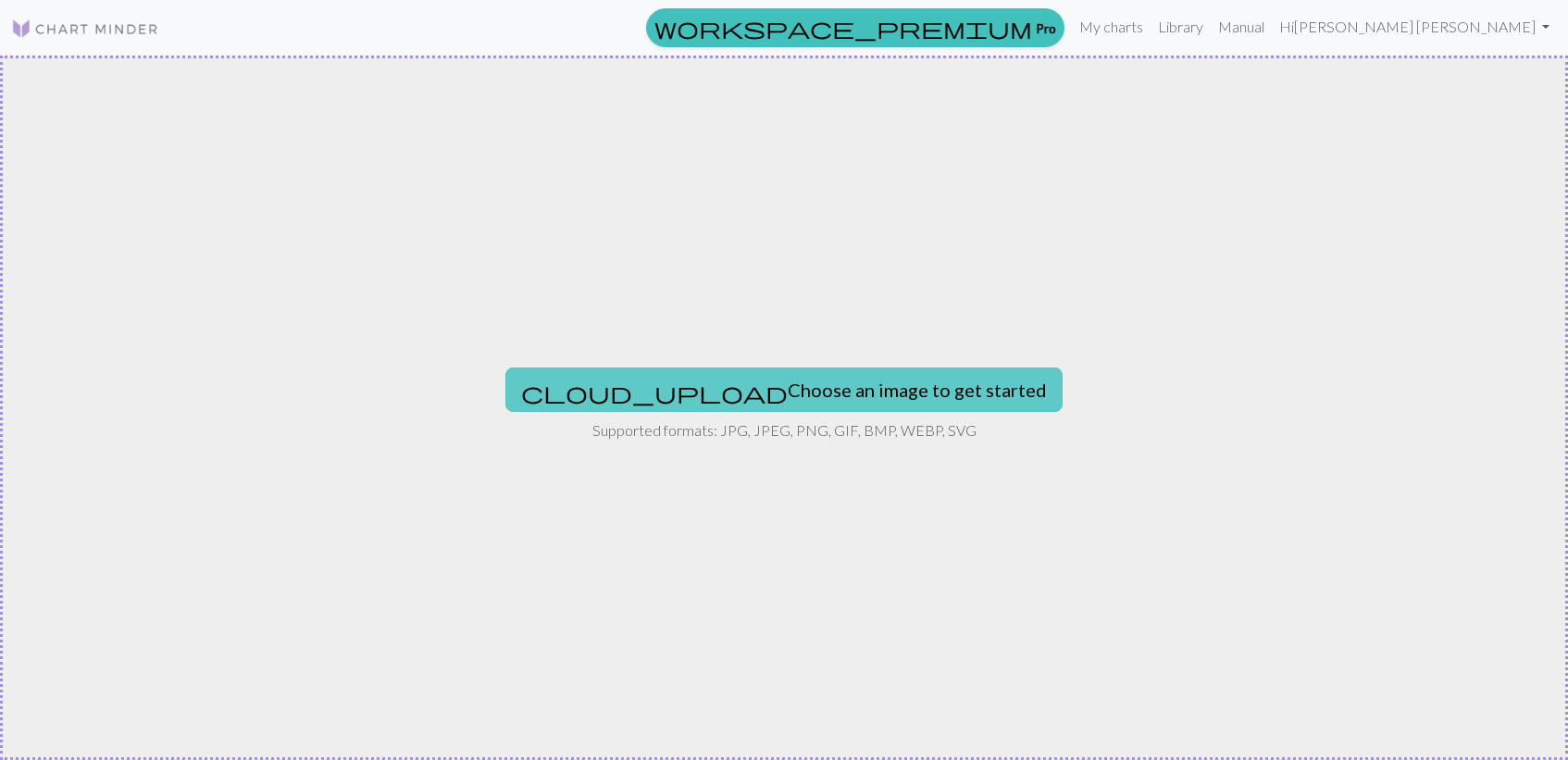
click at [696, 393] on button "cloud_upload Choose an image to get started" at bounding box center [784, 389] width 557 height 44
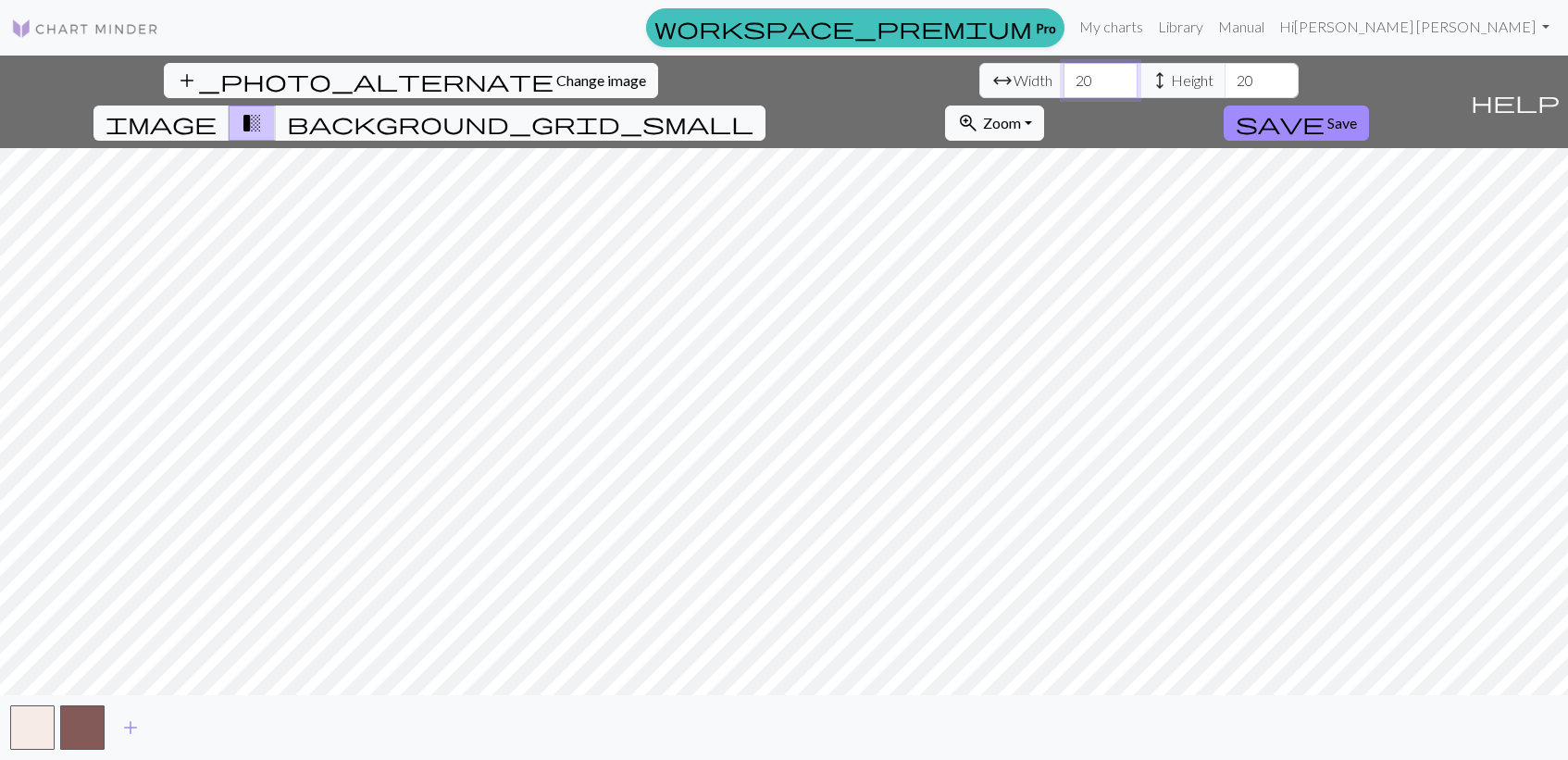
click at [1064, 74] on input "20" at bounding box center [1100, 81] width 74 height 36
type input "55"
click at [1225, 89] on input "20" at bounding box center [1262, 81] width 74 height 36
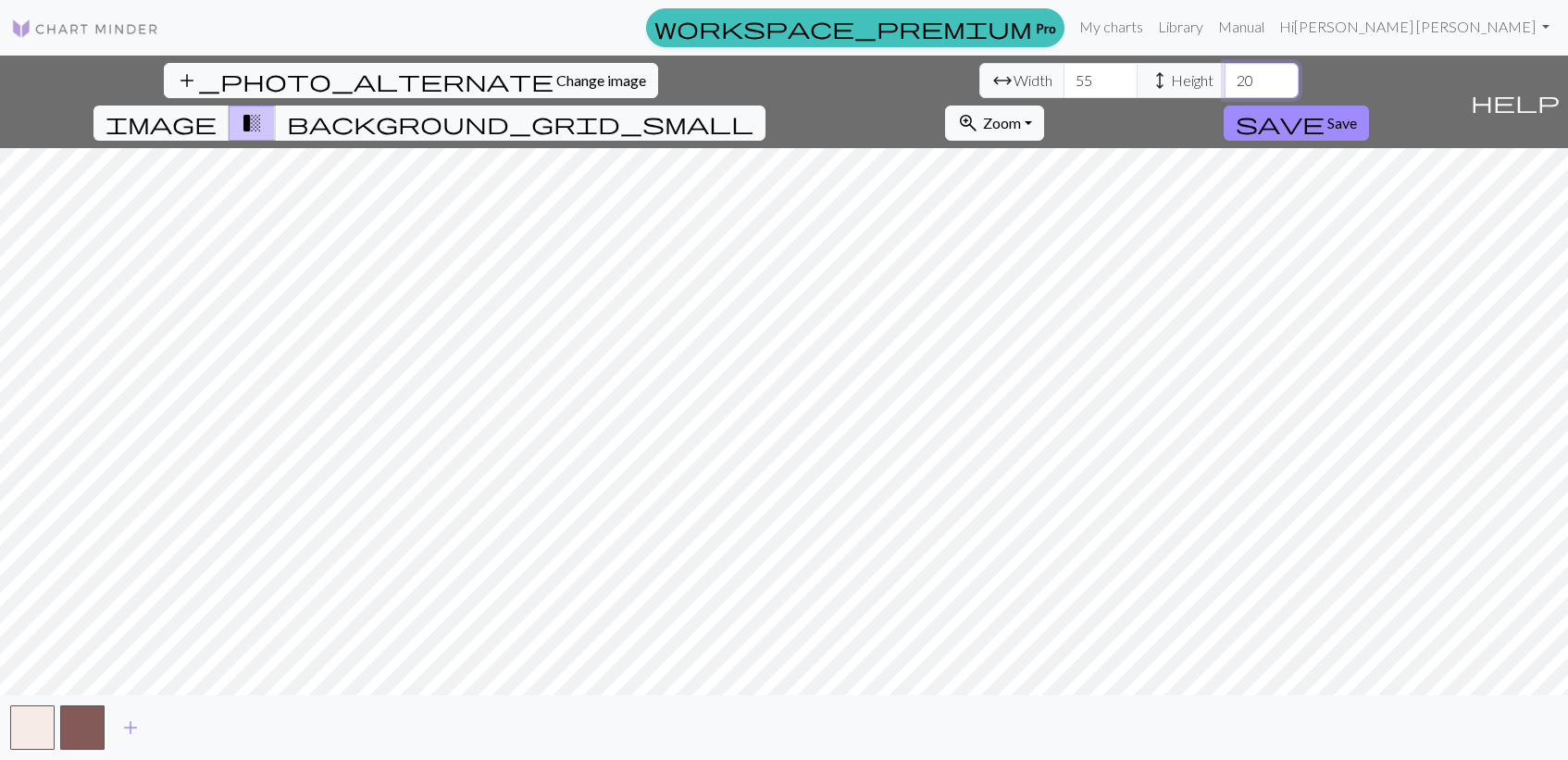
click at [1225, 89] on input "20" at bounding box center [1262, 81] width 74 height 36
type input "45"
click at [753, 110] on span "background_grid_small" at bounding box center [521, 123] width 467 height 26
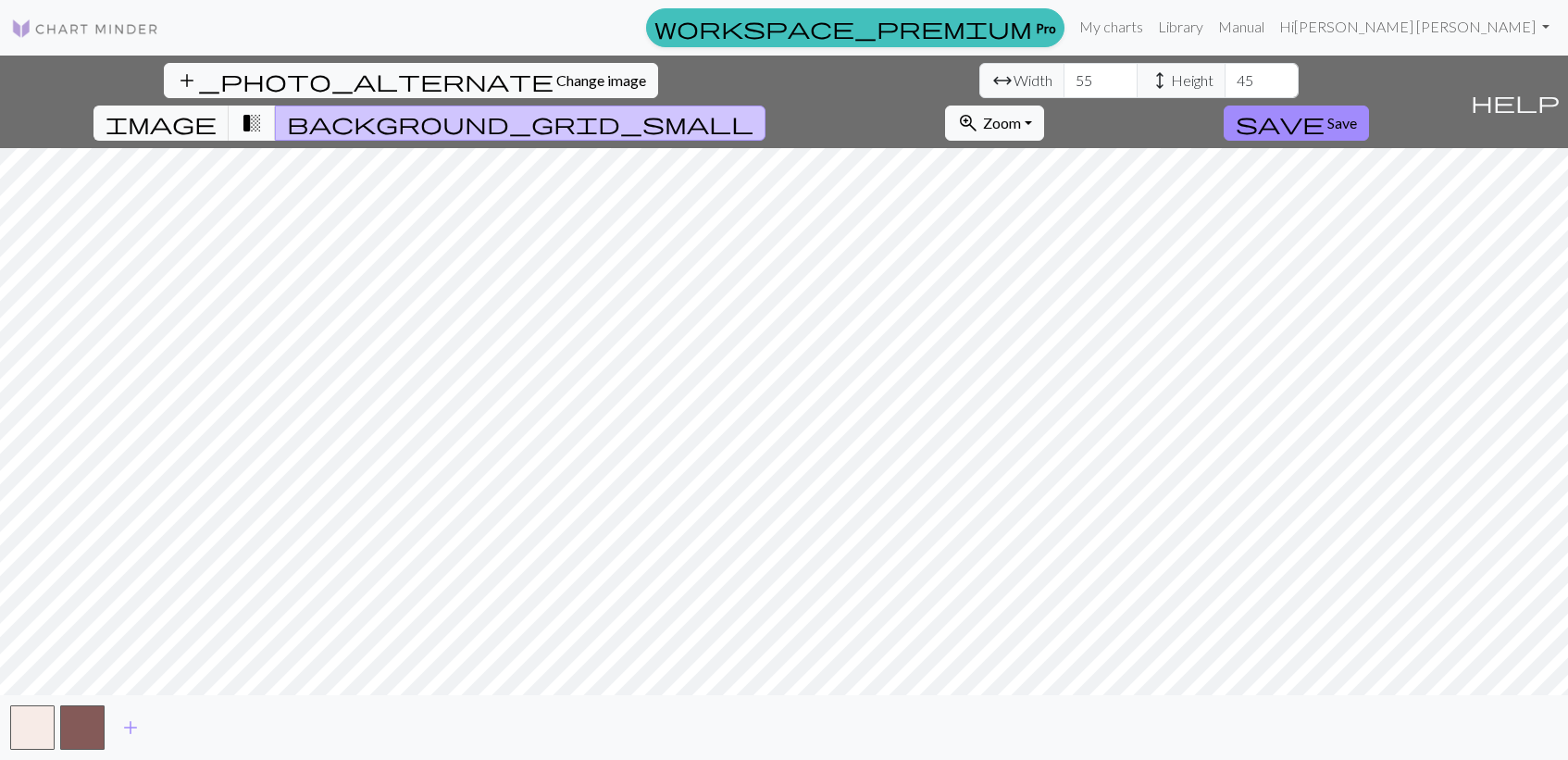
click at [263, 110] on span "transition_fade" at bounding box center [252, 123] width 22 height 26
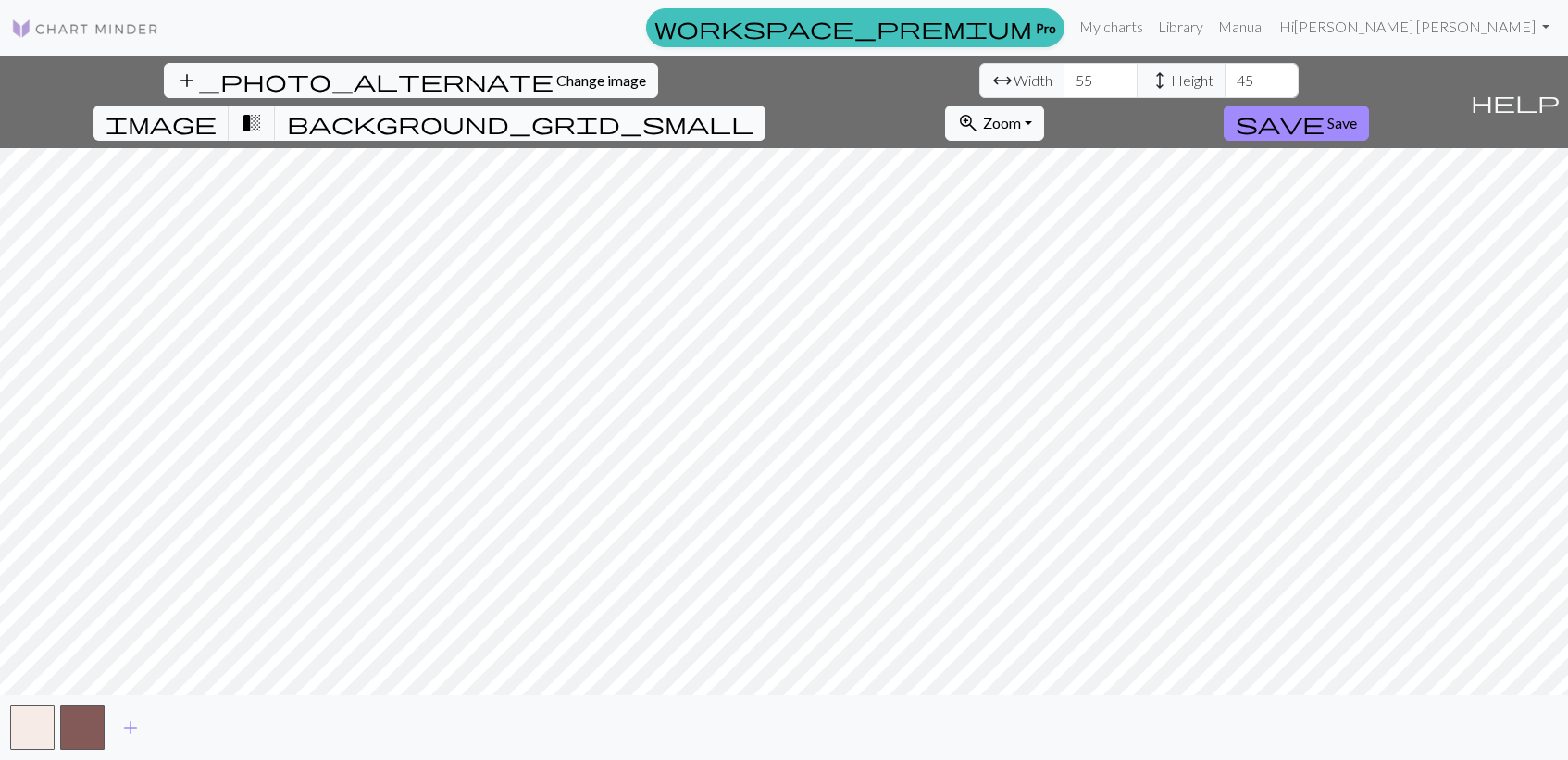
click at [753, 110] on span "background_grid_small" at bounding box center [521, 123] width 467 height 26
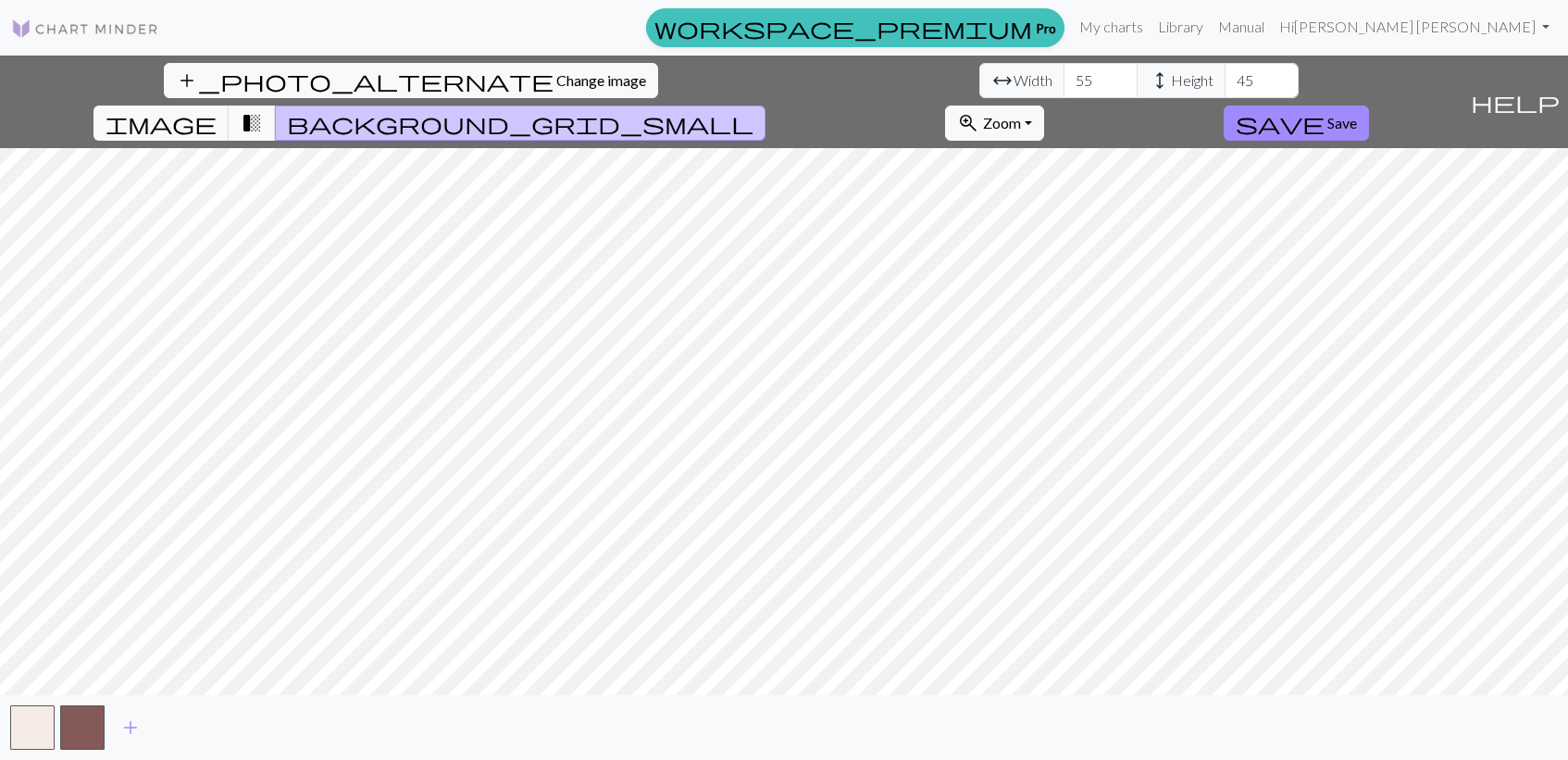
click at [263, 110] on span "transition_fade" at bounding box center [252, 123] width 22 height 26
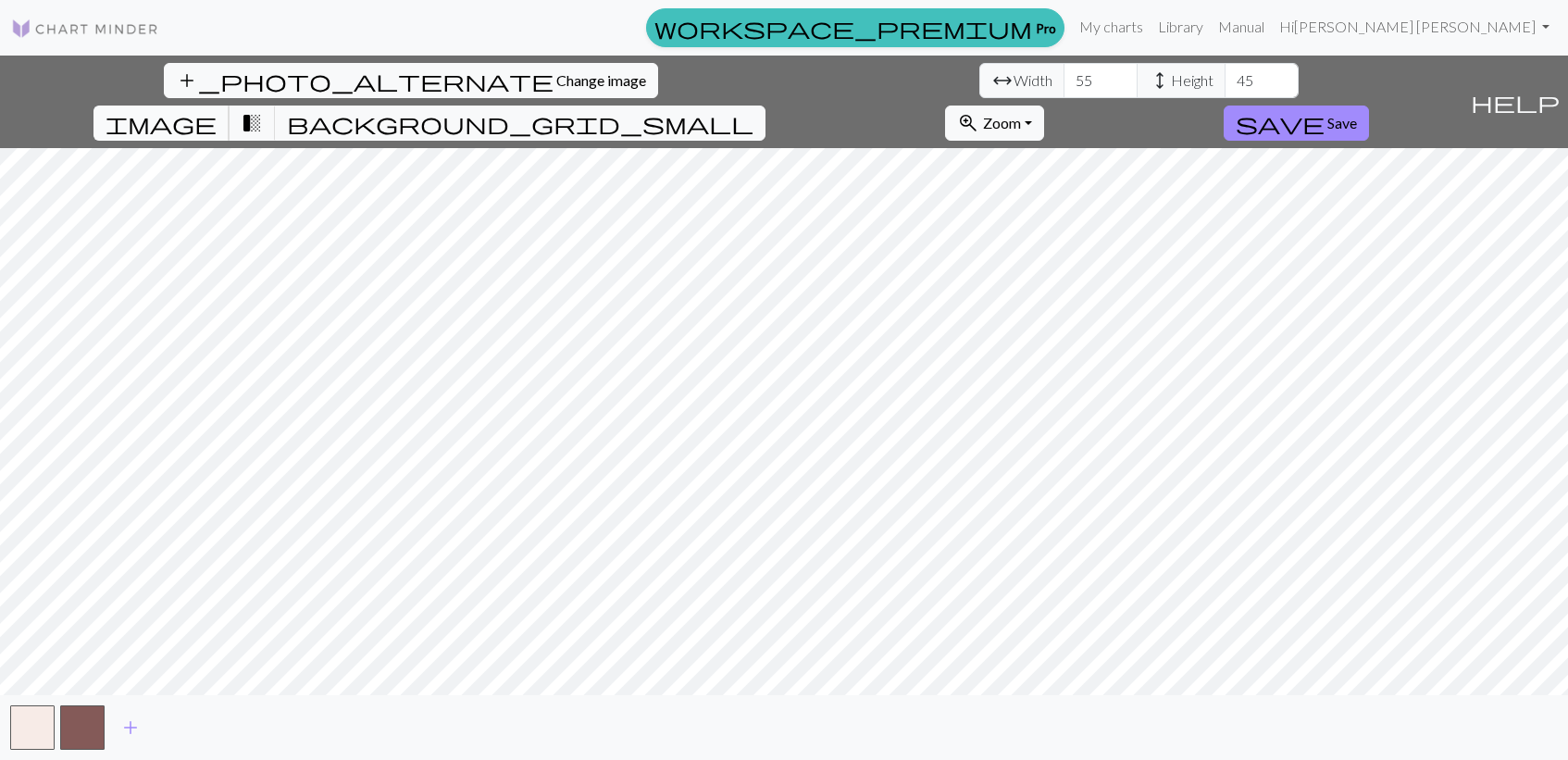
click at [216, 110] on span "image" at bounding box center [161, 123] width 111 height 26
click at [263, 110] on span "transition_fade" at bounding box center [252, 123] width 22 height 26
click at [753, 110] on span "background_grid_small" at bounding box center [521, 123] width 467 height 26
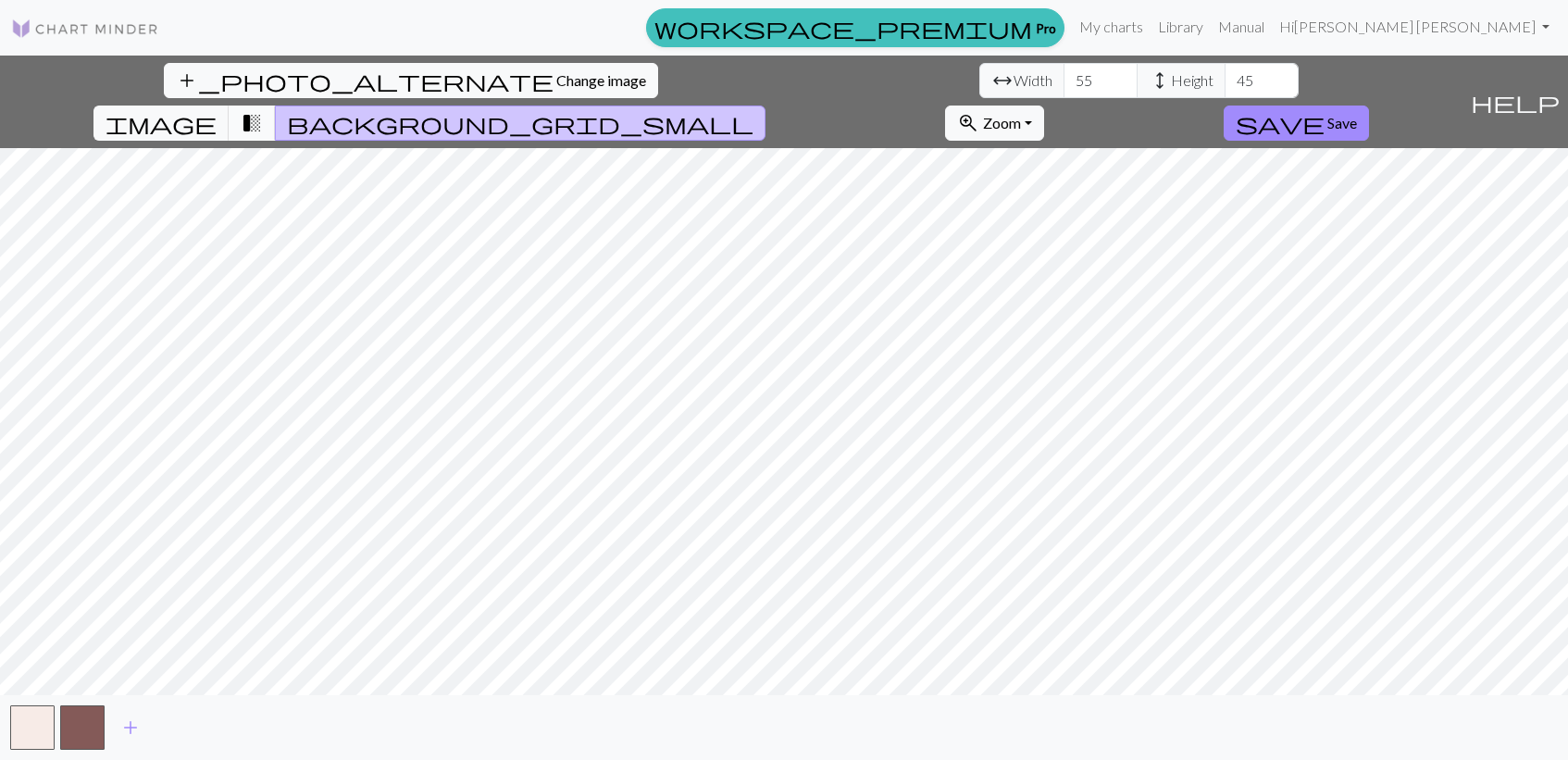
click at [263, 110] on span "transition_fade" at bounding box center [252, 123] width 22 height 26
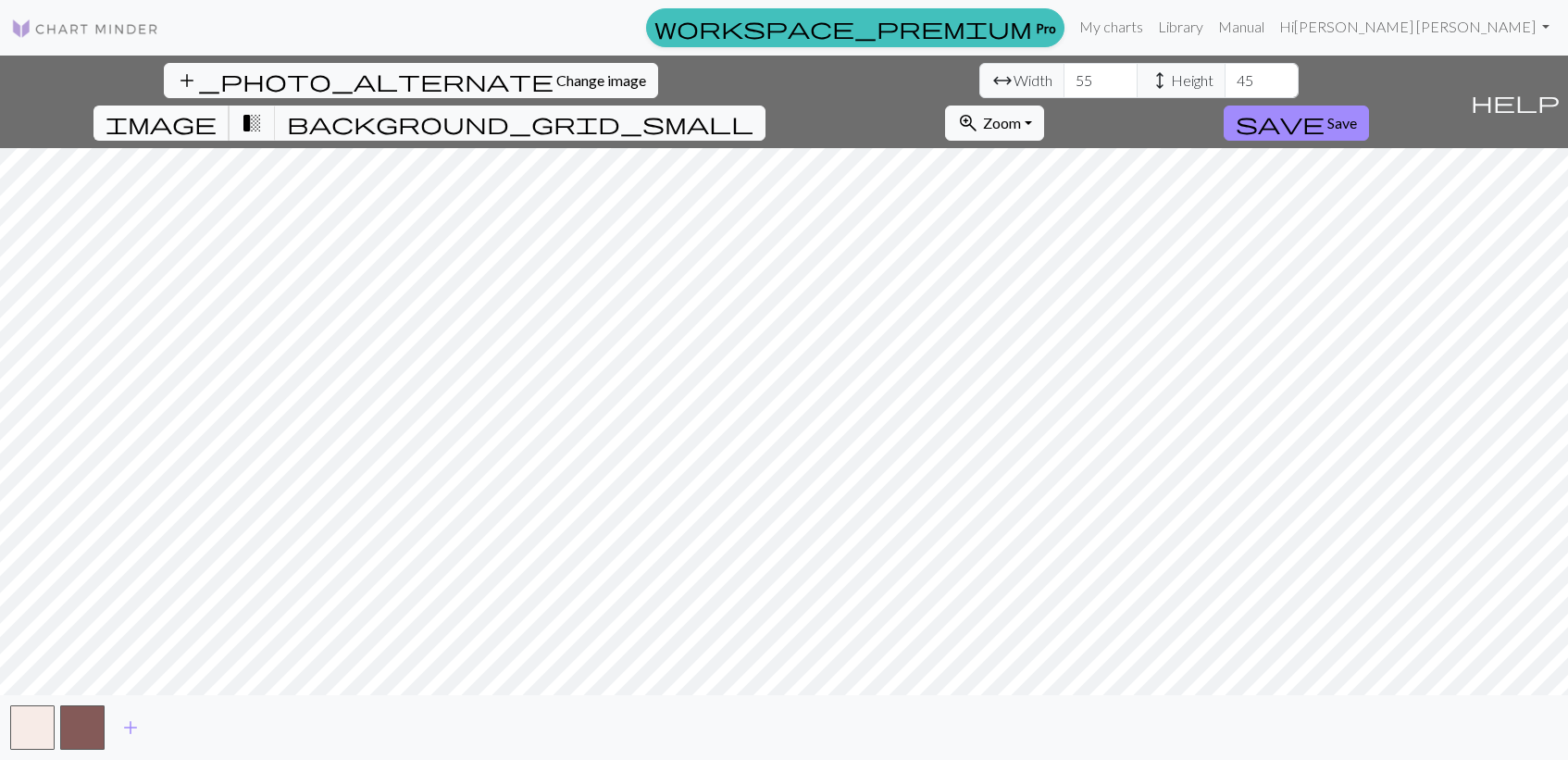
click at [216, 110] on span "image" at bounding box center [161, 123] width 111 height 26
click at [276, 106] on button "transition_fade" at bounding box center [252, 123] width 47 height 36
click at [216, 110] on span "image" at bounding box center [161, 123] width 111 height 26
click at [276, 106] on button "transition_fade" at bounding box center [252, 123] width 47 height 36
click at [216, 110] on span "image" at bounding box center [161, 123] width 111 height 26
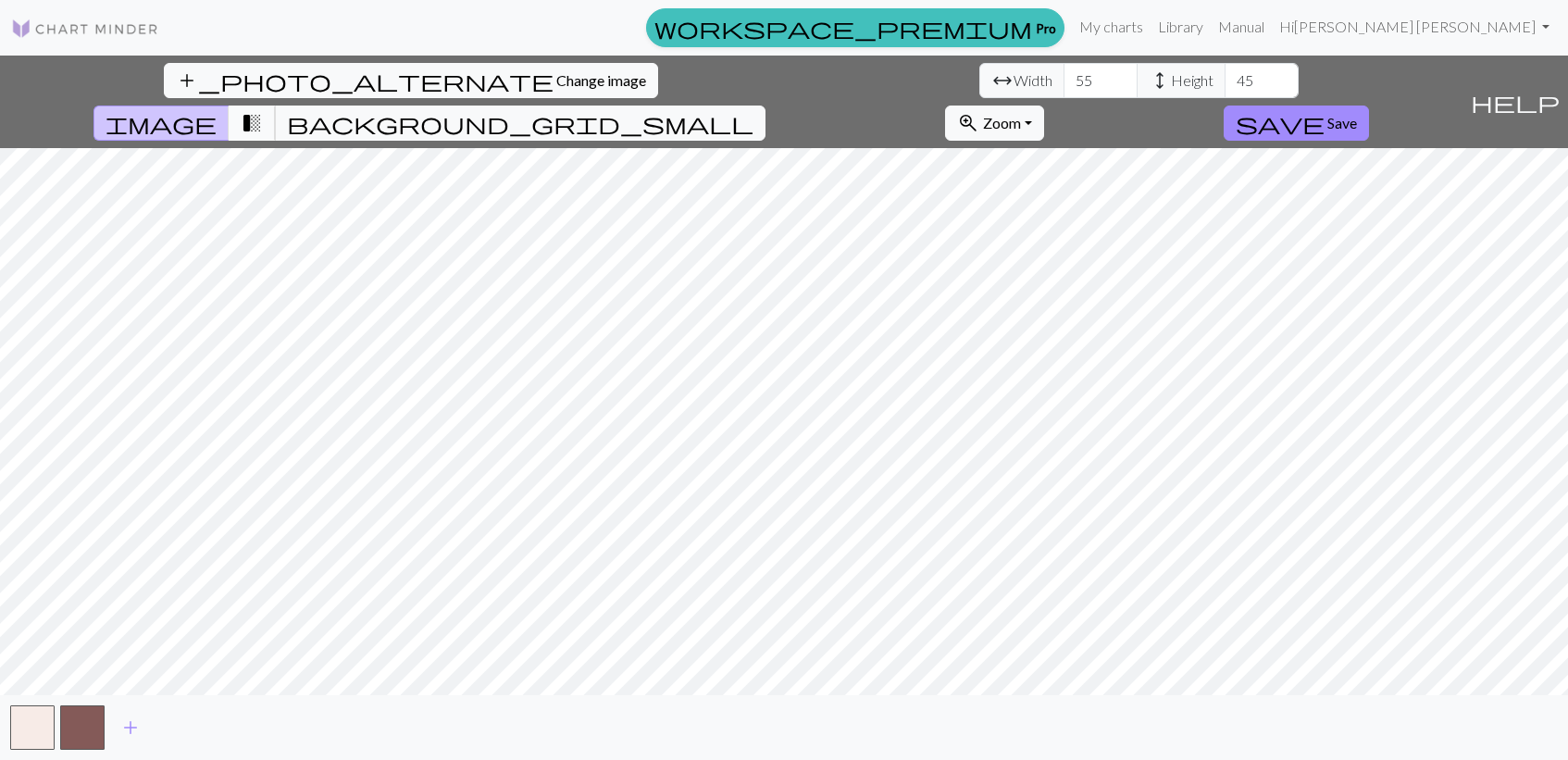
click at [263, 110] on span "transition_fade" at bounding box center [252, 123] width 22 height 26
click at [216, 110] on span "image" at bounding box center [161, 123] width 111 height 26
click at [263, 110] on span "transition_fade" at bounding box center [252, 123] width 22 height 26
click at [753, 110] on span "background_grid_small" at bounding box center [521, 123] width 467 height 26
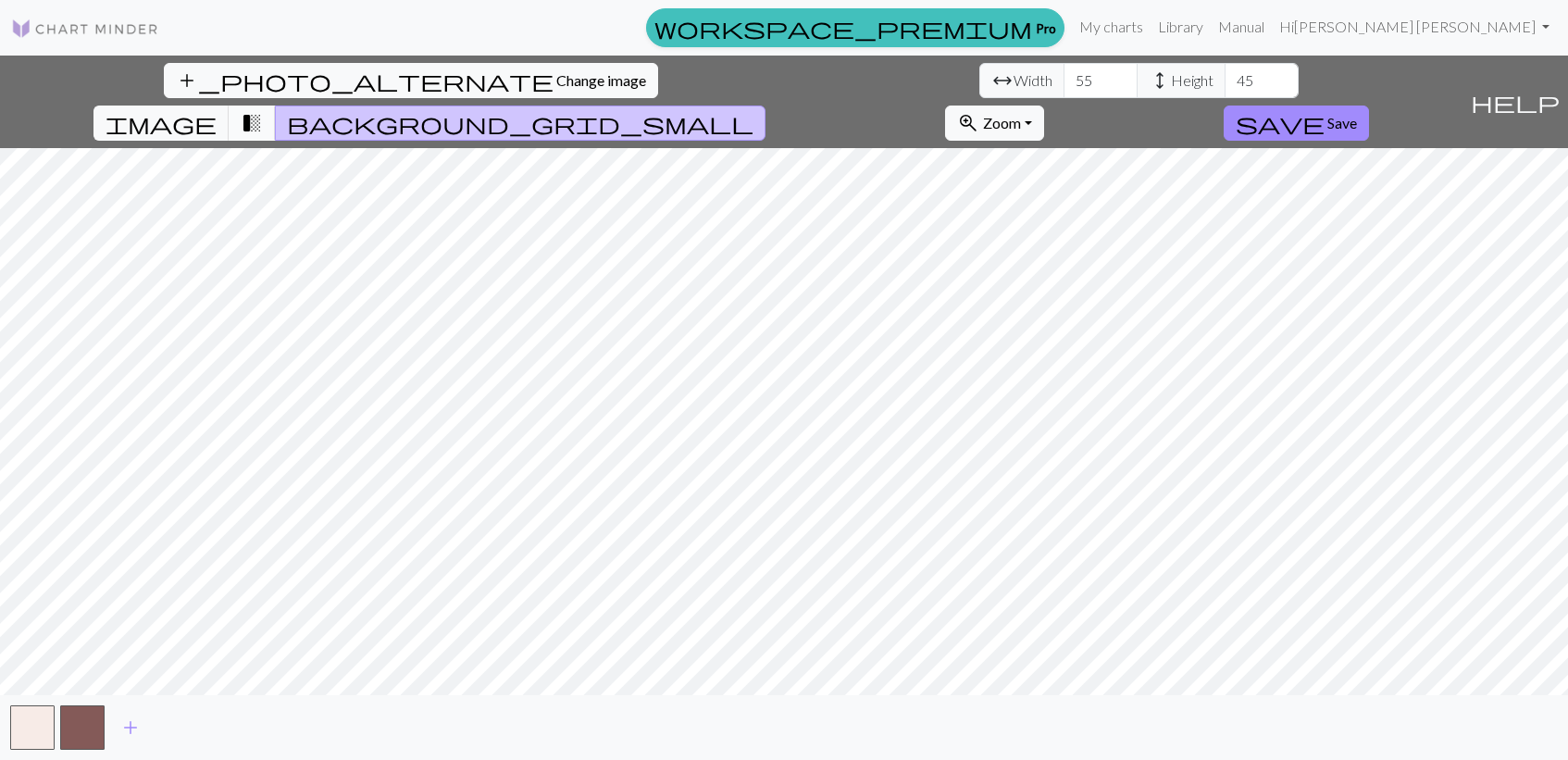
click at [276, 106] on button "transition_fade" at bounding box center [252, 123] width 47 height 36
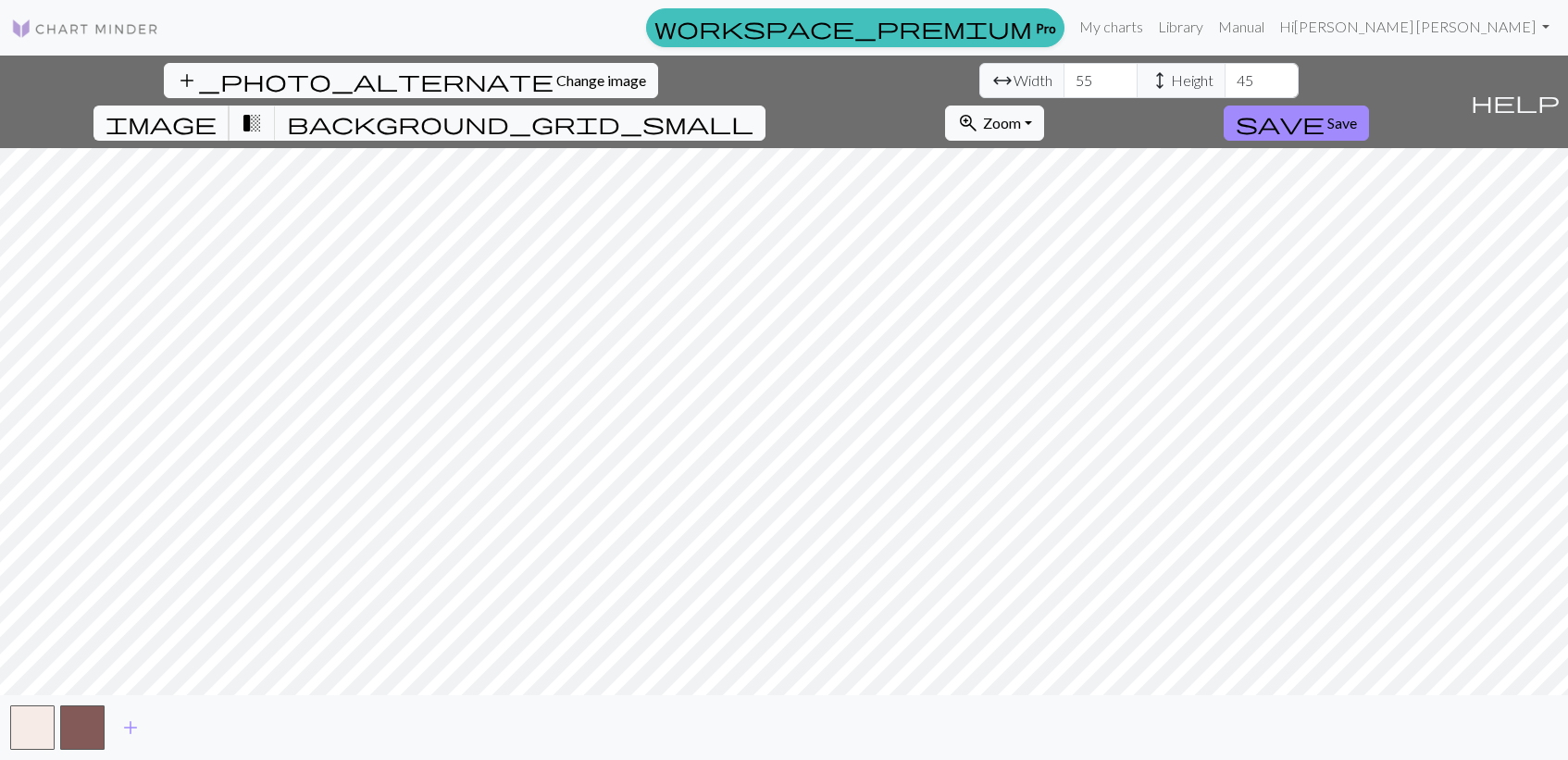
click at [216, 110] on span "image" at bounding box center [161, 123] width 111 height 26
click at [132, 732] on span "add" at bounding box center [130, 727] width 22 height 26
click at [263, 110] on span "transition_fade" at bounding box center [252, 123] width 22 height 26
click at [976, 82] on div "add_photo_alternate Change image arrow_range Width 55 height Height 45 image tr…" at bounding box center [731, 102] width 1462 height 92
click at [753, 110] on span "background_grid_small" at bounding box center [521, 123] width 467 height 26
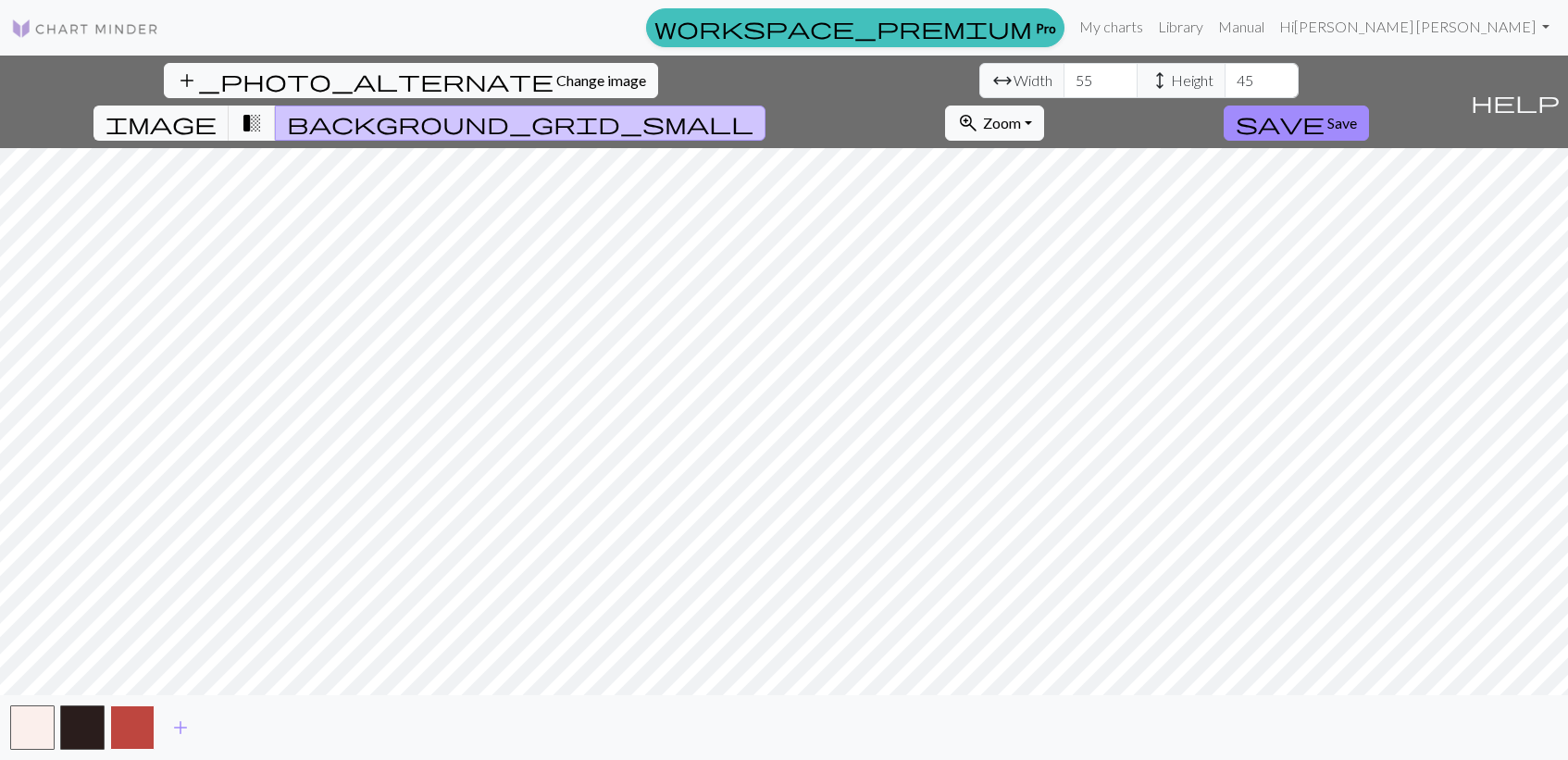
click at [113, 746] on button "button" at bounding box center [133, 727] width 44 height 44
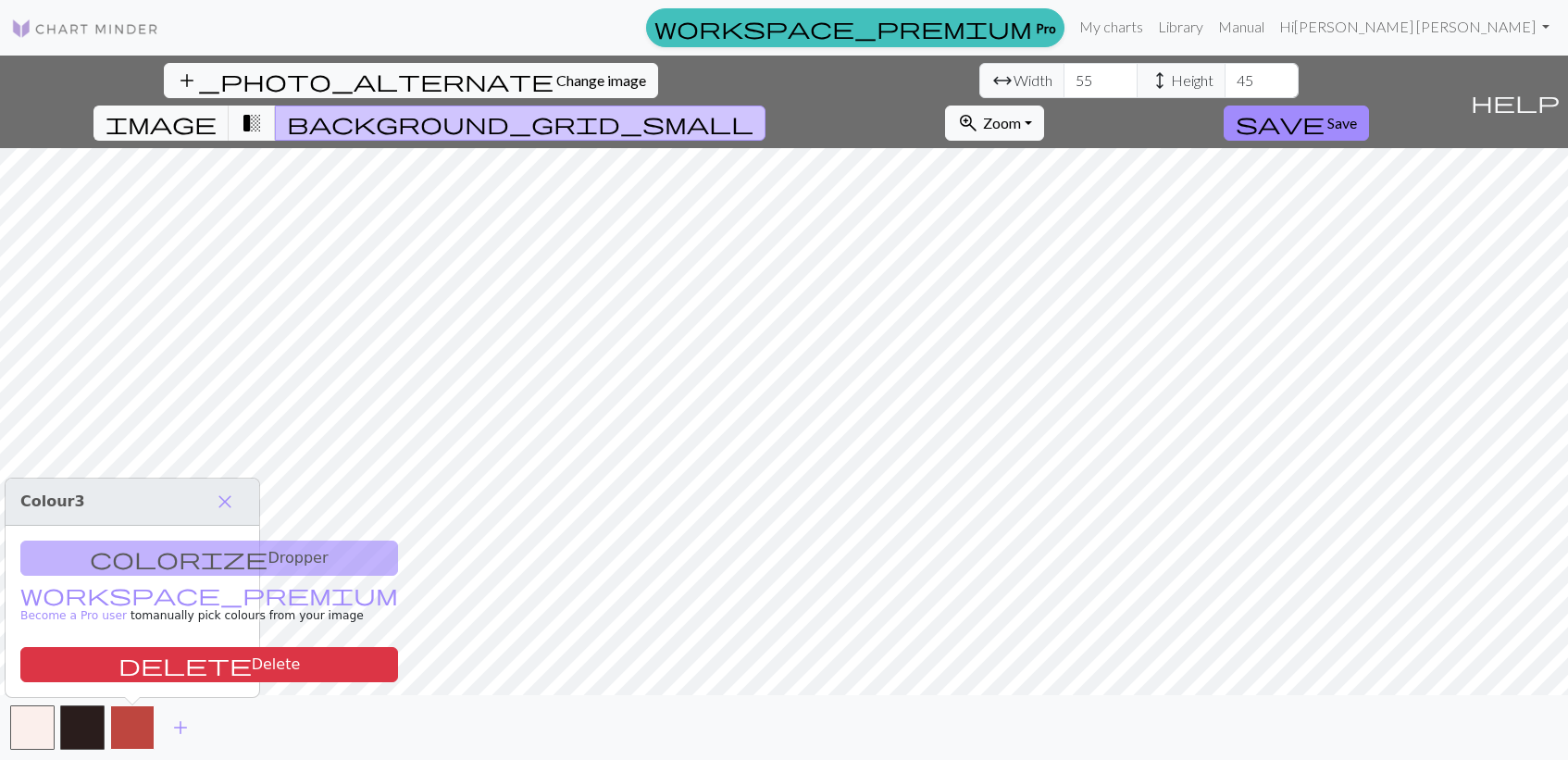
click at [136, 730] on button "button" at bounding box center [133, 727] width 44 height 44
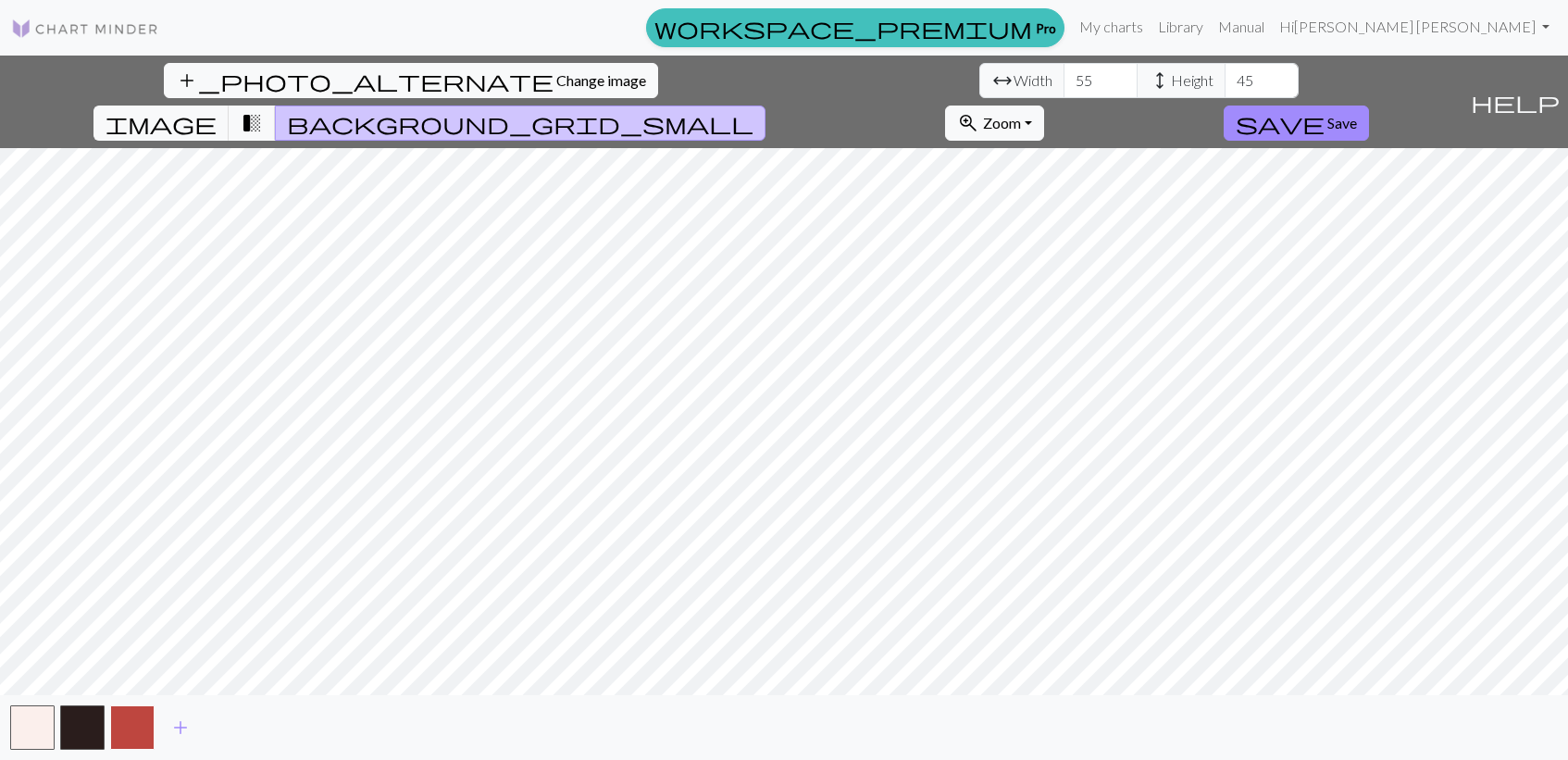
click at [126, 738] on button "button" at bounding box center [133, 727] width 44 height 44
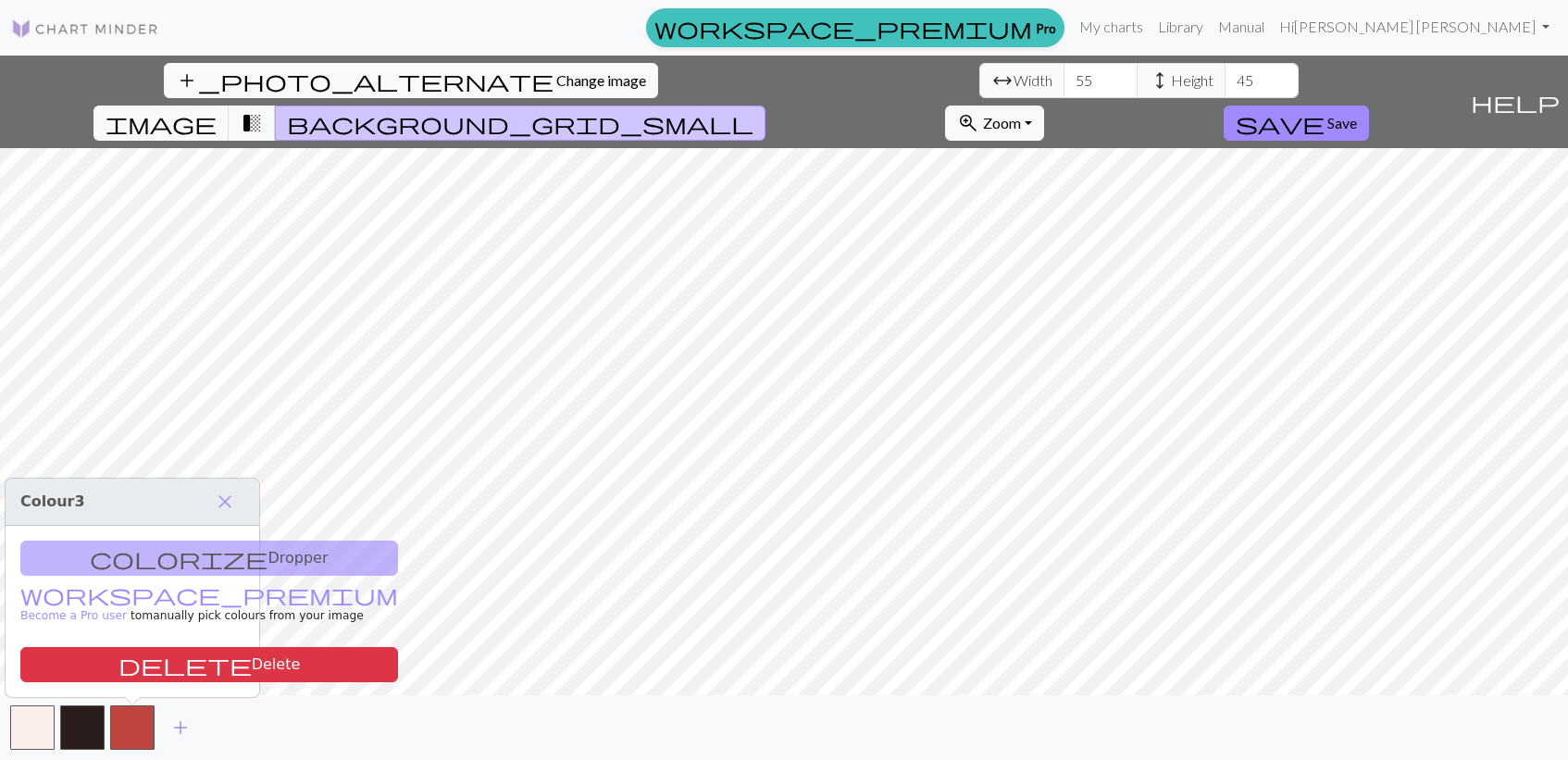
click at [148, 542] on div "colorize Dropper workspace_premium Become a Pro user to manually pick colours f…" at bounding box center [133, 611] width 254 height 171
click at [145, 550] on div "colorize Dropper workspace_premium Become a Pro user to manually pick colours f…" at bounding box center [133, 611] width 254 height 171
click at [143, 560] on div "colorize Dropper workspace_premium Become a Pro user to manually pick colours f…" at bounding box center [133, 611] width 254 height 171
click at [245, 492] on h3 "Colour 3 close" at bounding box center [133, 502] width 254 height 47
click at [241, 493] on button "close" at bounding box center [225, 502] width 38 height 32
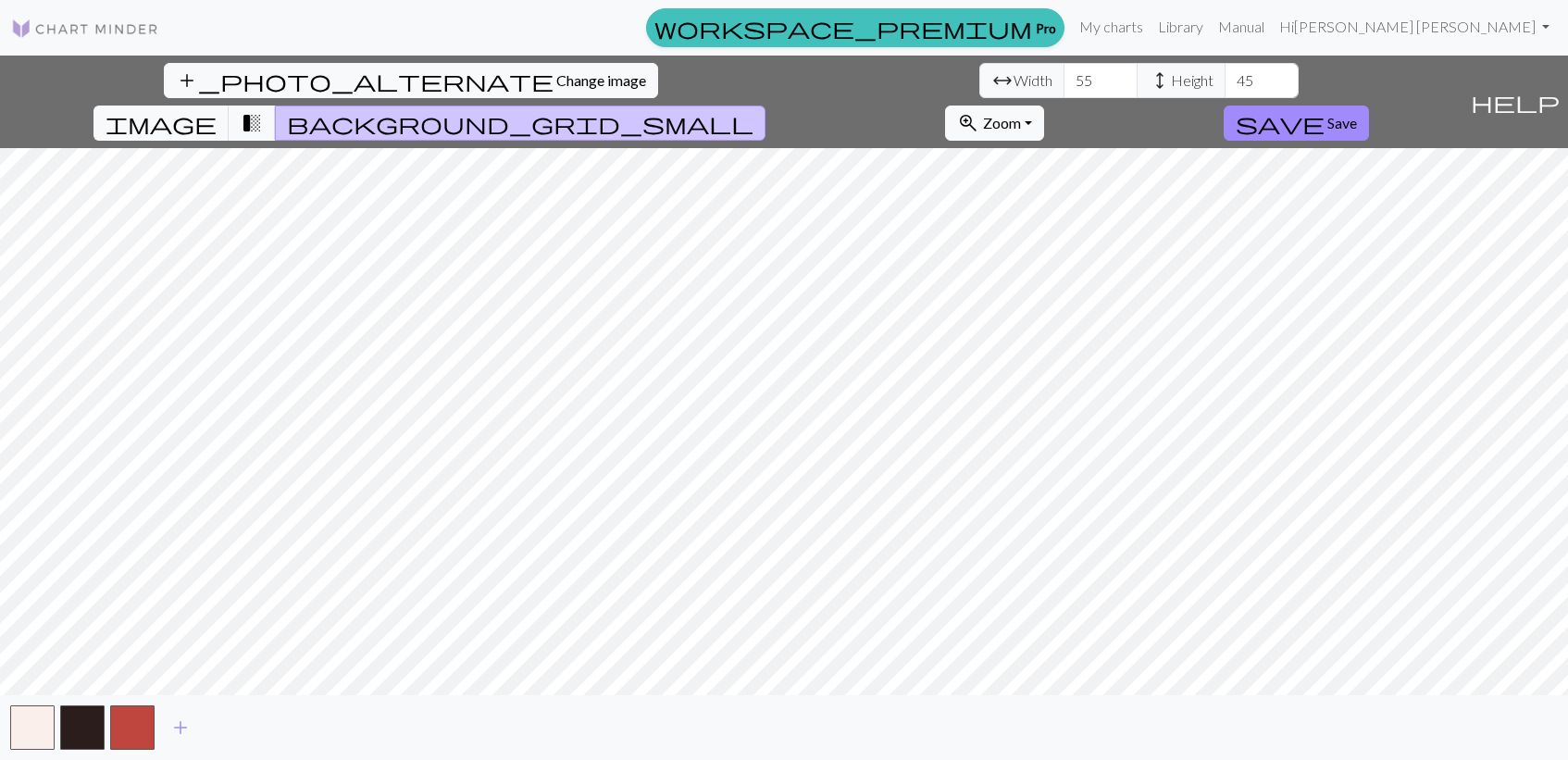
click at [766, 106] on button "background_grid_small" at bounding box center [520, 123] width 491 height 36
click at [263, 110] on span "transition_fade" at bounding box center [252, 123] width 22 height 26
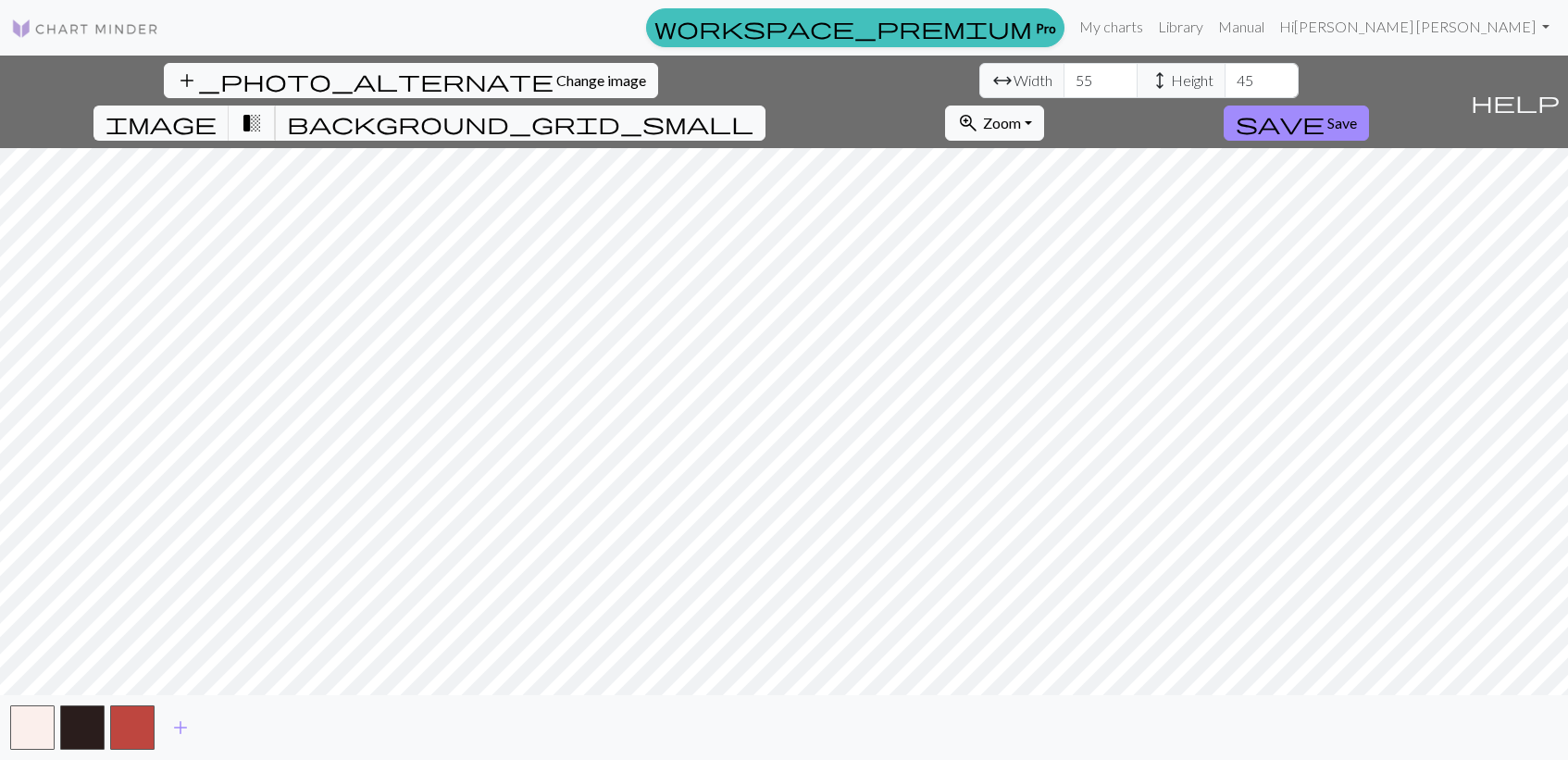
click at [263, 110] on span "transition_fade" at bounding box center [252, 123] width 22 height 26
click at [230, 106] on button "image" at bounding box center [161, 123] width 136 height 36
click at [263, 110] on span "transition_fade" at bounding box center [252, 123] width 22 height 26
click at [216, 110] on span "image" at bounding box center [161, 123] width 111 height 26
click at [263, 110] on span "transition_fade" at bounding box center [252, 123] width 22 height 26
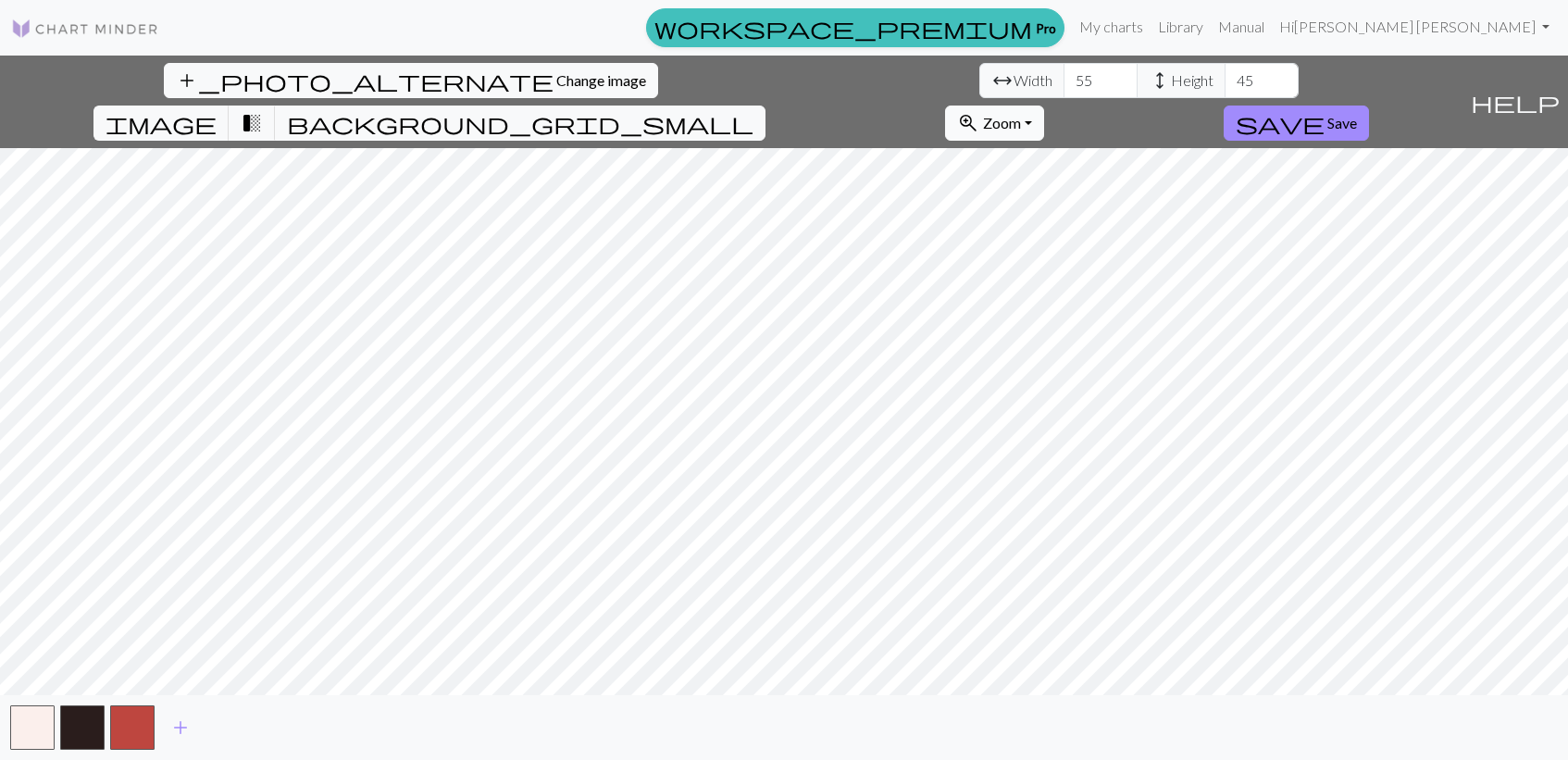
click at [1021, 114] on span "Zoom" at bounding box center [1002, 123] width 38 height 17
click at [1092, 149] on button "Fit all" at bounding box center [1019, 163] width 146 height 30
click at [1021, 114] on span "Zoom" at bounding box center [1002, 123] width 38 height 17
click at [1092, 149] on button "Fit all" at bounding box center [1019, 163] width 146 height 30
click at [1044, 106] on button "zoom_in Zoom Zoom" at bounding box center [994, 123] width 99 height 36
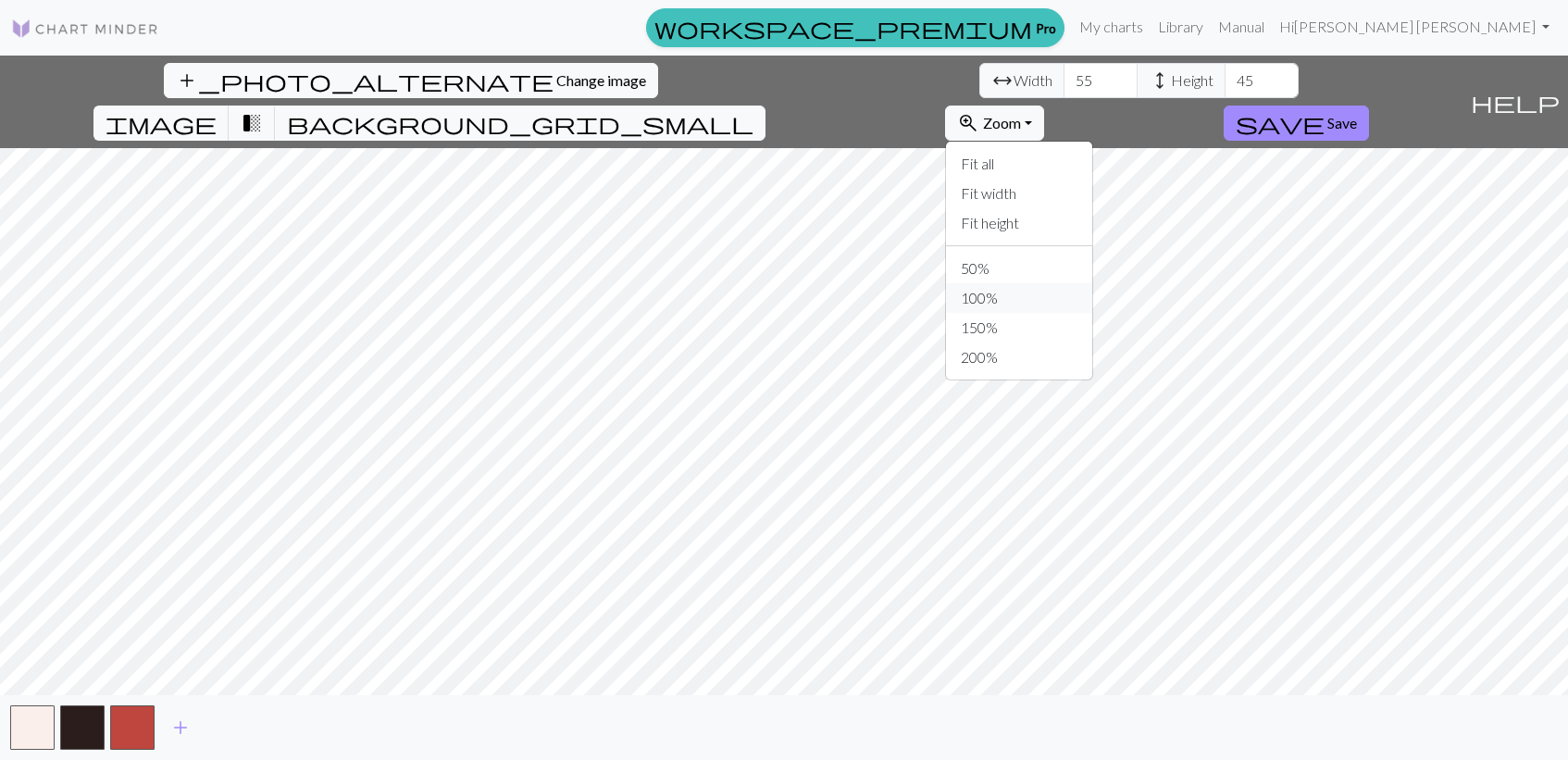
click at [1092, 283] on button "100%" at bounding box center [1019, 298] width 146 height 30
click at [216, 110] on span "image" at bounding box center [161, 123] width 111 height 26
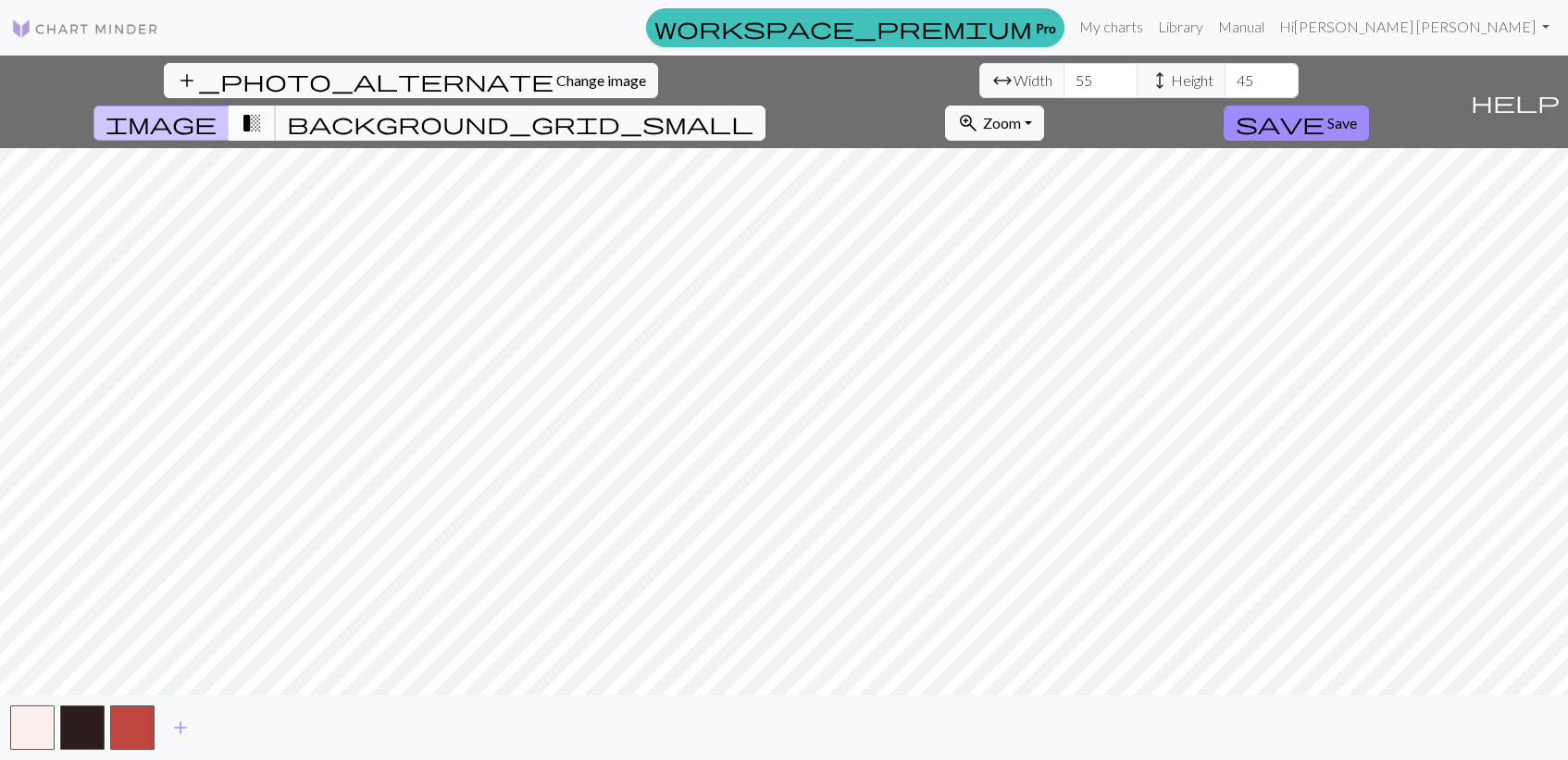
click at [263, 110] on span "transition_fade" at bounding box center [252, 123] width 22 height 26
click at [766, 106] on button "background_grid_small" at bounding box center [520, 123] width 491 height 36
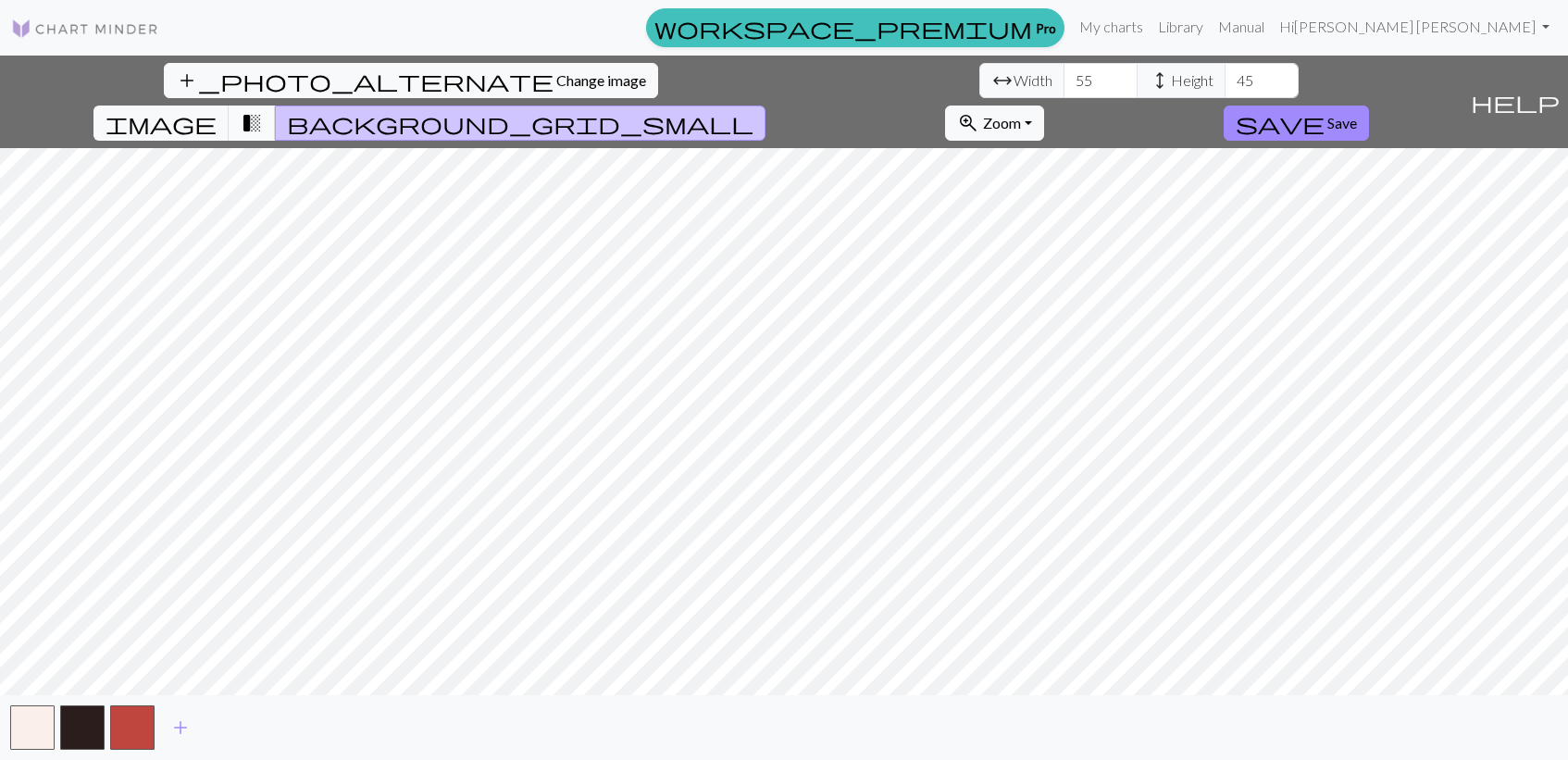
click at [263, 110] on span "transition_fade" at bounding box center [252, 123] width 22 height 26
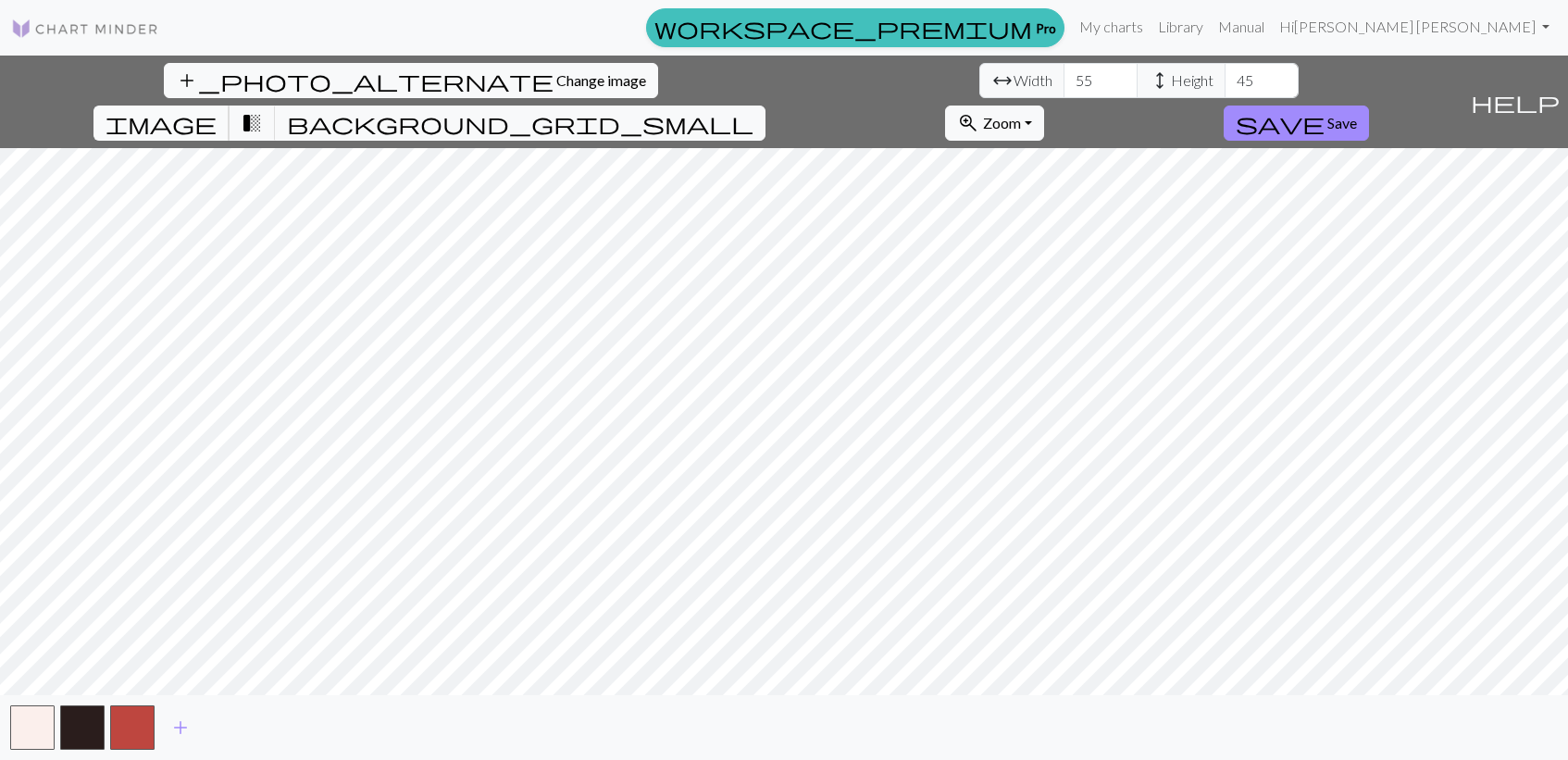
click at [216, 110] on span "image" at bounding box center [161, 123] width 111 height 26
click at [263, 110] on span "transition_fade" at bounding box center [252, 123] width 22 height 26
click at [1064, 97] on input "55" at bounding box center [1100, 81] width 74 height 36
click at [1064, 83] on input "55" at bounding box center [1100, 81] width 74 height 36
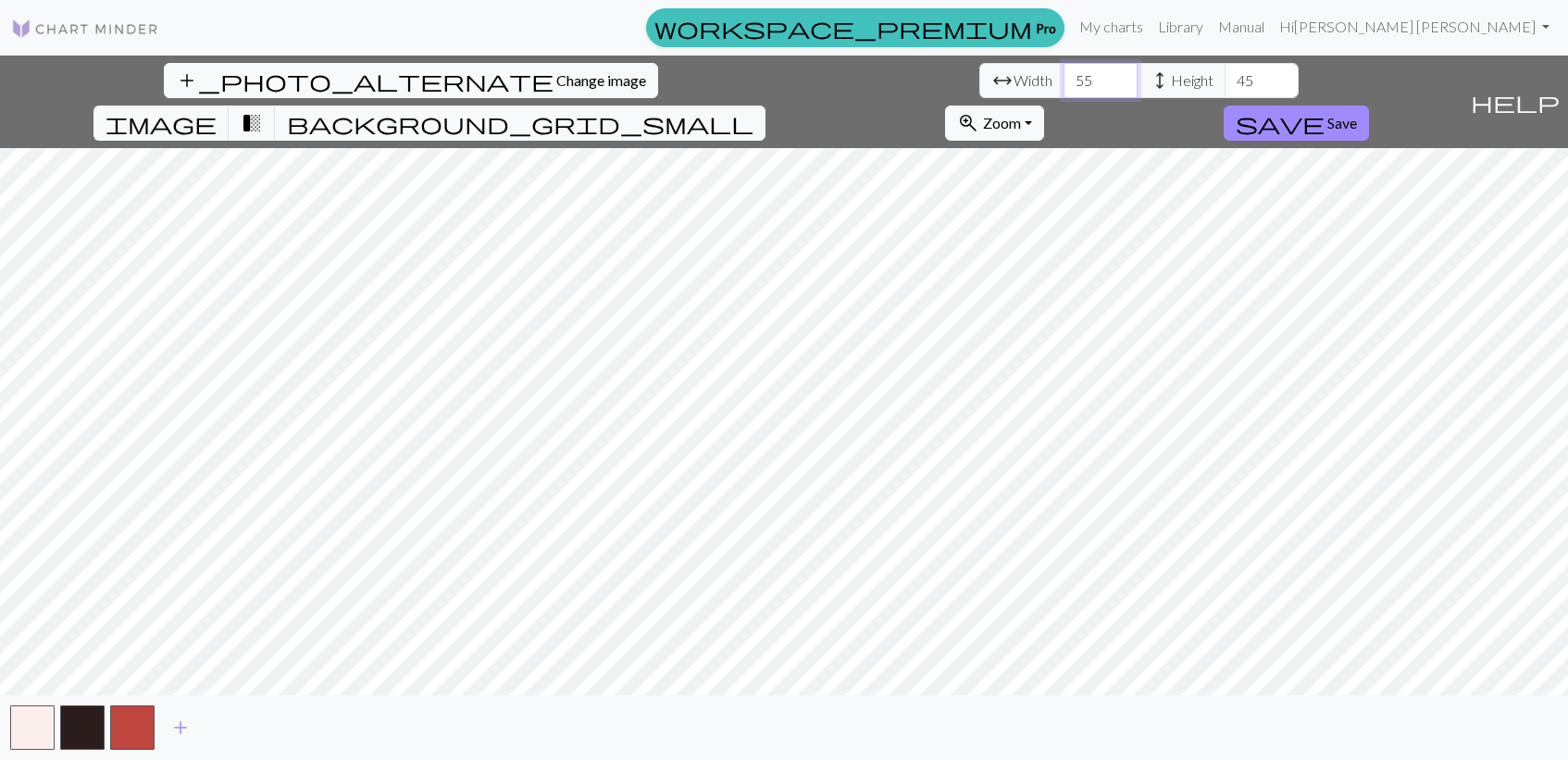
click at [1064, 83] on input "55" at bounding box center [1100, 81] width 74 height 36
type input "60"
click at [216, 110] on span "image" at bounding box center [161, 123] width 111 height 26
click at [263, 110] on span "transition_fade" at bounding box center [252, 123] width 22 height 26
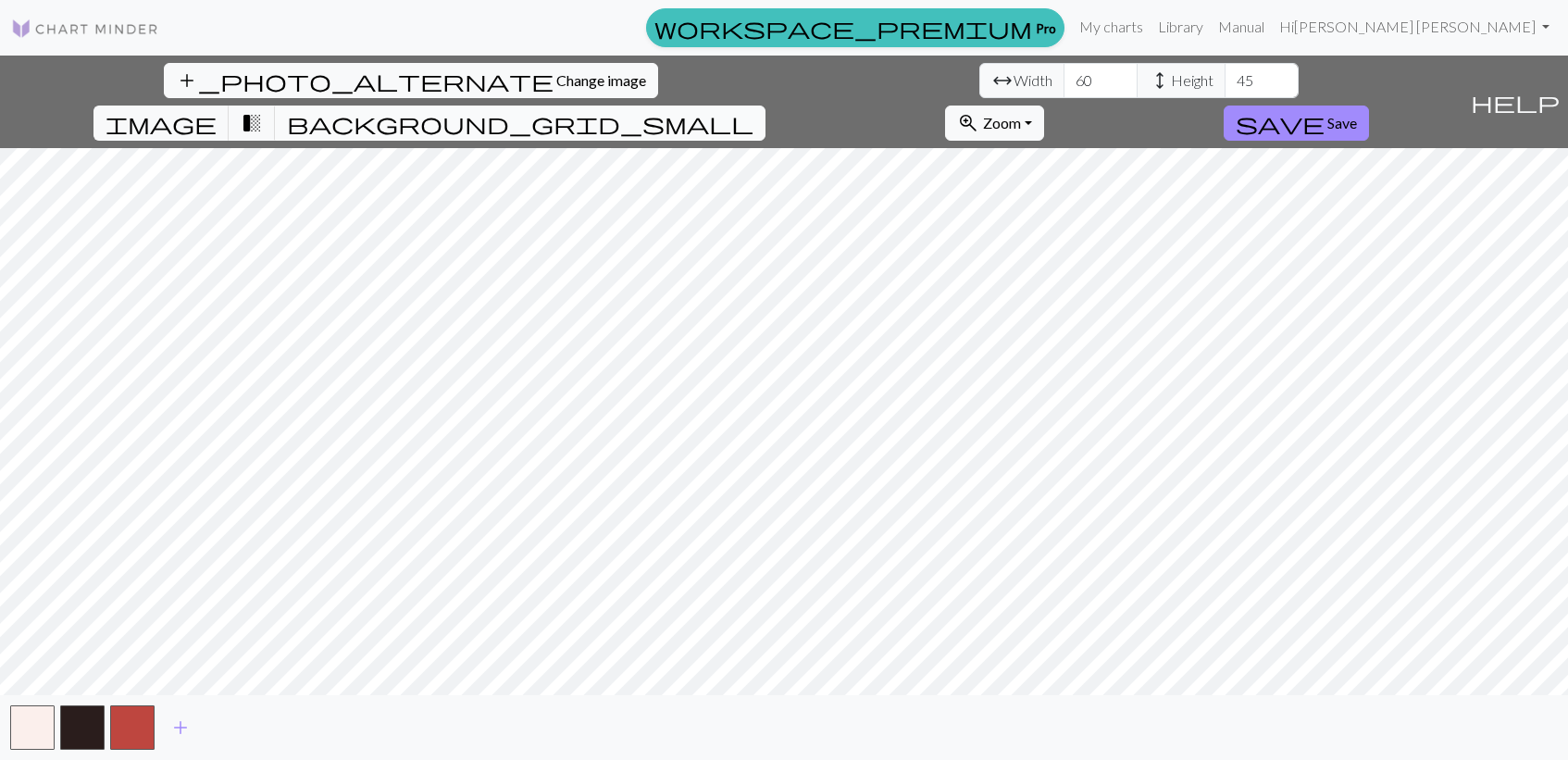
click at [766, 106] on button "background_grid_small" at bounding box center [520, 123] width 491 height 36
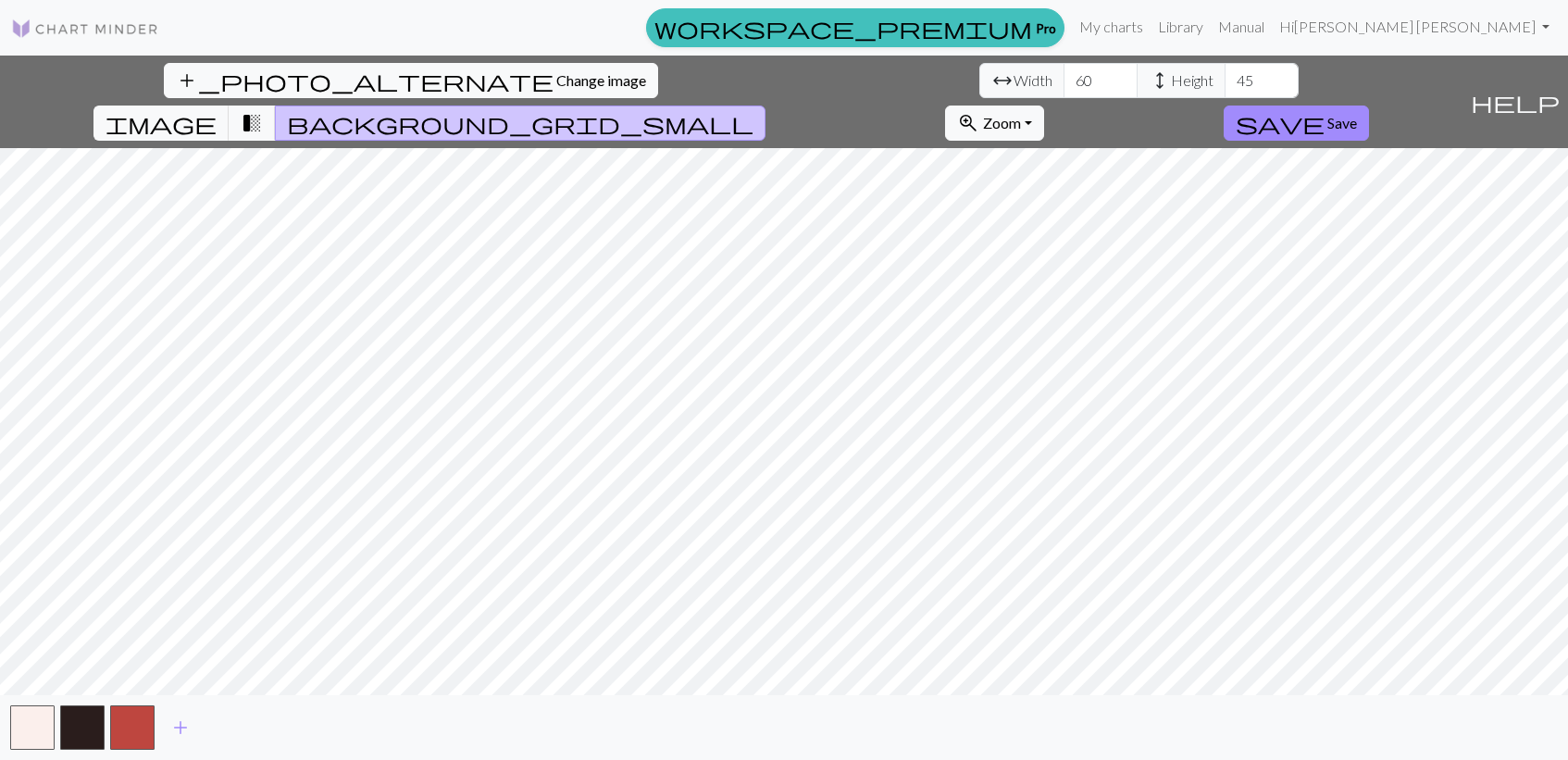
click at [753, 110] on span "background_grid_small" at bounding box center [521, 123] width 467 height 26
click at [1369, 106] on button "save Save" at bounding box center [1296, 123] width 145 height 36
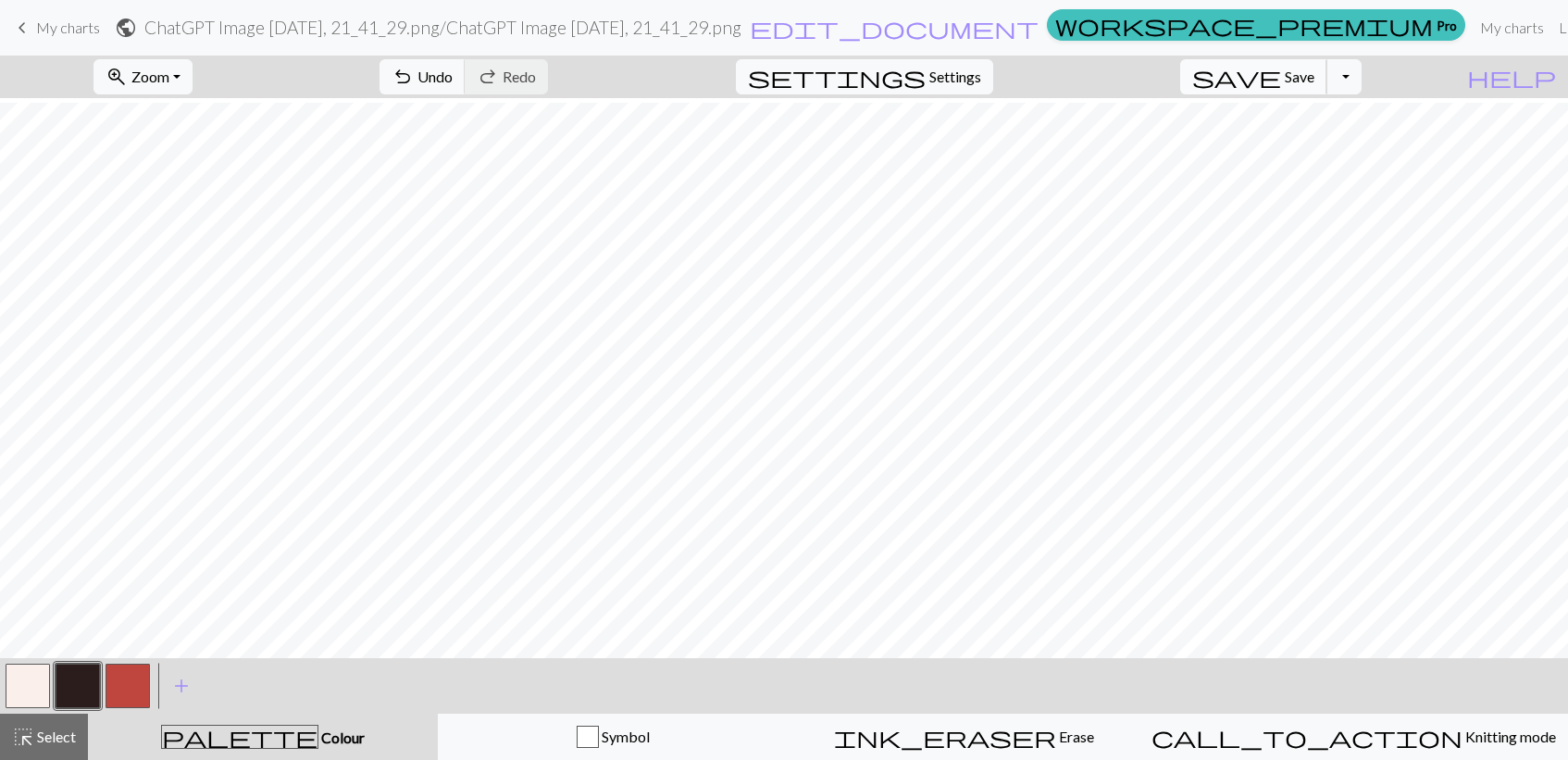
scroll to position [193, 0]
click at [46, 678] on button "button" at bounding box center [28, 686] width 44 height 44
click at [87, 682] on button "button" at bounding box center [78, 686] width 44 height 44
click at [119, 685] on button "button" at bounding box center [128, 686] width 44 height 44
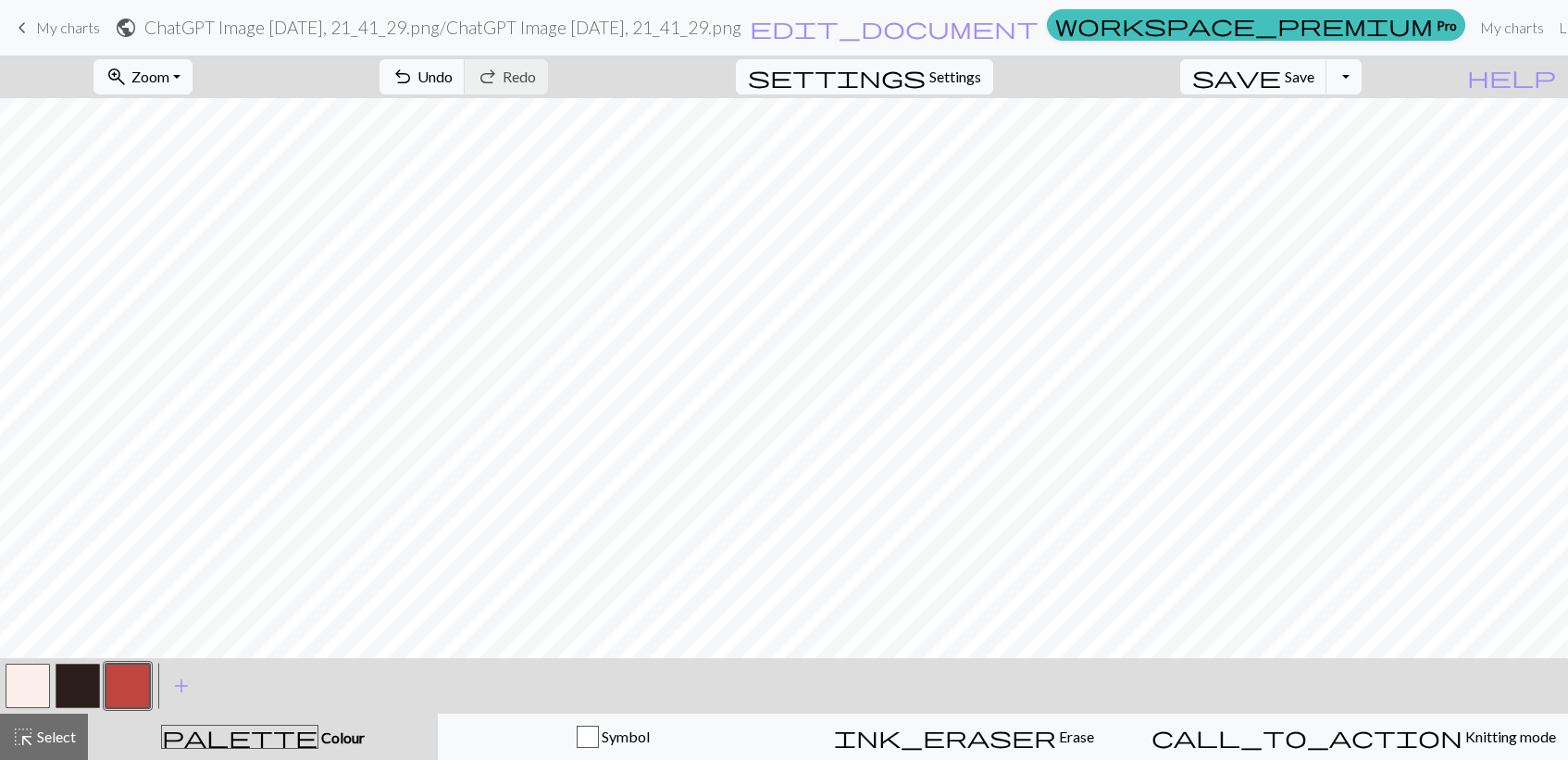
click at [34, 687] on button "button" at bounding box center [28, 686] width 44 height 44
click at [73, 691] on button "button" at bounding box center [78, 686] width 44 height 44
click at [37, 686] on button "button" at bounding box center [28, 686] width 44 height 44
click at [87, 674] on button "button" at bounding box center [78, 686] width 44 height 44
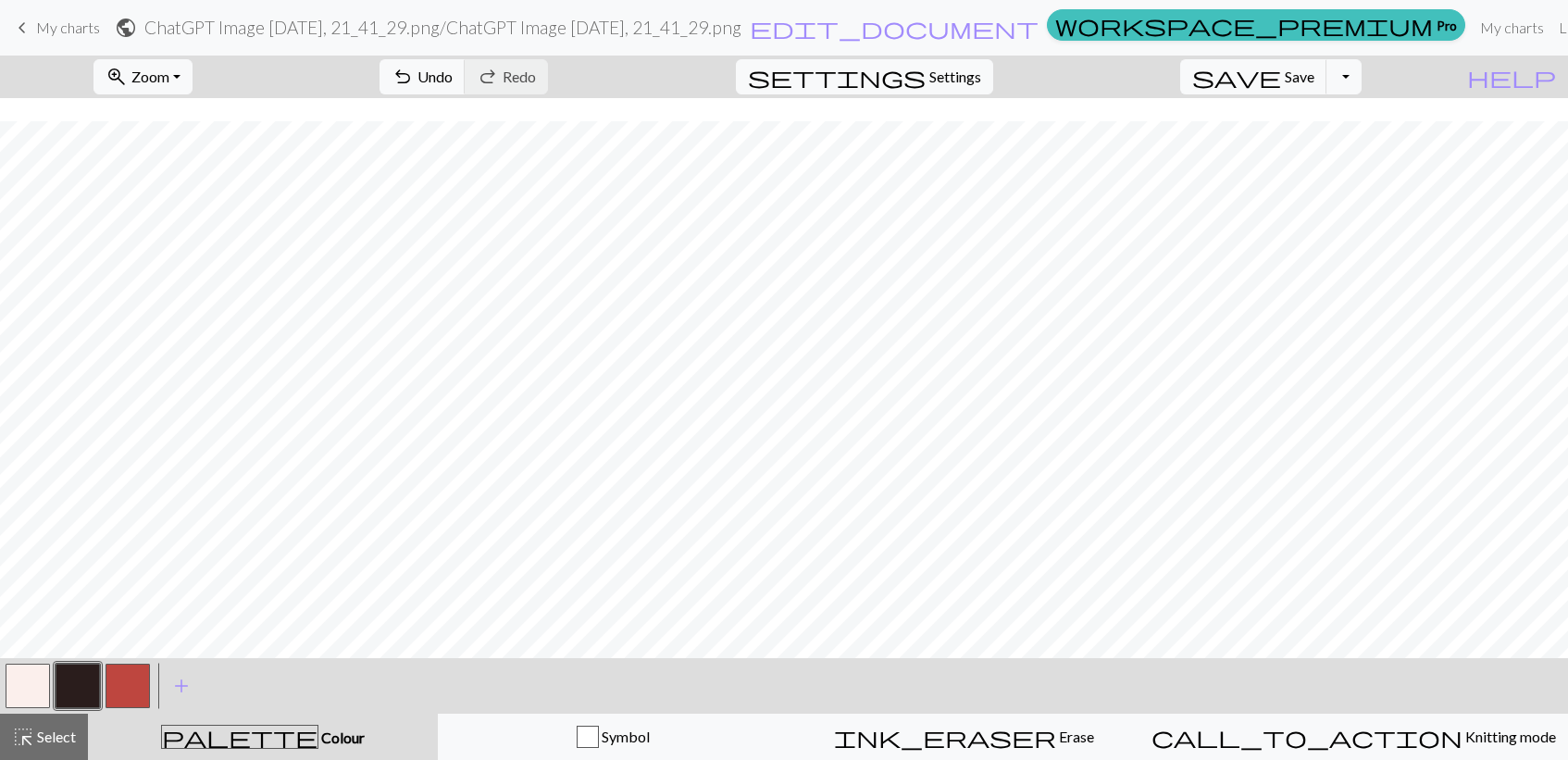
scroll to position [195, 0]
click at [136, 676] on button "button" at bounding box center [128, 686] width 44 height 44
click at [83, 689] on button "button" at bounding box center [78, 686] width 44 height 44
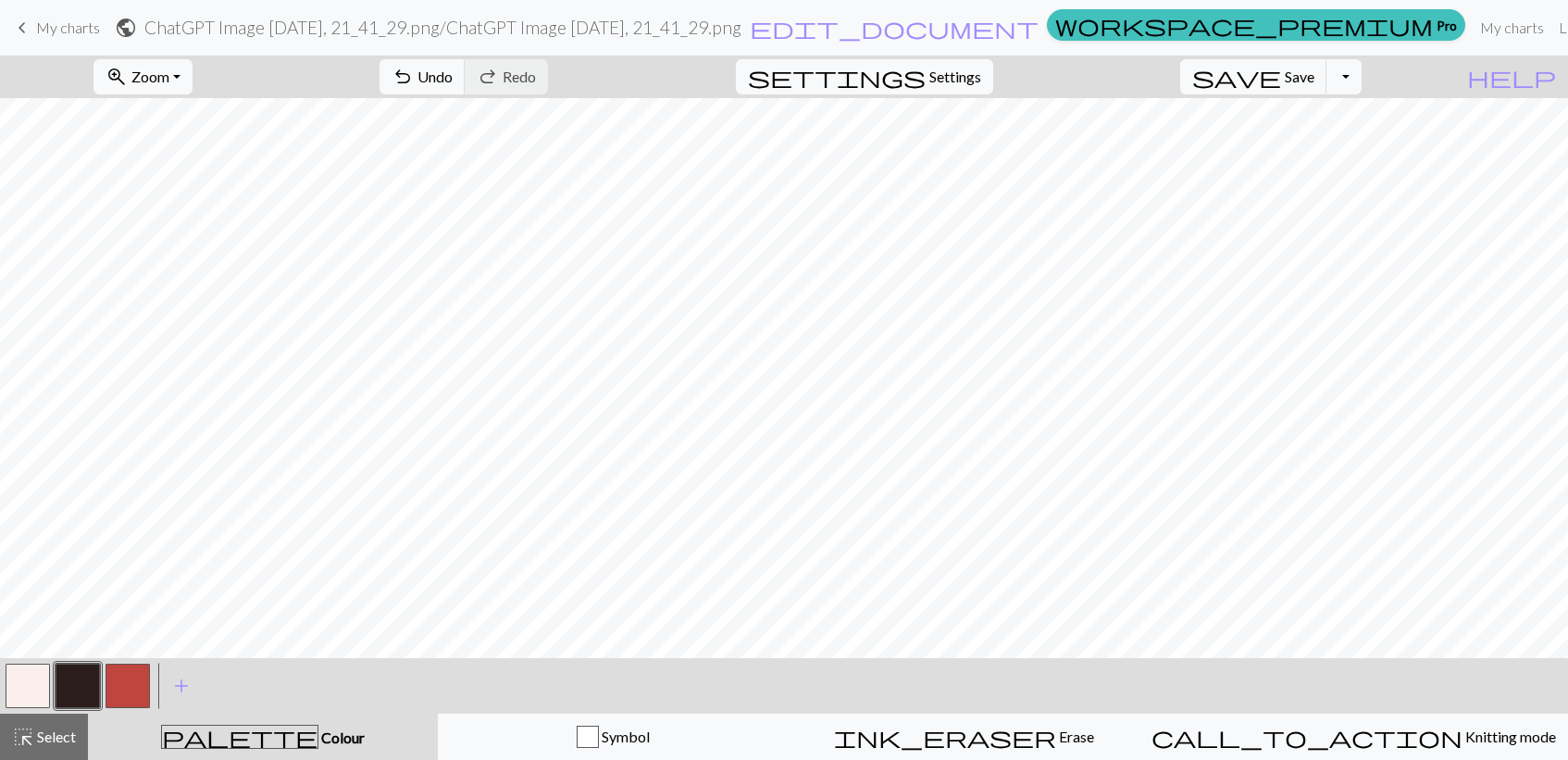
click at [21, 695] on button "button" at bounding box center [28, 686] width 44 height 44
click at [75, 674] on button "button" at bounding box center [78, 686] width 44 height 44
click at [12, 690] on button "button" at bounding box center [28, 686] width 44 height 44
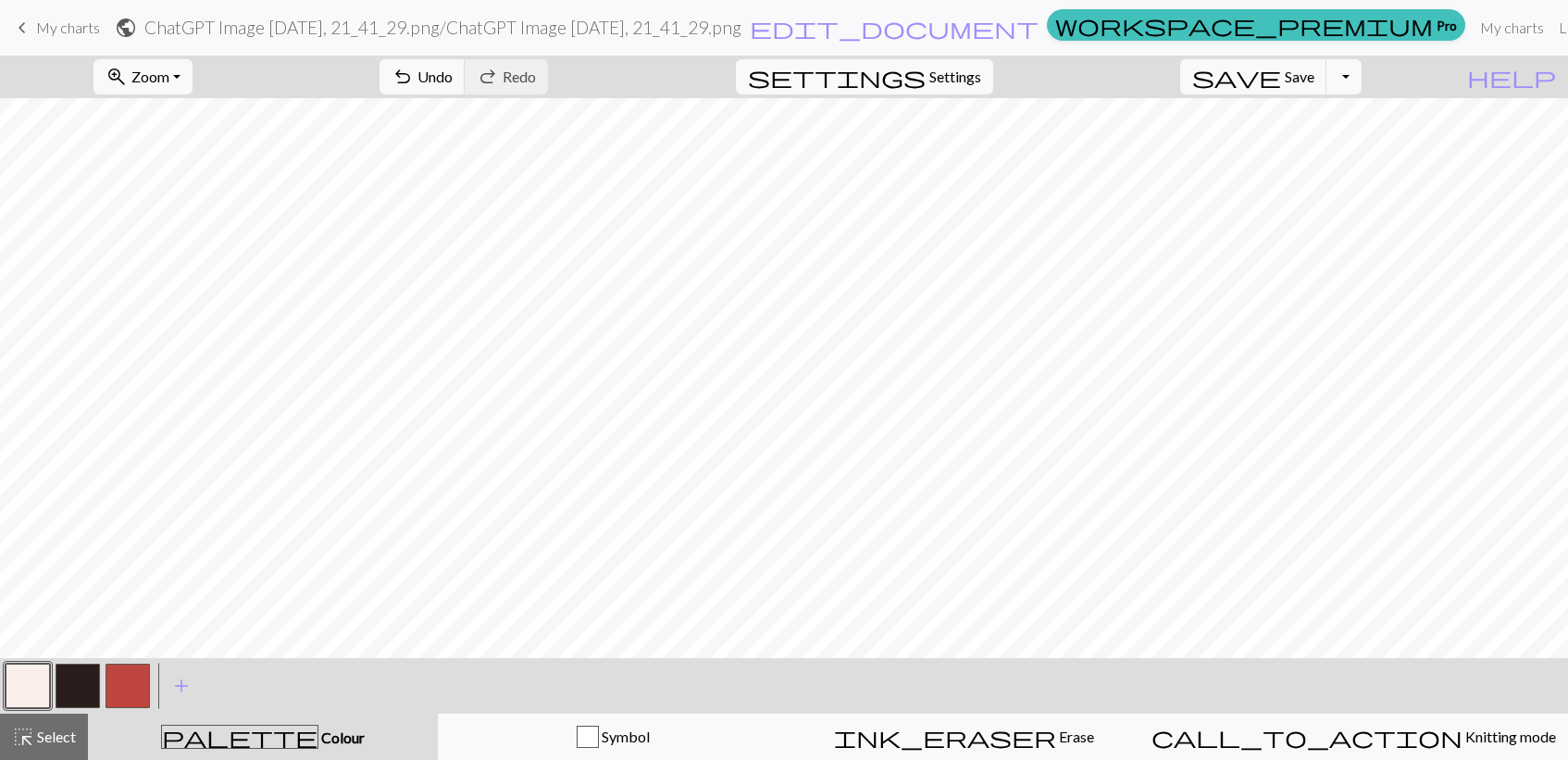
click at [82, 691] on button "button" at bounding box center [78, 686] width 44 height 44
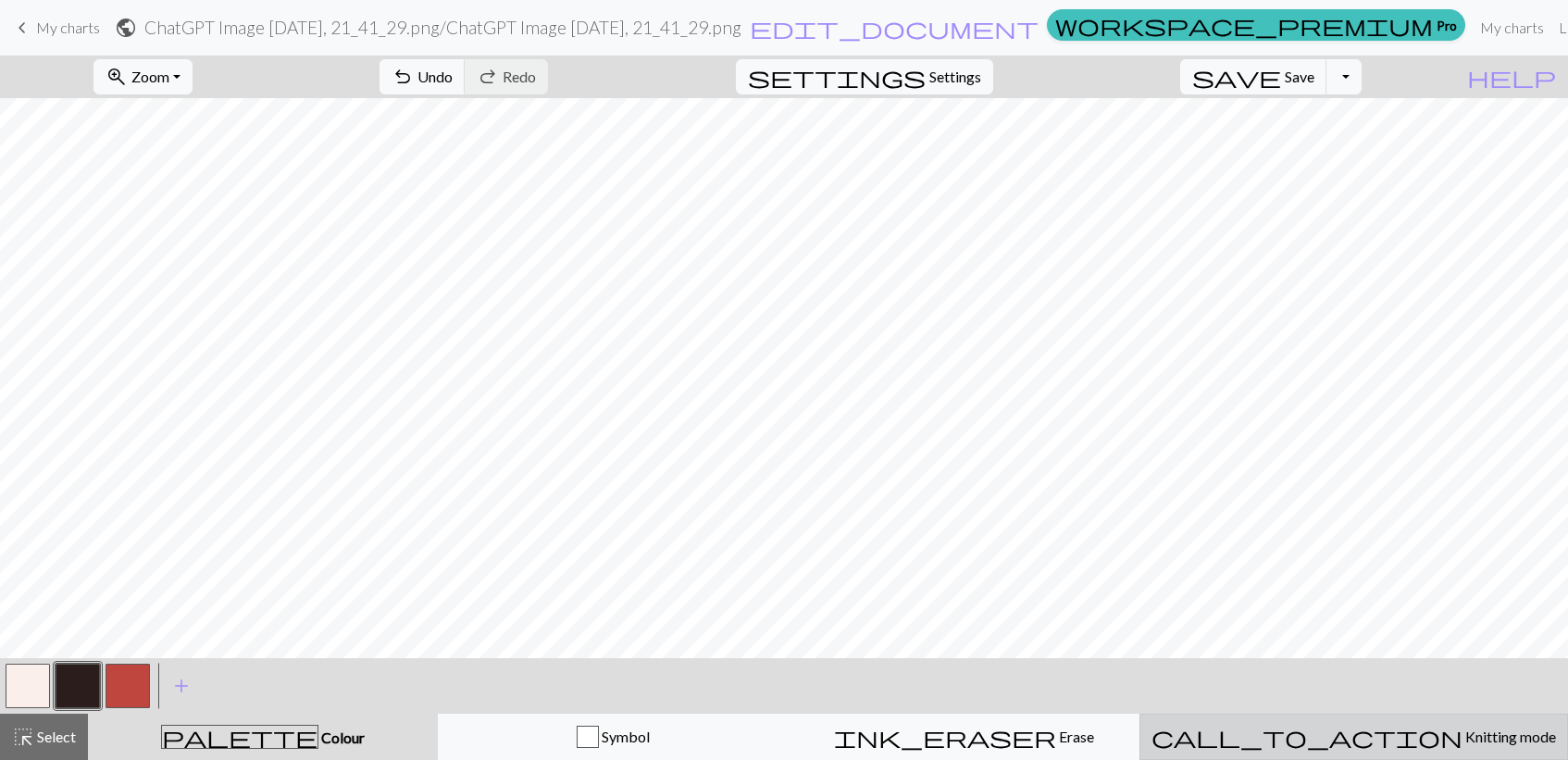
click at [1462, 745] on span "Knitting mode" at bounding box center [1508, 736] width 93 height 17
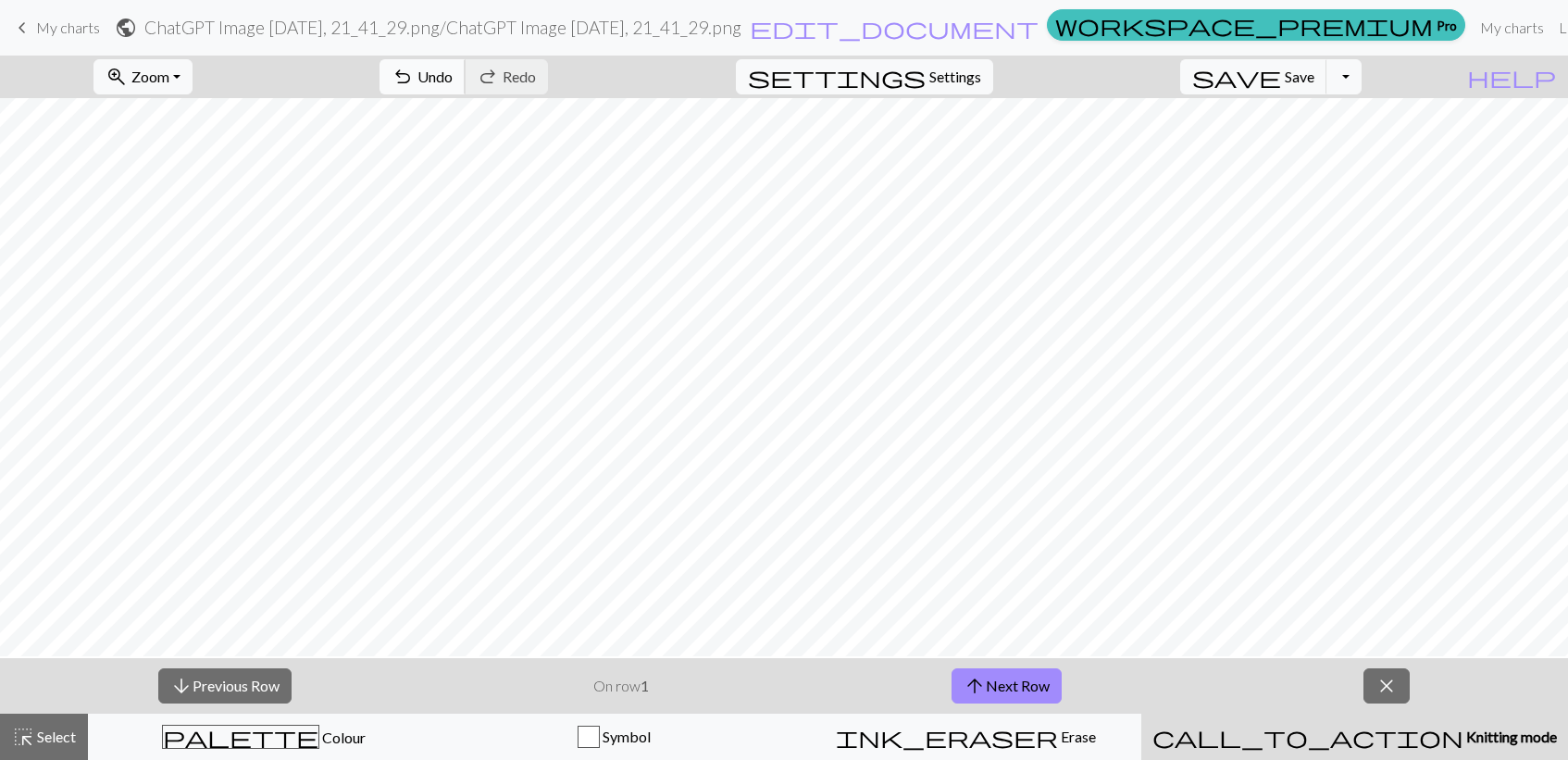
scroll to position [107, 0]
click at [999, 682] on button "arrow_upward Next Row" at bounding box center [1006, 686] width 110 height 36
click at [1314, 79] on span "Save" at bounding box center [1299, 76] width 30 height 17
click at [1361, 90] on button "Toggle Dropdown" at bounding box center [1344, 77] width 36 height 36
click at [1342, 137] on button "save_alt Download" at bounding box center [1208, 147] width 306 height 30
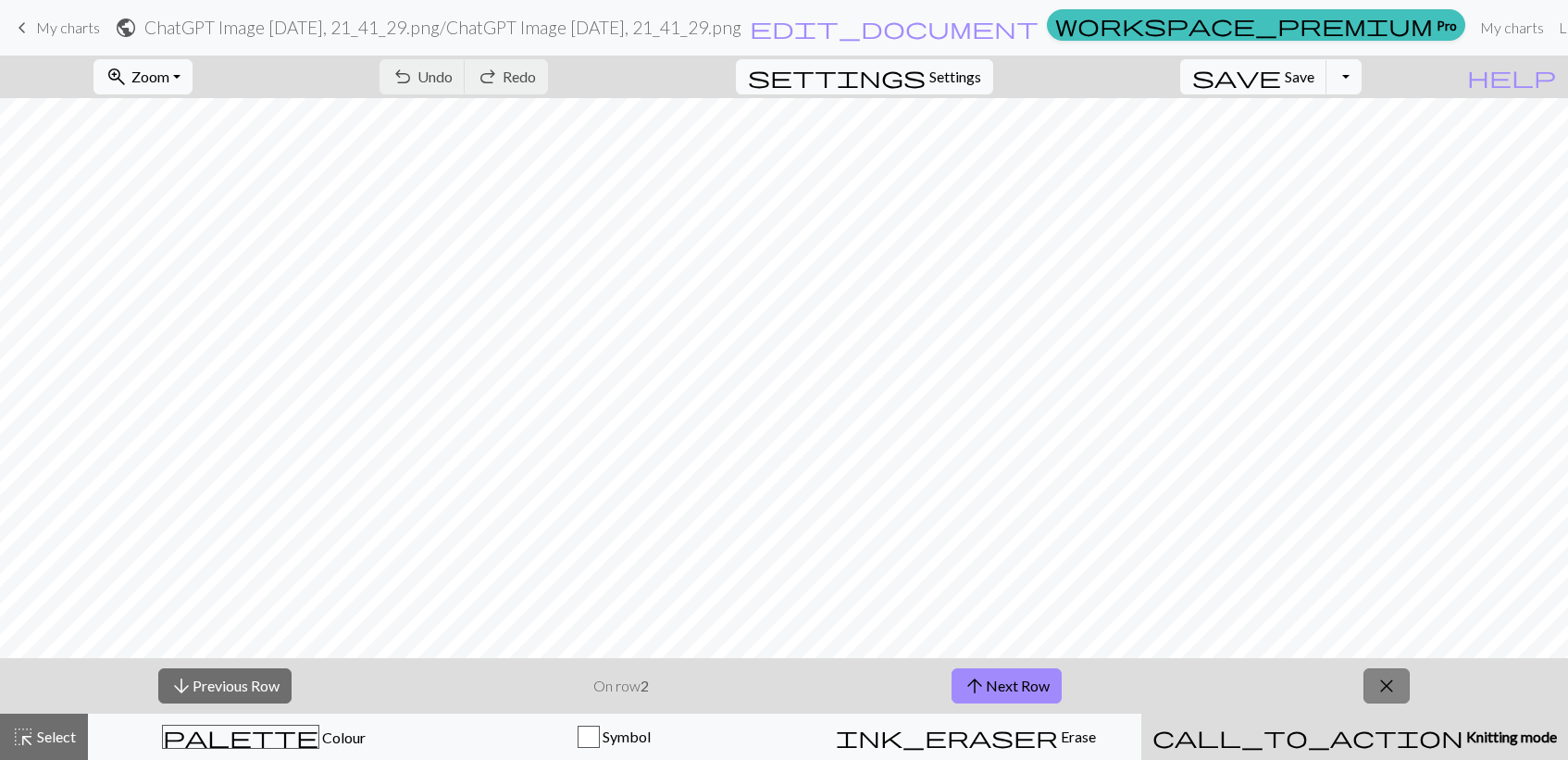
click at [1386, 693] on span "close" at bounding box center [1386, 685] width 22 height 26
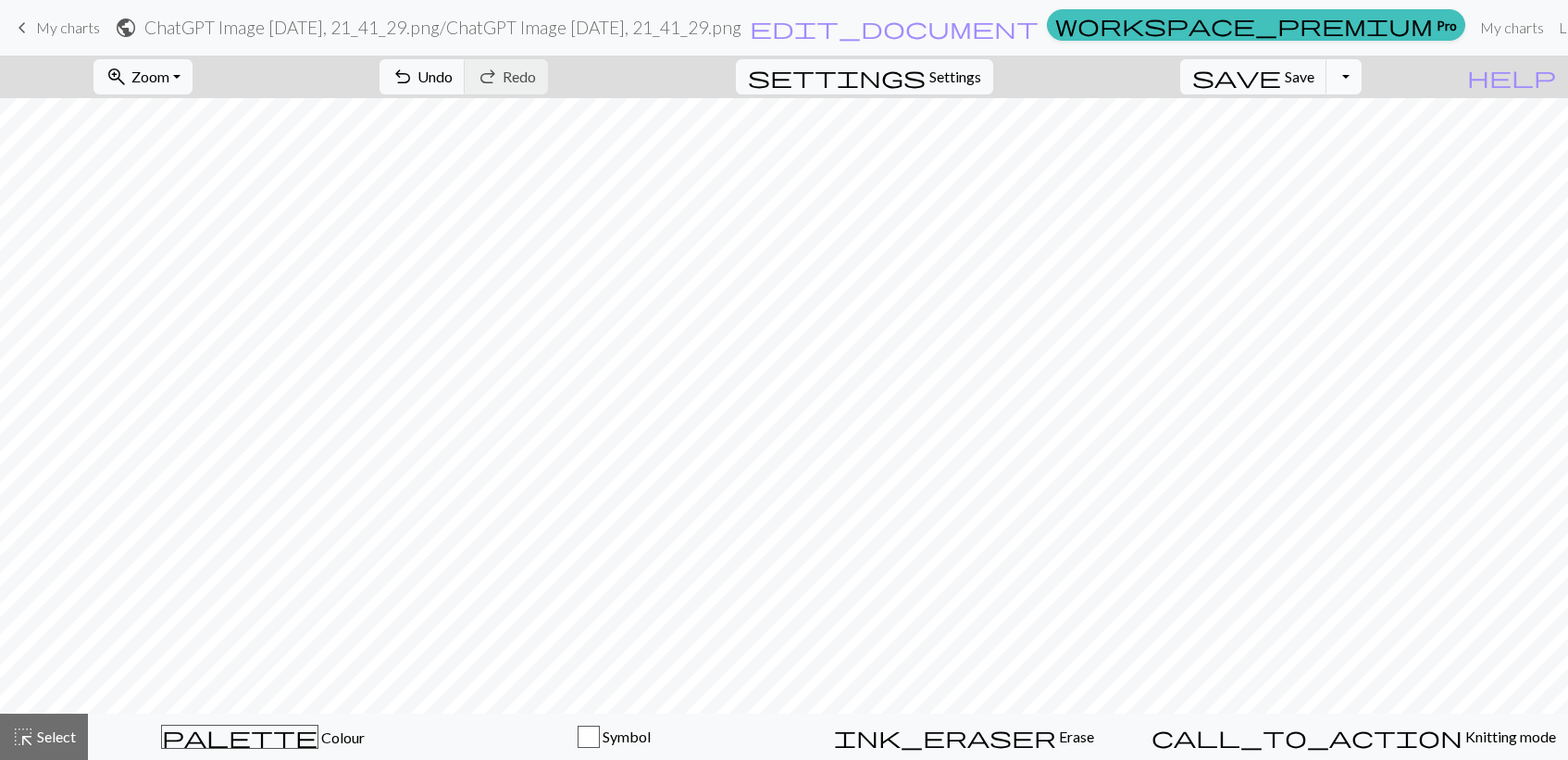
click at [1361, 88] on button "Toggle Dropdown" at bounding box center [1344, 77] width 36 height 36
click at [1339, 141] on button "save_alt Download" at bounding box center [1208, 147] width 306 height 30
click at [1281, 72] on span "save" at bounding box center [1237, 76] width 88 height 26
click at [1314, 72] on span "Save" at bounding box center [1299, 76] width 30 height 17
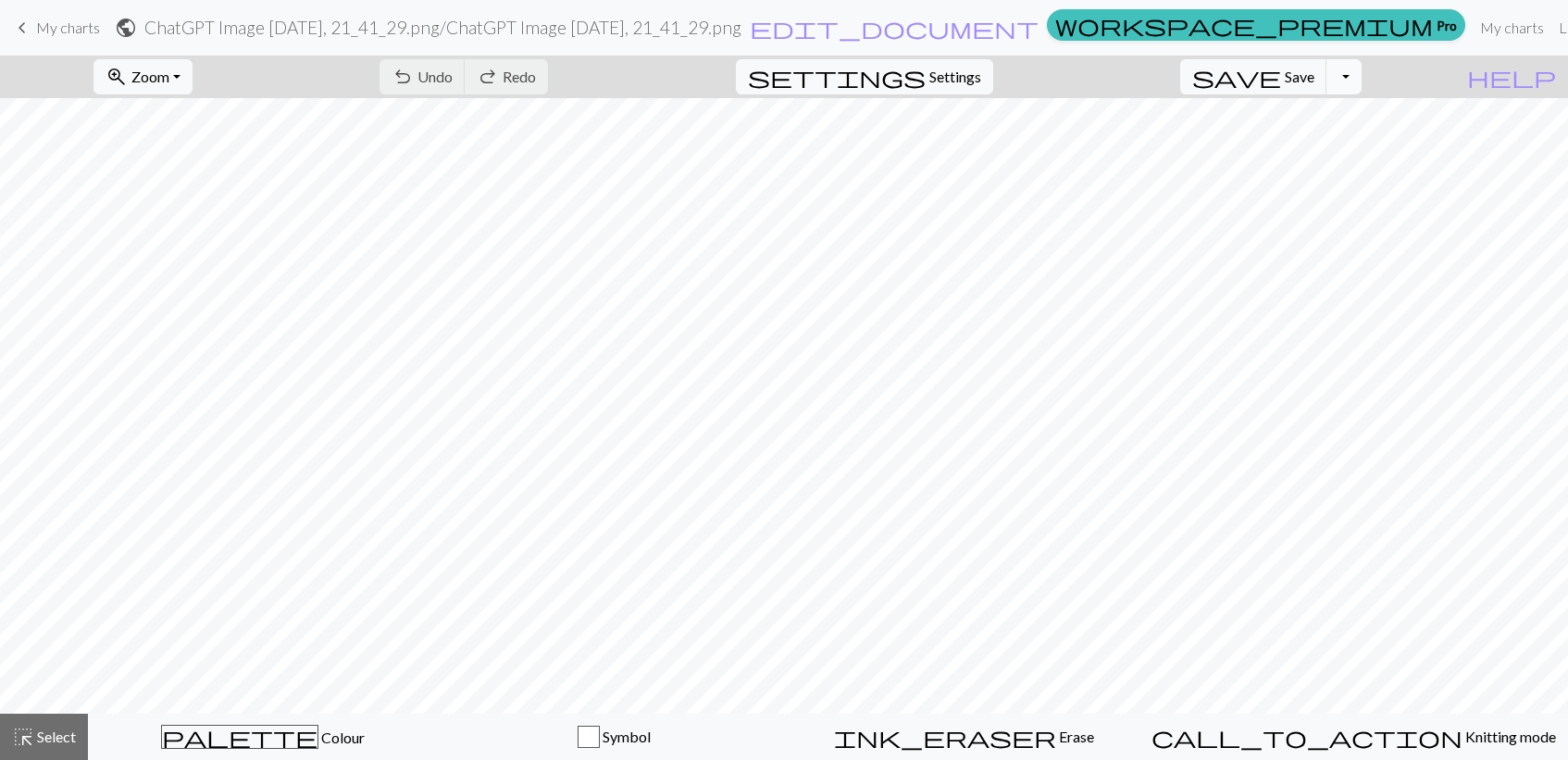
click at [1361, 78] on button "Toggle Dropdown" at bounding box center [1344, 77] width 36 height 36
click at [1336, 146] on button "save_alt Download" at bounding box center [1208, 147] width 306 height 30
click at [1552, 30] on link "Library" at bounding box center [1581, 28] width 61 height 37
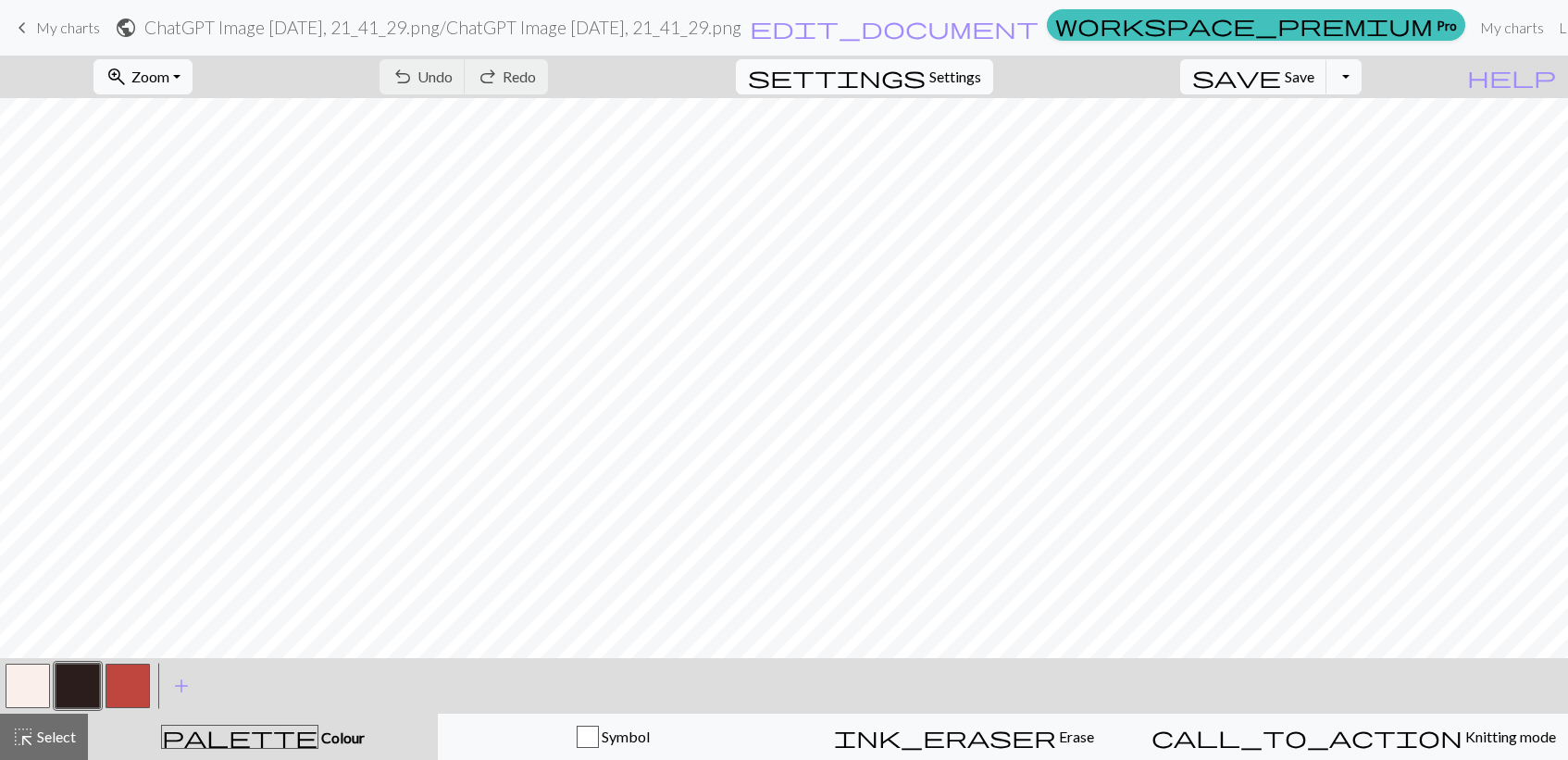
click at [981, 86] on span "Settings" at bounding box center [955, 76] width 52 height 22
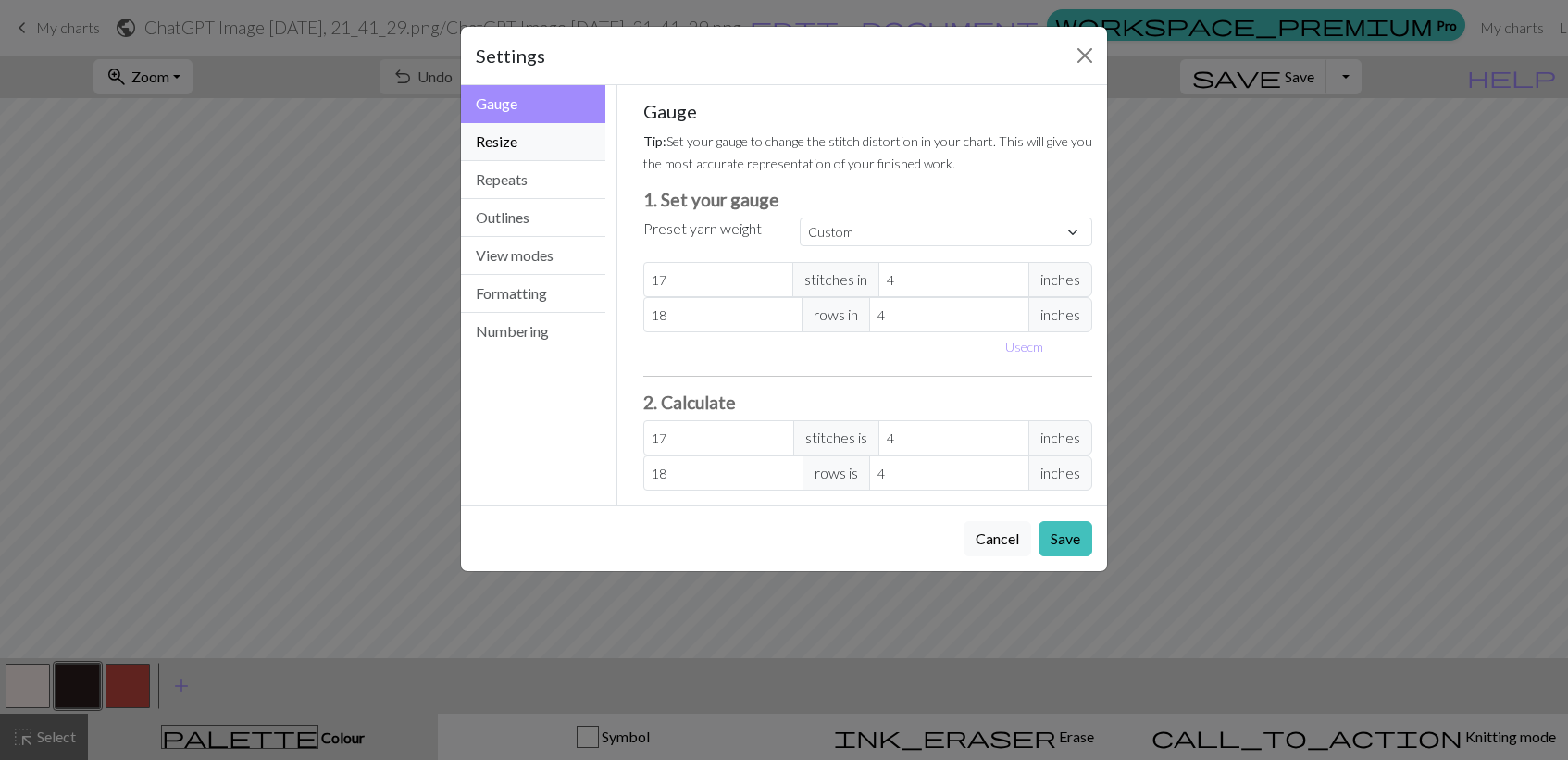
click at [498, 154] on button "Resize" at bounding box center [533, 142] width 144 height 38
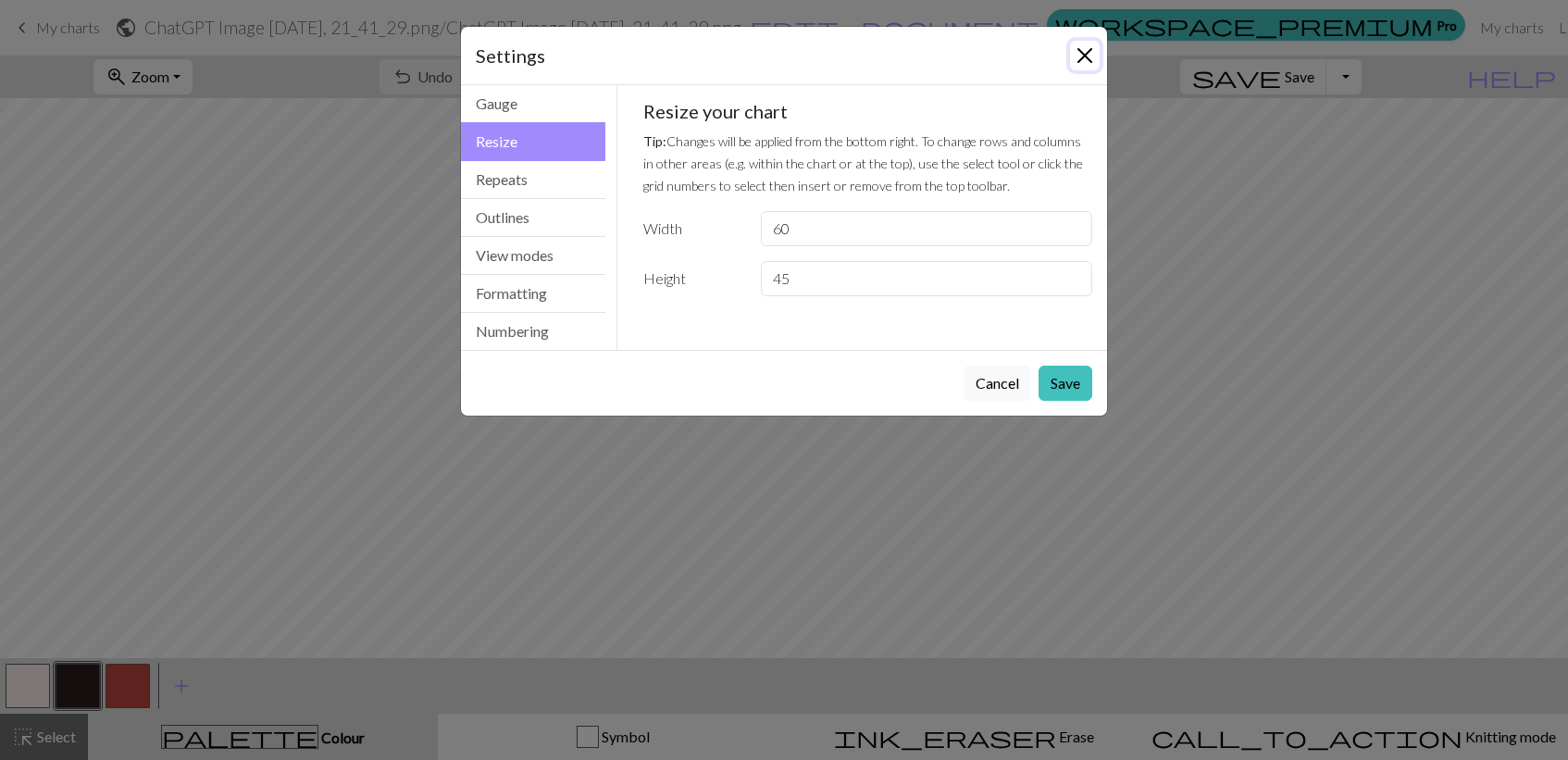
drag, startPoint x: 1086, startPoint y: 60, endPoint x: 1045, endPoint y: 95, distance: 53.9
click at [1045, 95] on div "Settings Resize Gauge Resize Repeats Outlines View modes Formatting Numbering G…" at bounding box center [784, 221] width 648 height 391
click at [1081, 70] on div "Settings" at bounding box center [784, 56] width 647 height 59
click at [1091, 46] on button "Close" at bounding box center [1085, 55] width 30 height 30
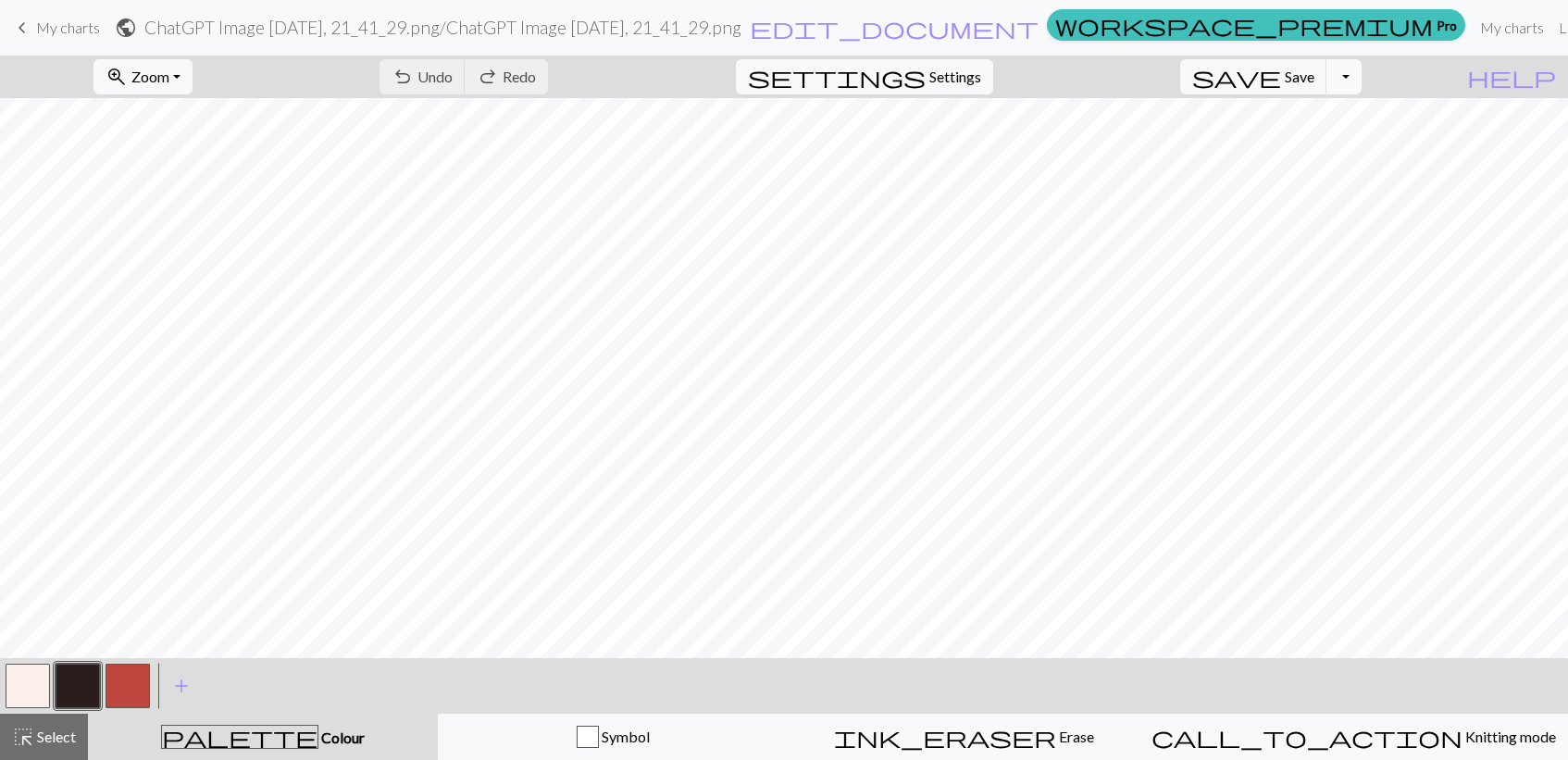
click at [1361, 85] on button "Toggle Dropdown" at bounding box center [1344, 77] width 36 height 36
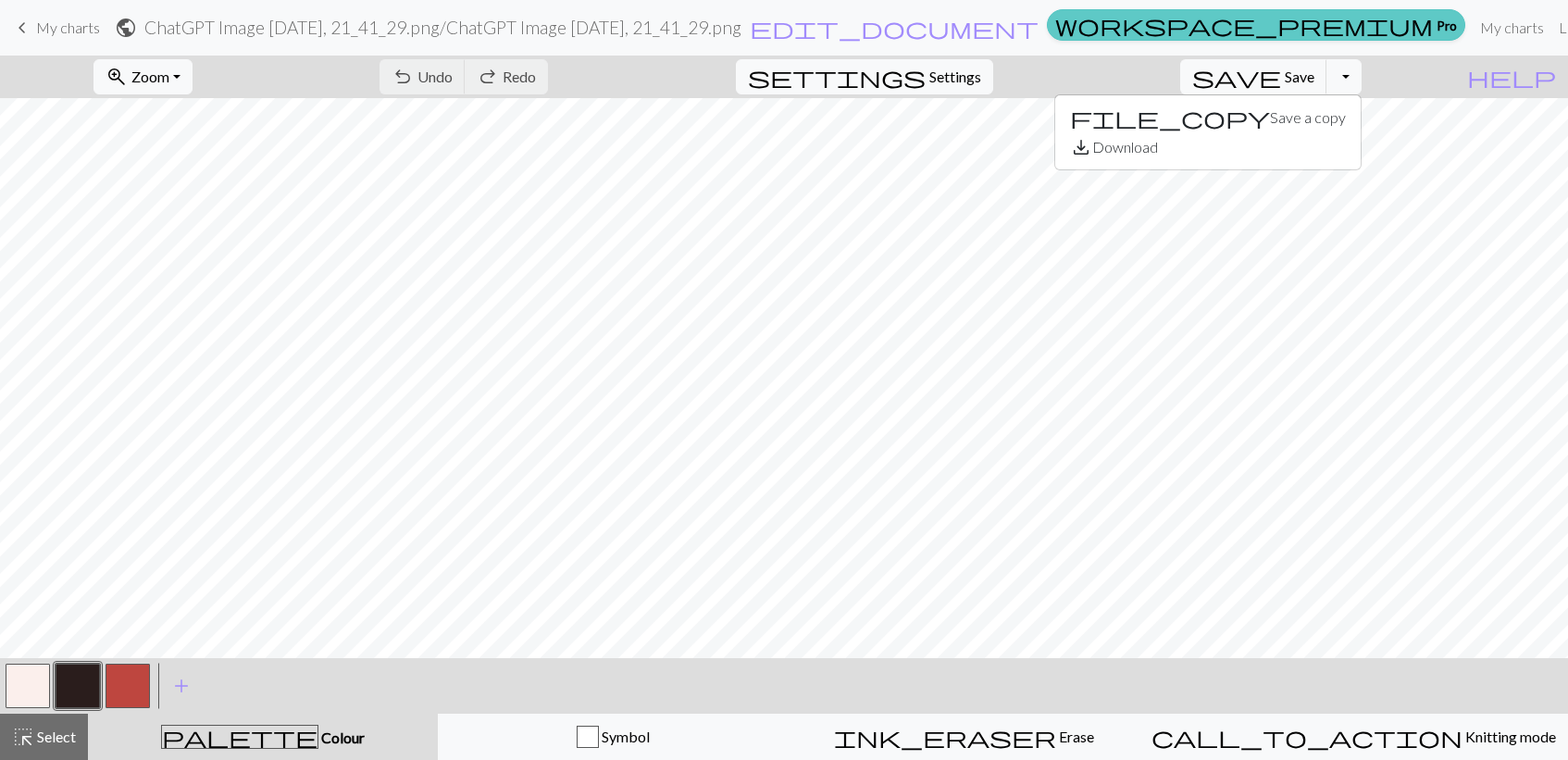
click at [1110, 29] on span "workspace_premium" at bounding box center [1243, 25] width 378 height 26
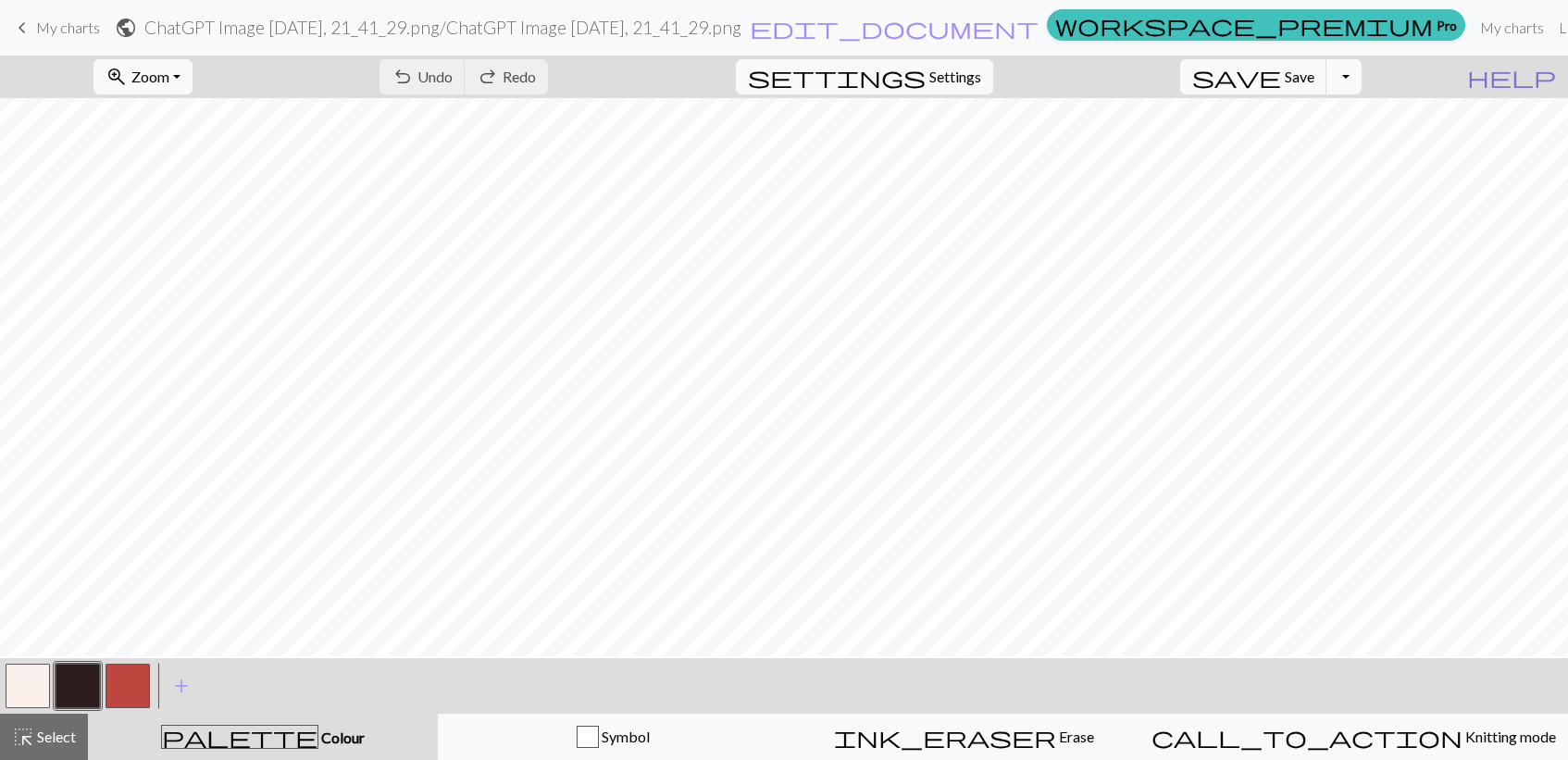
scroll to position [61, 0]
